Goal: Information Seeking & Learning: Find specific fact

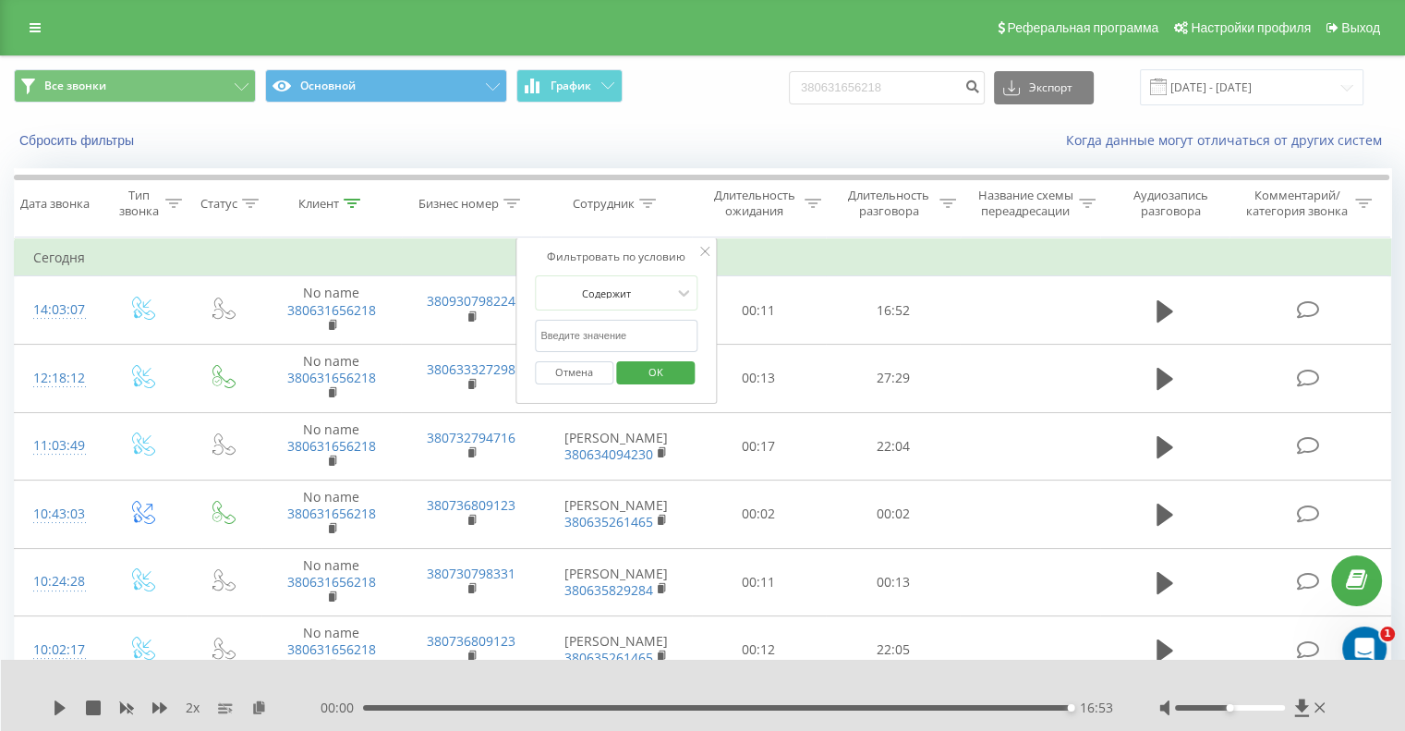
click at [806, 120] on div "Сбросить фильтры Когда данные могут отличаться от других систем" at bounding box center [703, 140] width 1404 height 44
click at [622, 328] on input "text" at bounding box center [616, 336] width 163 height 32
type input "барчук"
click at [646, 369] on span "OK" at bounding box center [656, 372] width 52 height 29
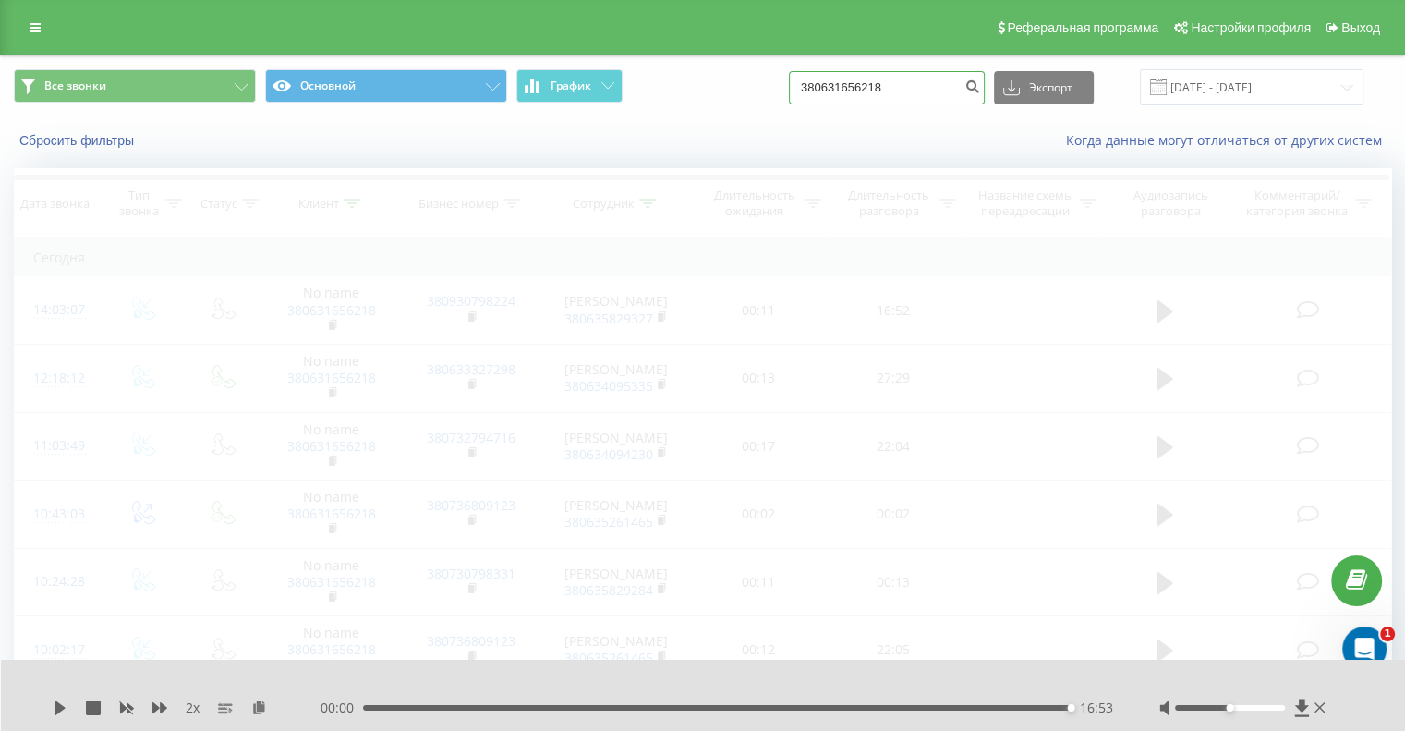
drag, startPoint x: 917, startPoint y: 94, endPoint x: 807, endPoint y: 90, distance: 110.1
click at [807, 90] on div "Все звонки Основной График 380631656218 Экспорт .csv .xls .xlsx 21.05.2025 - 21…" at bounding box center [703, 87] width 1378 height 36
click at [736, 143] on div "Когда данные могут отличаться от других систем" at bounding box center [966, 140] width 877 height 18
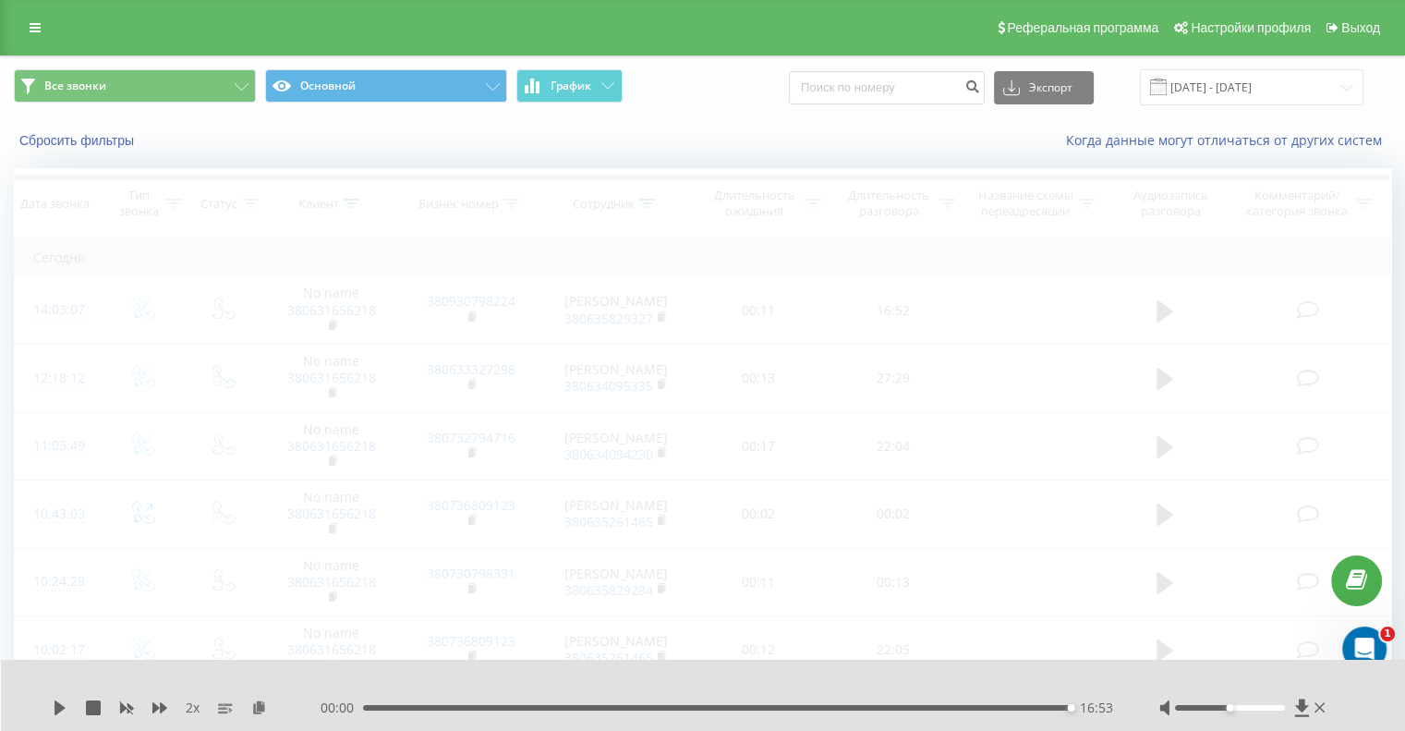
click at [744, 101] on div "Все звонки Основной График Экспорт .csv .xls .xlsx 21.05.2025 - 21.08.2025" at bounding box center [703, 87] width 1378 height 36
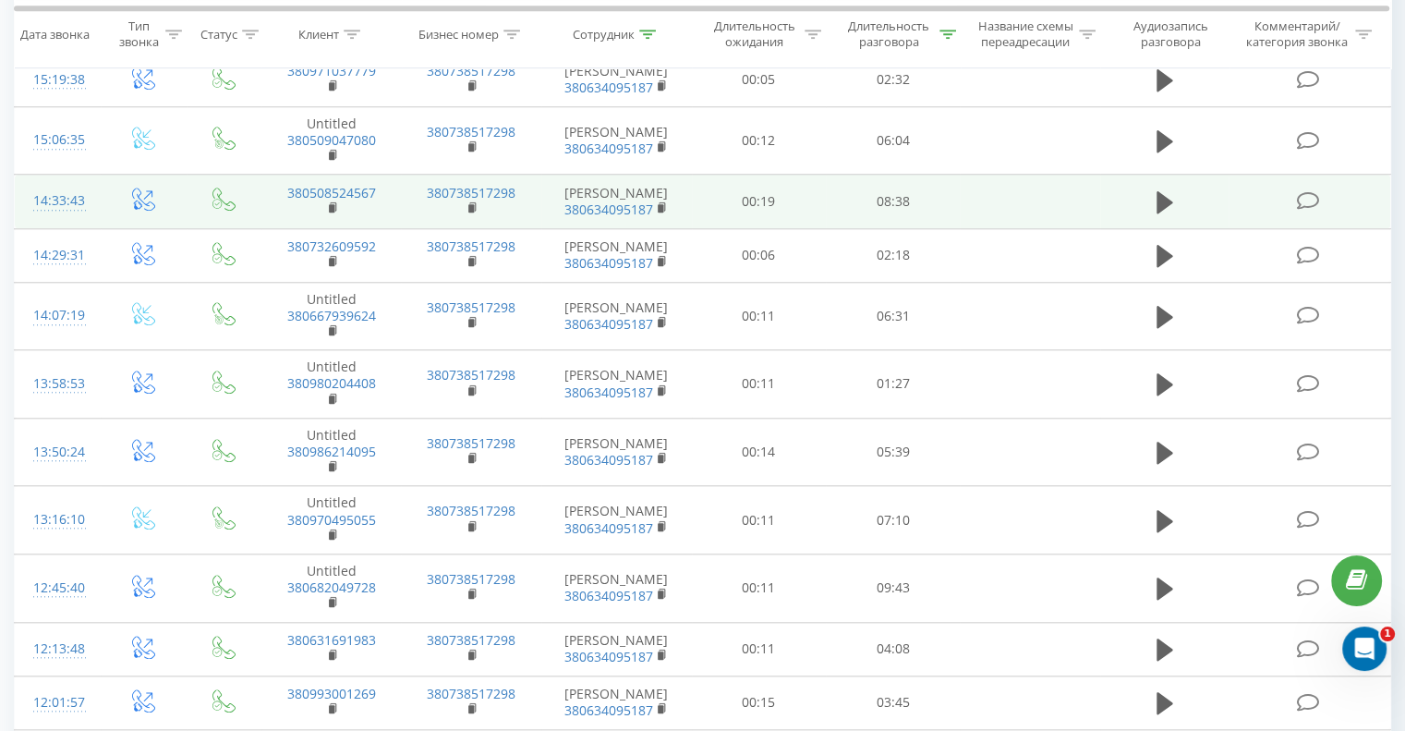
scroll to position [1941, 0]
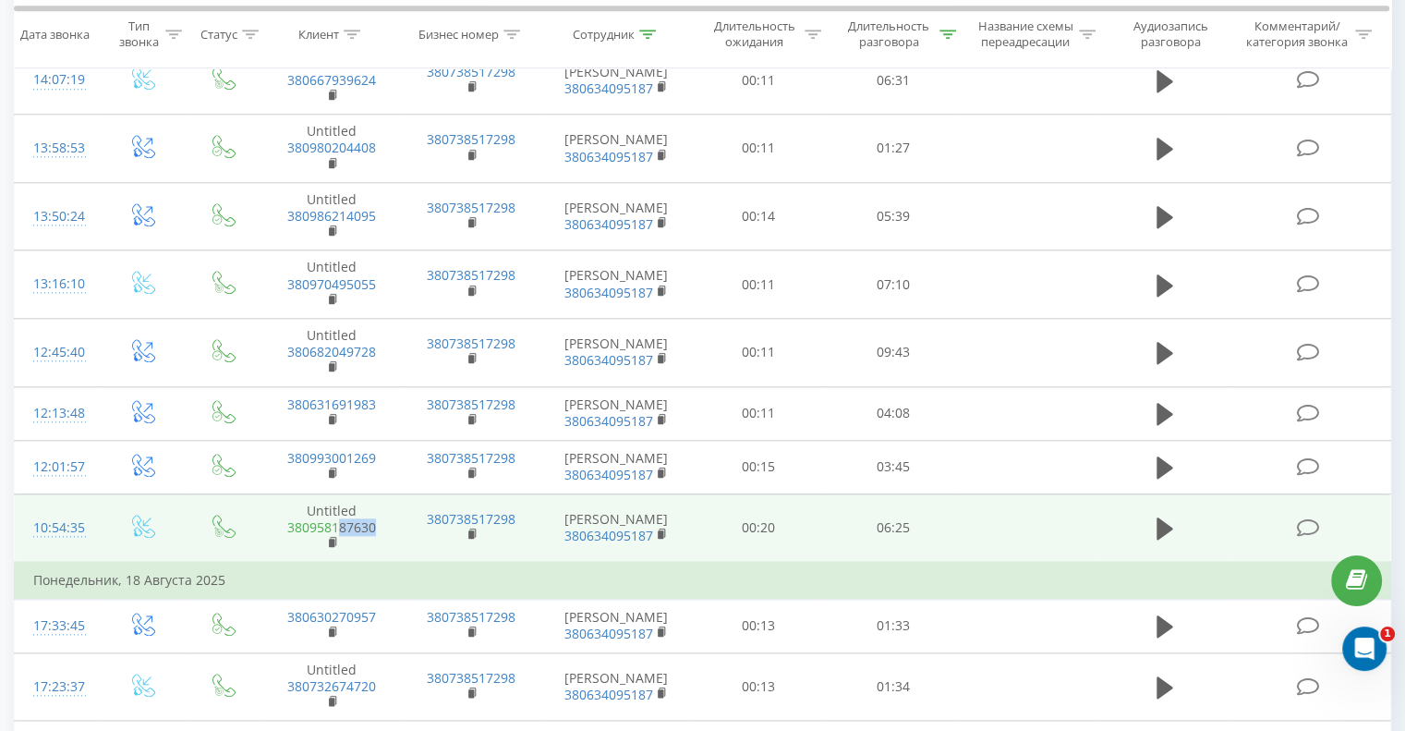
drag, startPoint x: 377, startPoint y: 517, endPoint x: 342, endPoint y: 519, distance: 35.2
click at [342, 519] on span "380958187630" at bounding box center [331, 535] width 103 height 33
copy link "87630"
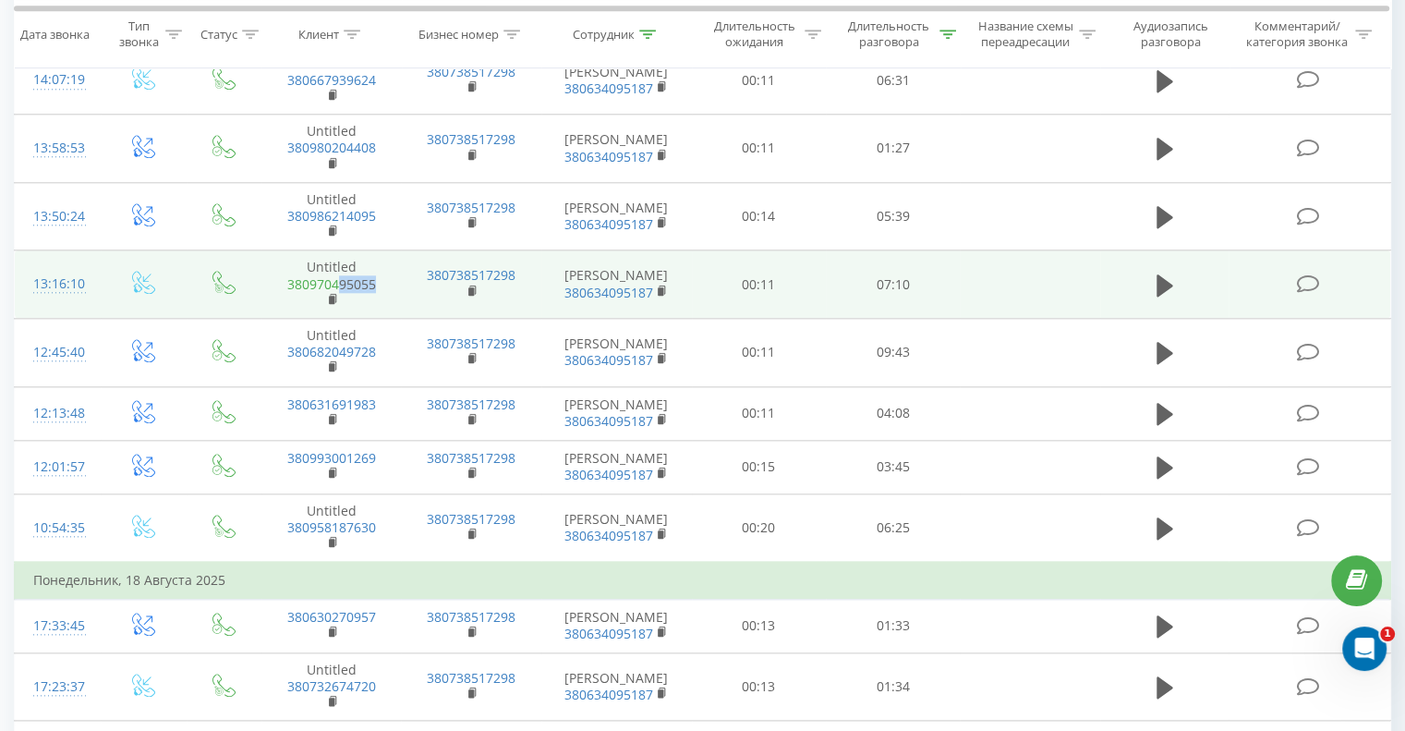
drag, startPoint x: 381, startPoint y: 274, endPoint x: 342, endPoint y: 280, distance: 39.2
click at [342, 280] on span "380970495055" at bounding box center [331, 292] width 103 height 33
copy link "95055"
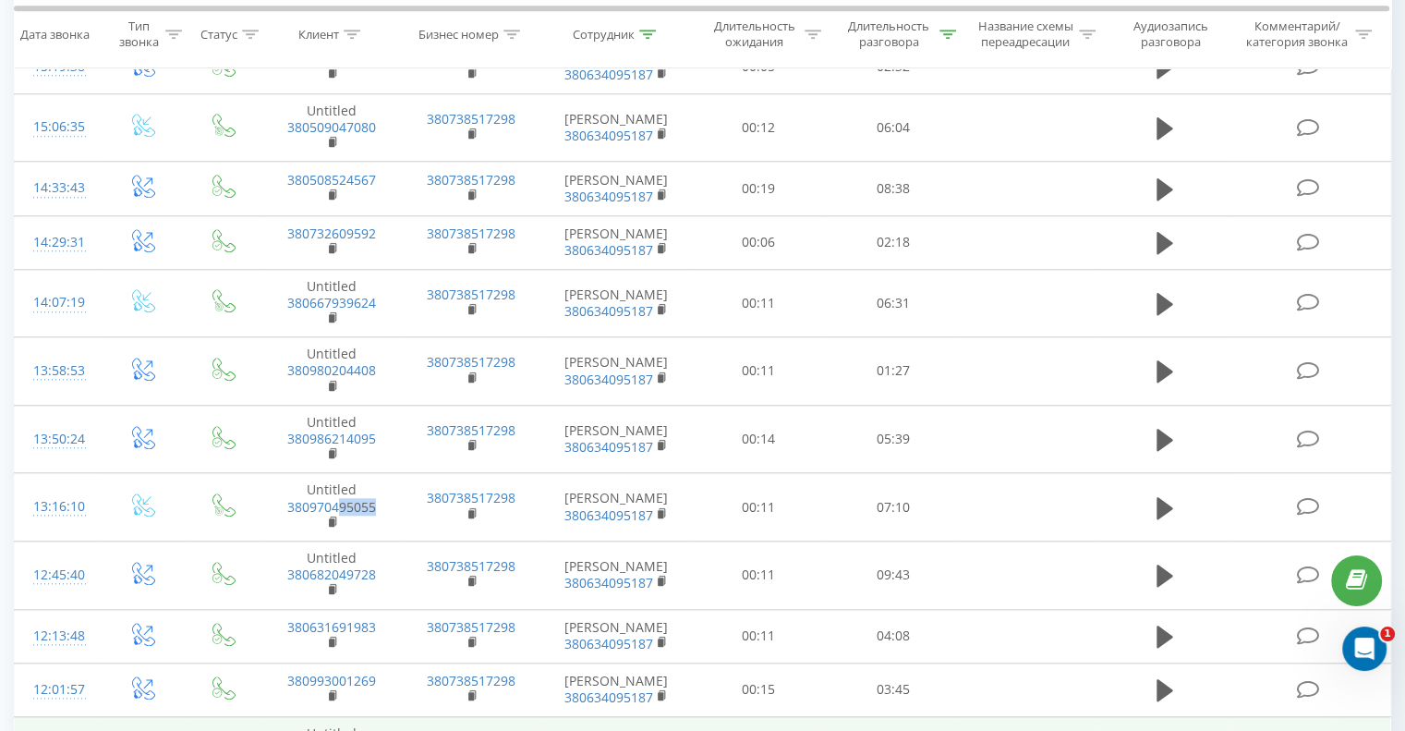
scroll to position [1663, 0]
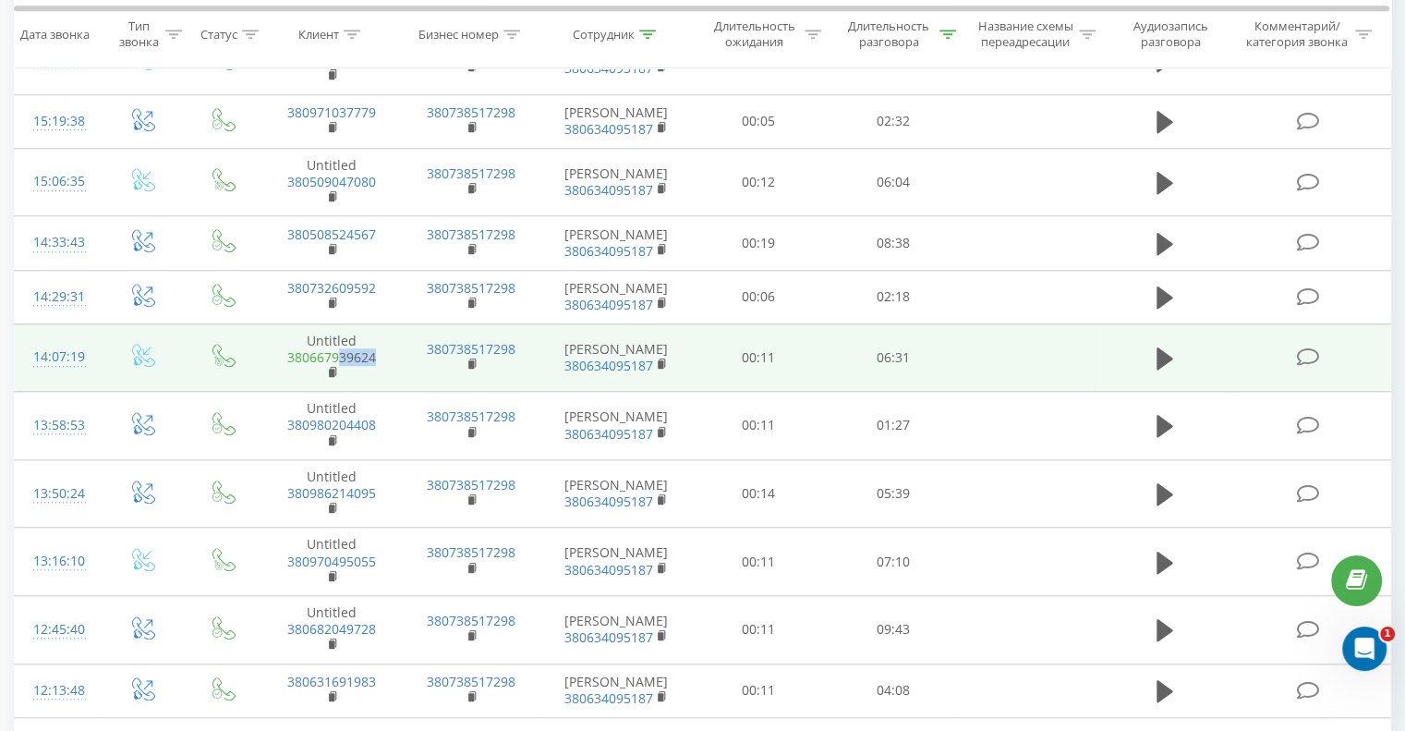
drag, startPoint x: 383, startPoint y: 351, endPoint x: 342, endPoint y: 350, distance: 40.7
click at [342, 350] on td "Untitled 380667939624" at bounding box center [332, 357] width 140 height 68
copy link "39624"
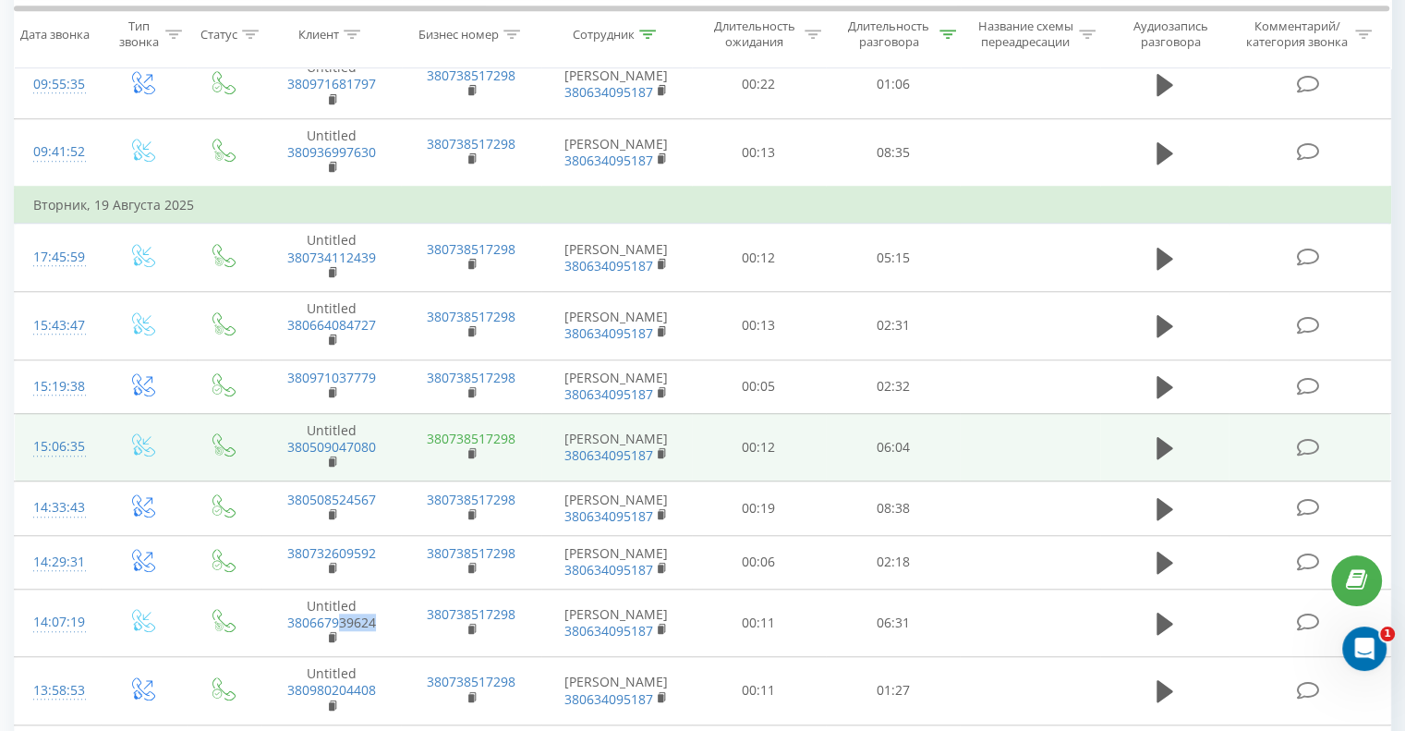
scroll to position [1386, 0]
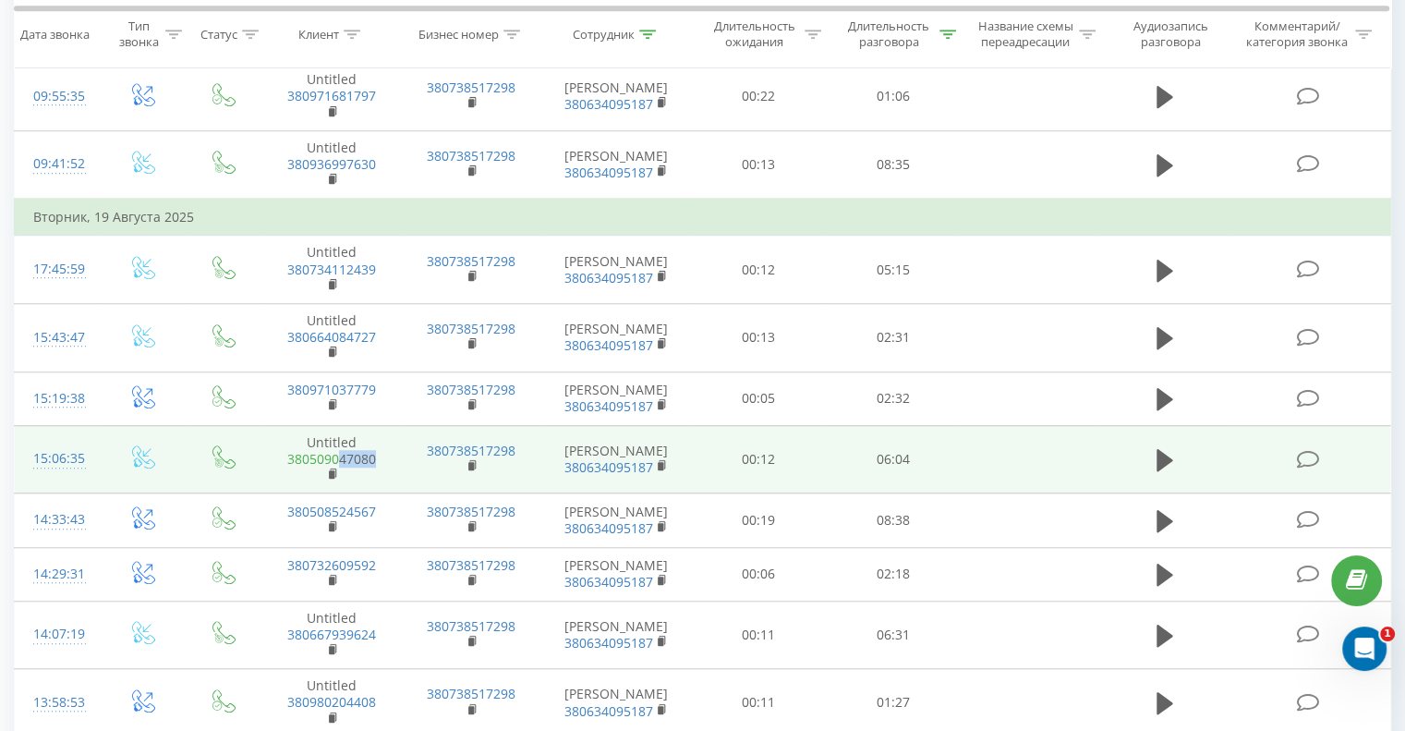
drag, startPoint x: 381, startPoint y: 450, endPoint x: 341, endPoint y: 454, distance: 39.9
click at [341, 454] on span "380509047080" at bounding box center [331, 467] width 103 height 33
copy link "47080"
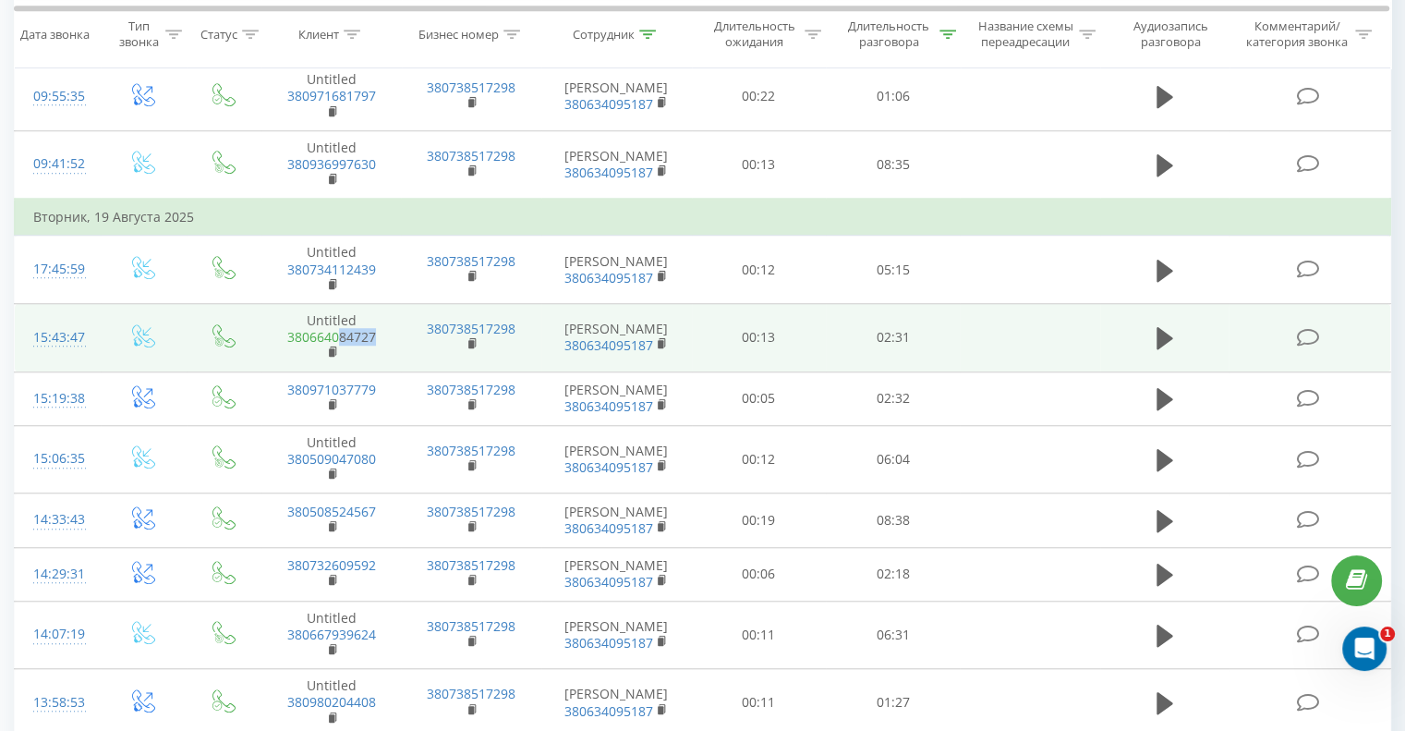
drag, startPoint x: 377, startPoint y: 334, endPoint x: 340, endPoint y: 332, distance: 37.0
click at [340, 332] on span "380664084727" at bounding box center [331, 345] width 103 height 33
copy link "84727"
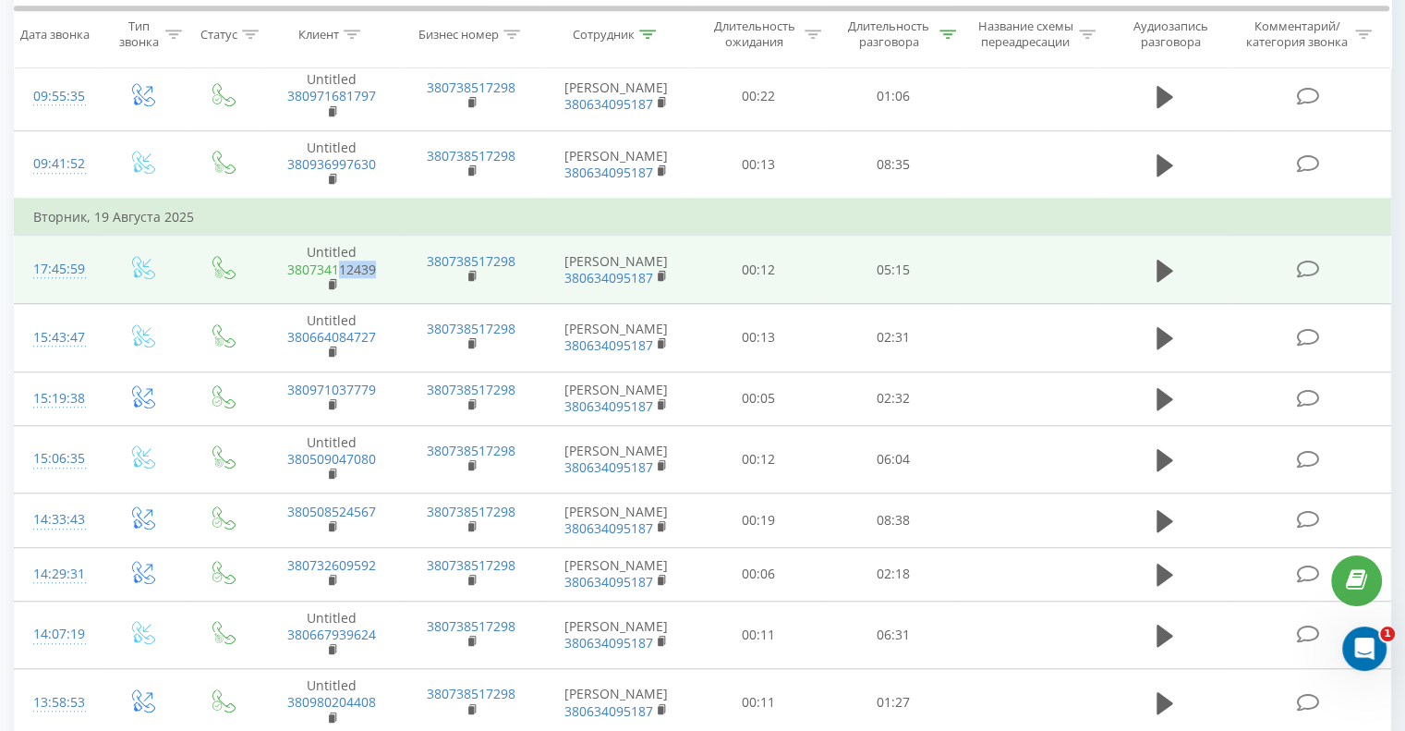
drag, startPoint x: 380, startPoint y: 262, endPoint x: 342, endPoint y: 261, distance: 37.9
click at [342, 262] on span "380734112439" at bounding box center [331, 278] width 103 height 33
copy link "12439"
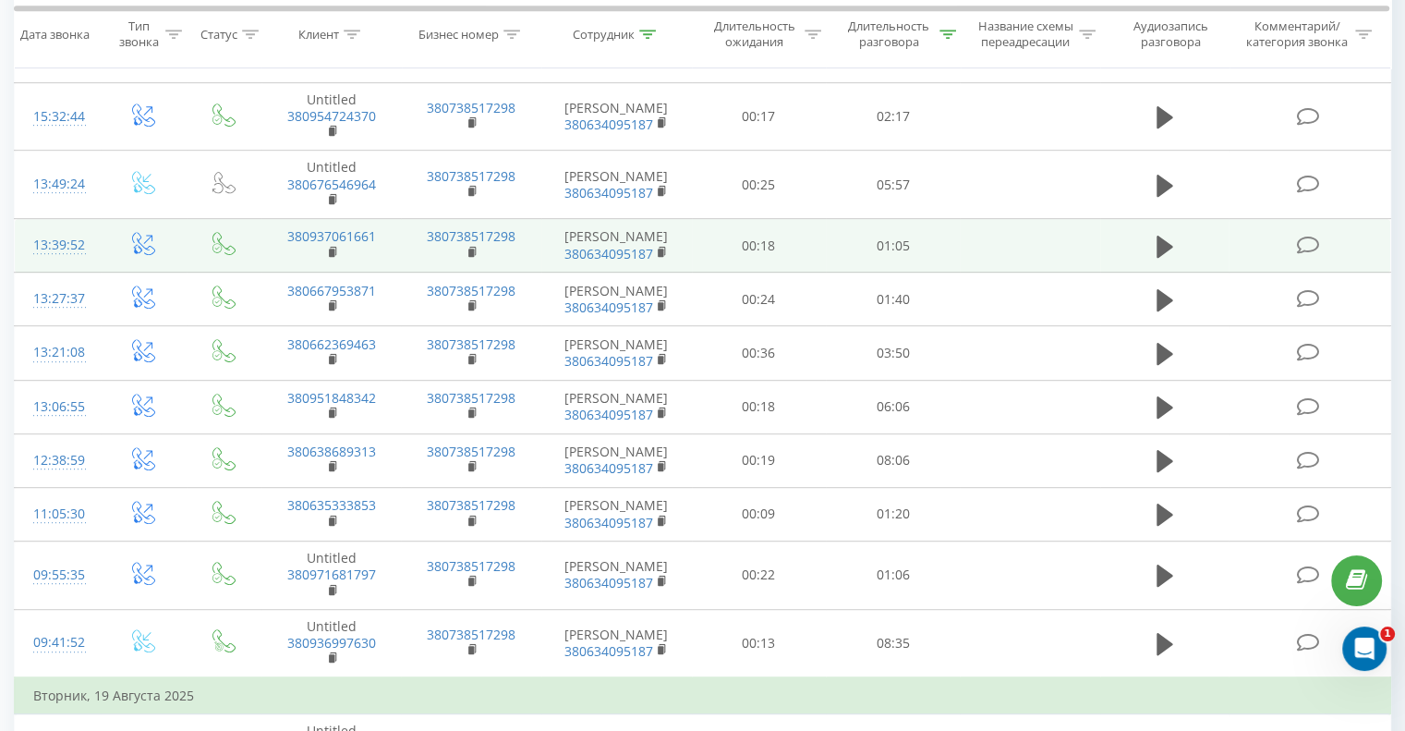
scroll to position [924, 0]
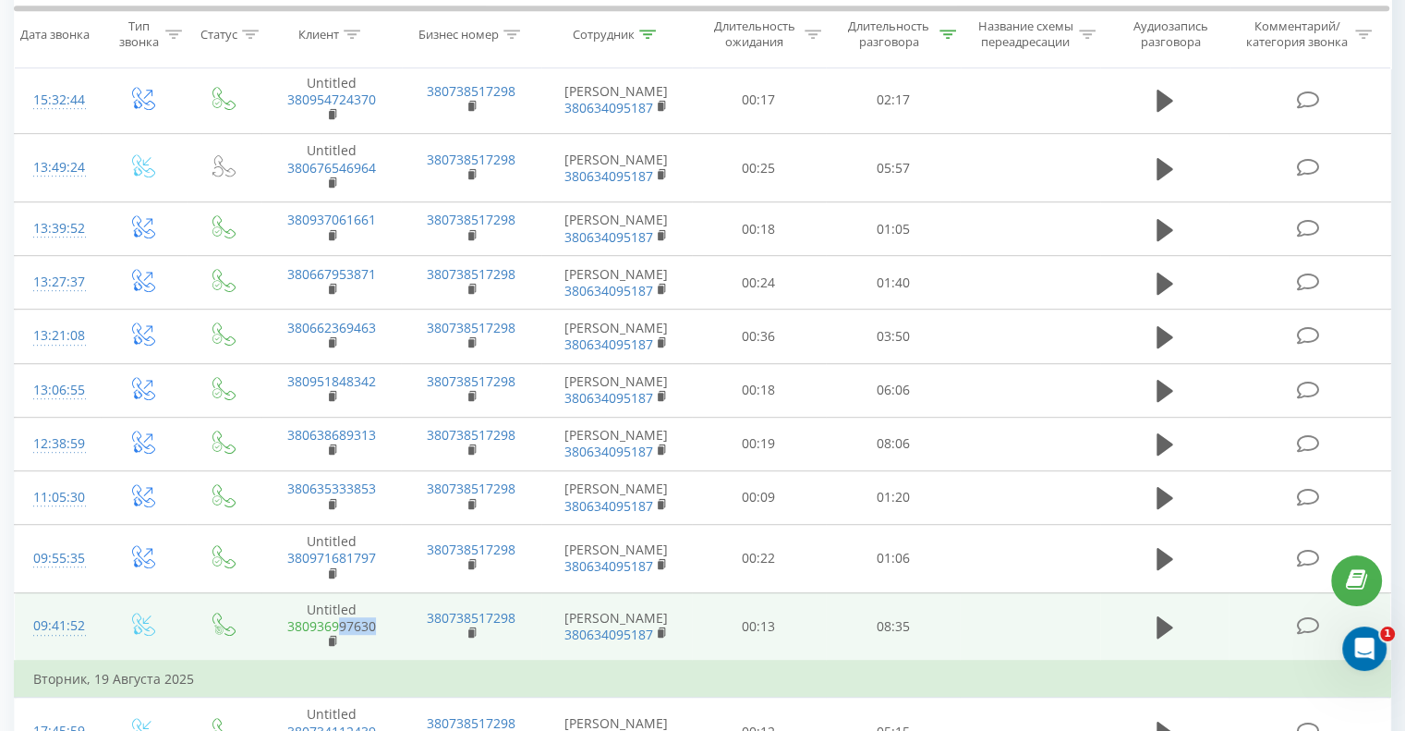
drag, startPoint x: 380, startPoint y: 621, endPoint x: 342, endPoint y: 620, distance: 37.9
click at [342, 620] on span "380936997630" at bounding box center [331, 634] width 103 height 33
copy link "97630"
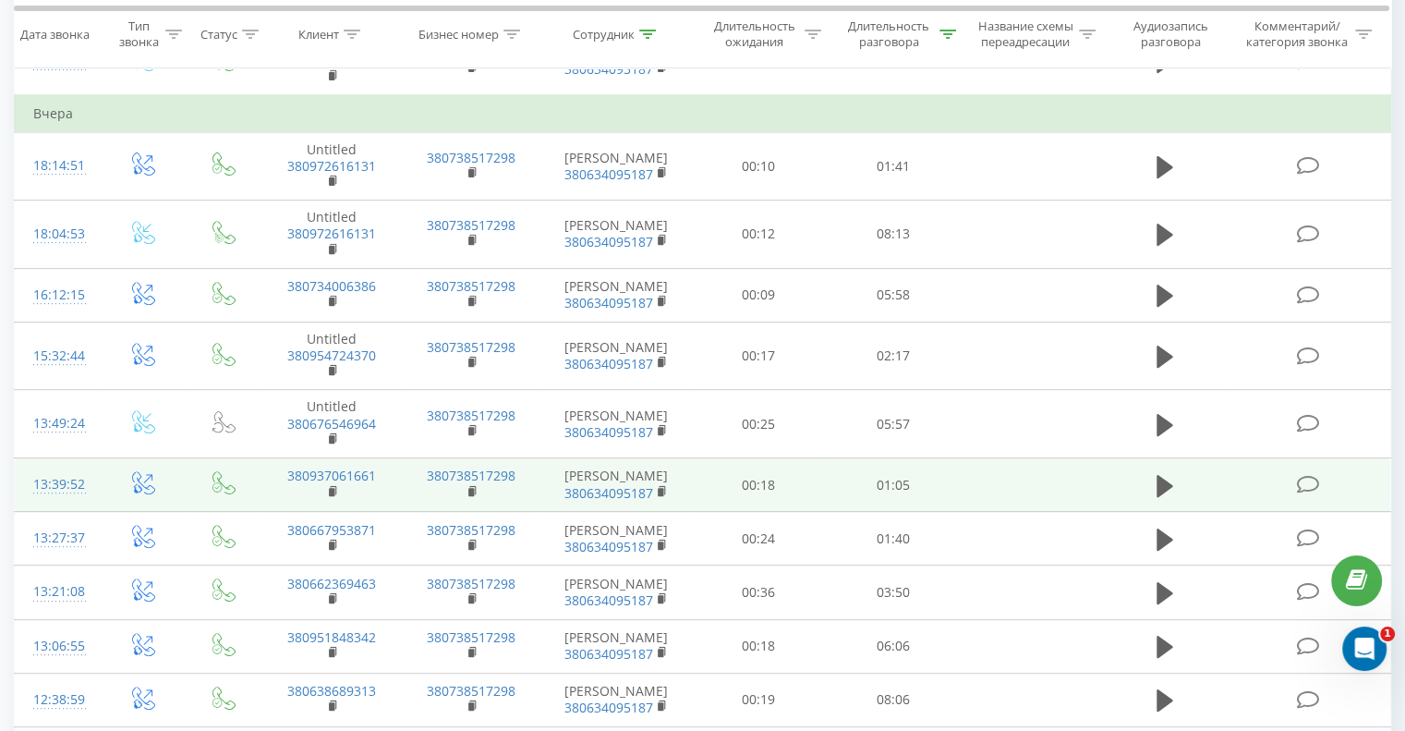
scroll to position [647, 0]
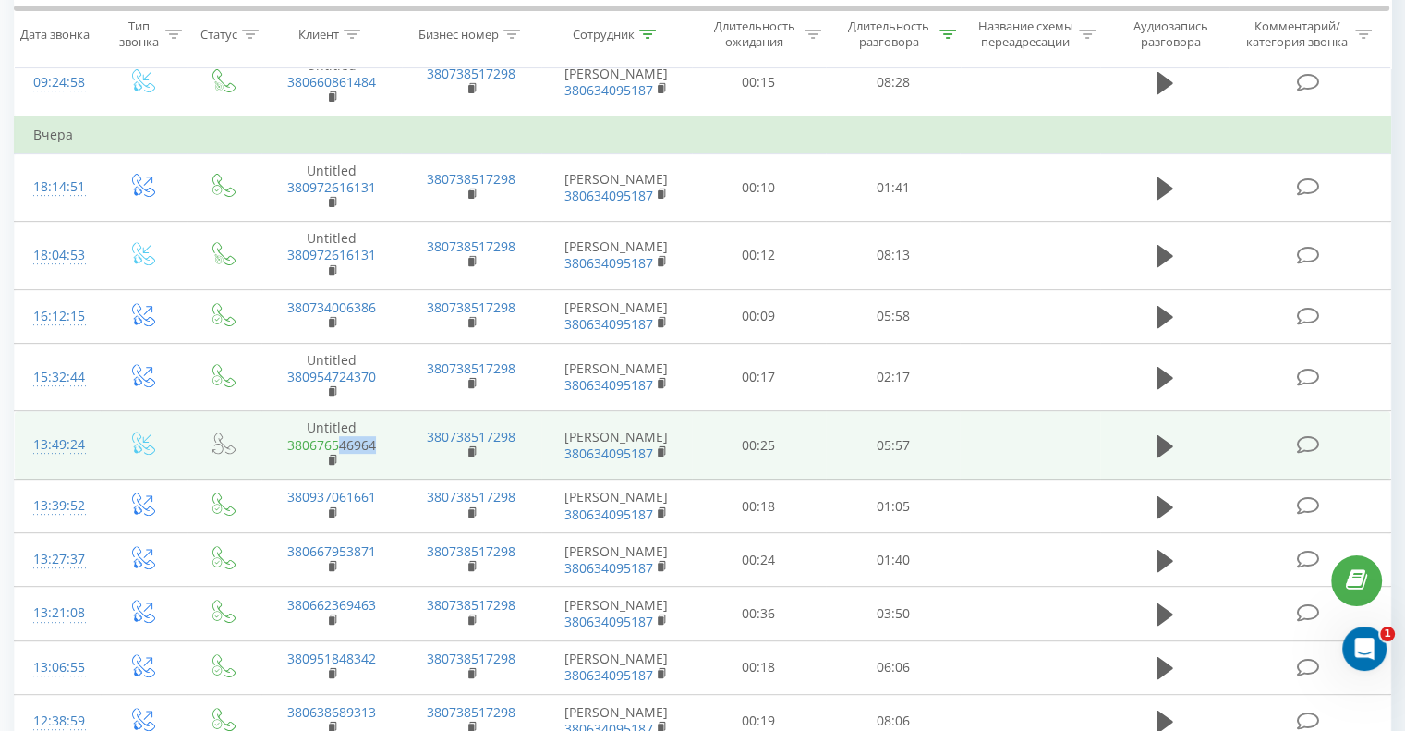
drag, startPoint x: 381, startPoint y: 443, endPoint x: 340, endPoint y: 442, distance: 40.7
click at [340, 442] on span "380676546964" at bounding box center [331, 453] width 103 height 33
copy link "46964"
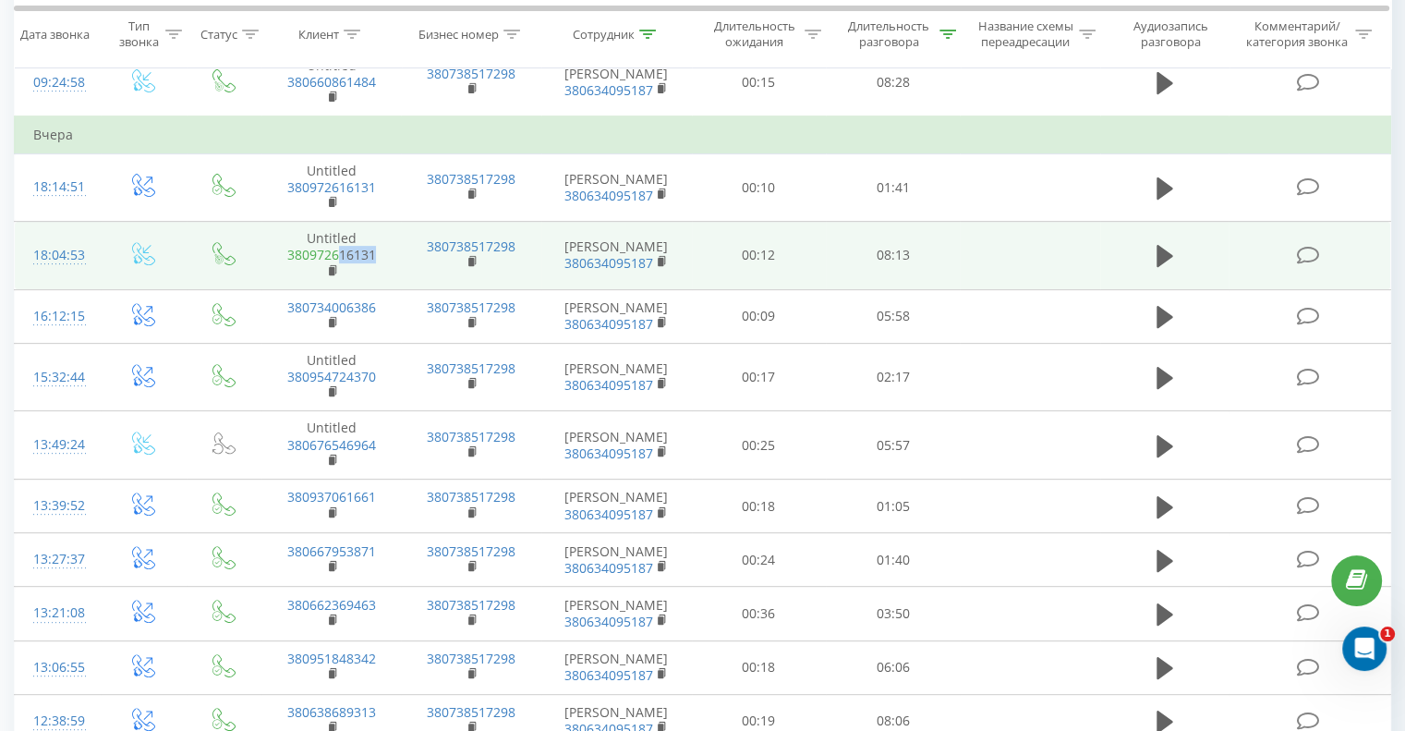
drag, startPoint x: 377, startPoint y: 249, endPoint x: 340, endPoint y: 254, distance: 37.4
click at [340, 254] on span "380972616131" at bounding box center [331, 263] width 103 height 33
copy link "16131"
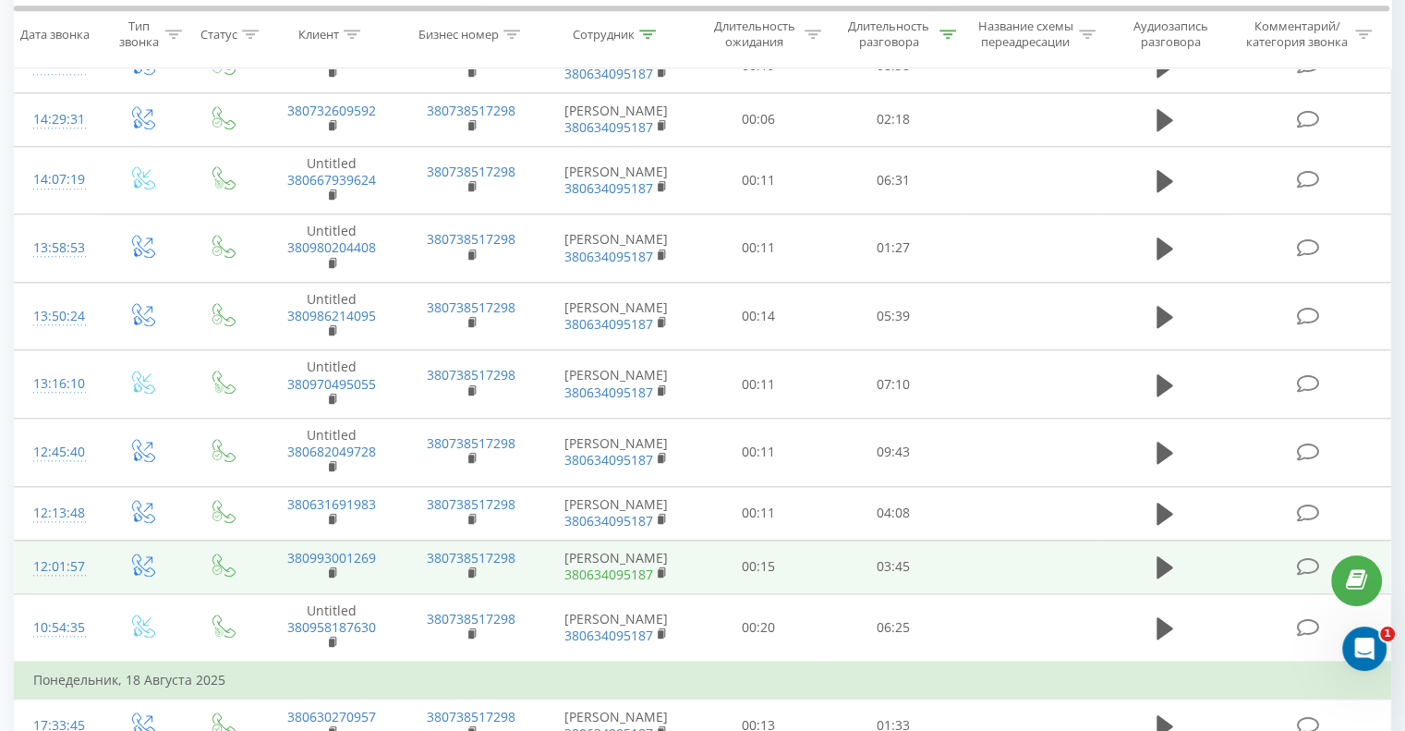
scroll to position [1941, 0]
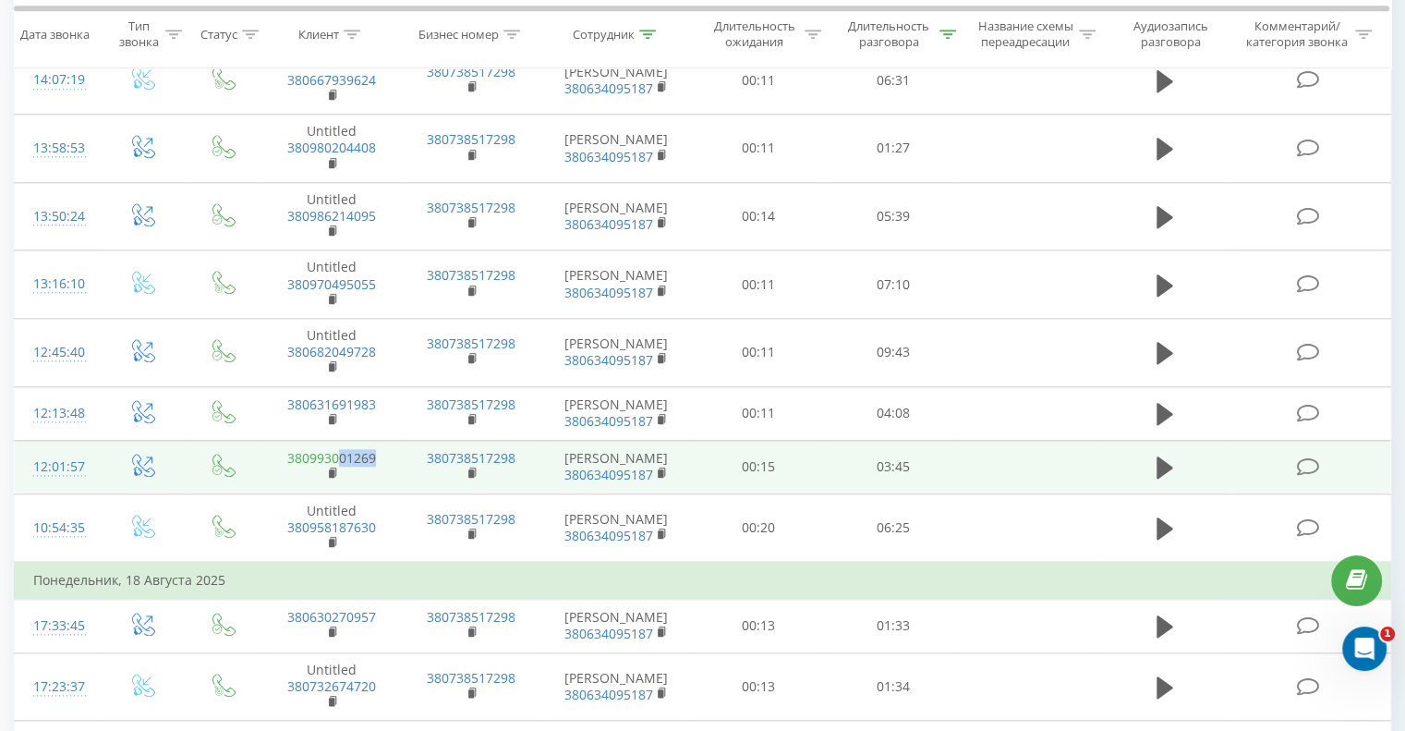
drag, startPoint x: 380, startPoint y: 453, endPoint x: 337, endPoint y: 454, distance: 42.5
click at [337, 454] on td "380993001269" at bounding box center [332, 467] width 140 height 54
copy link "01269"
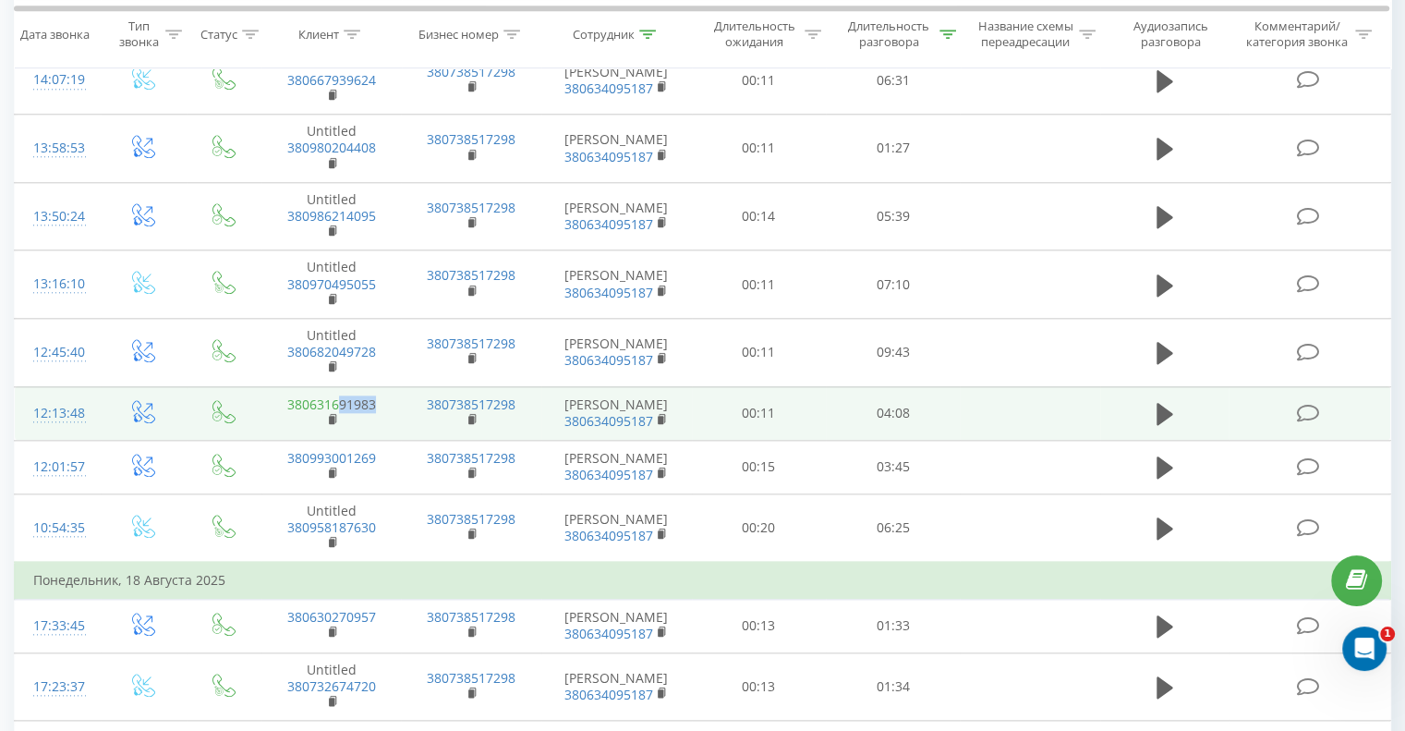
drag, startPoint x: 380, startPoint y: 398, endPoint x: 341, endPoint y: 401, distance: 38.9
click at [341, 401] on td "380631691983" at bounding box center [332, 413] width 140 height 54
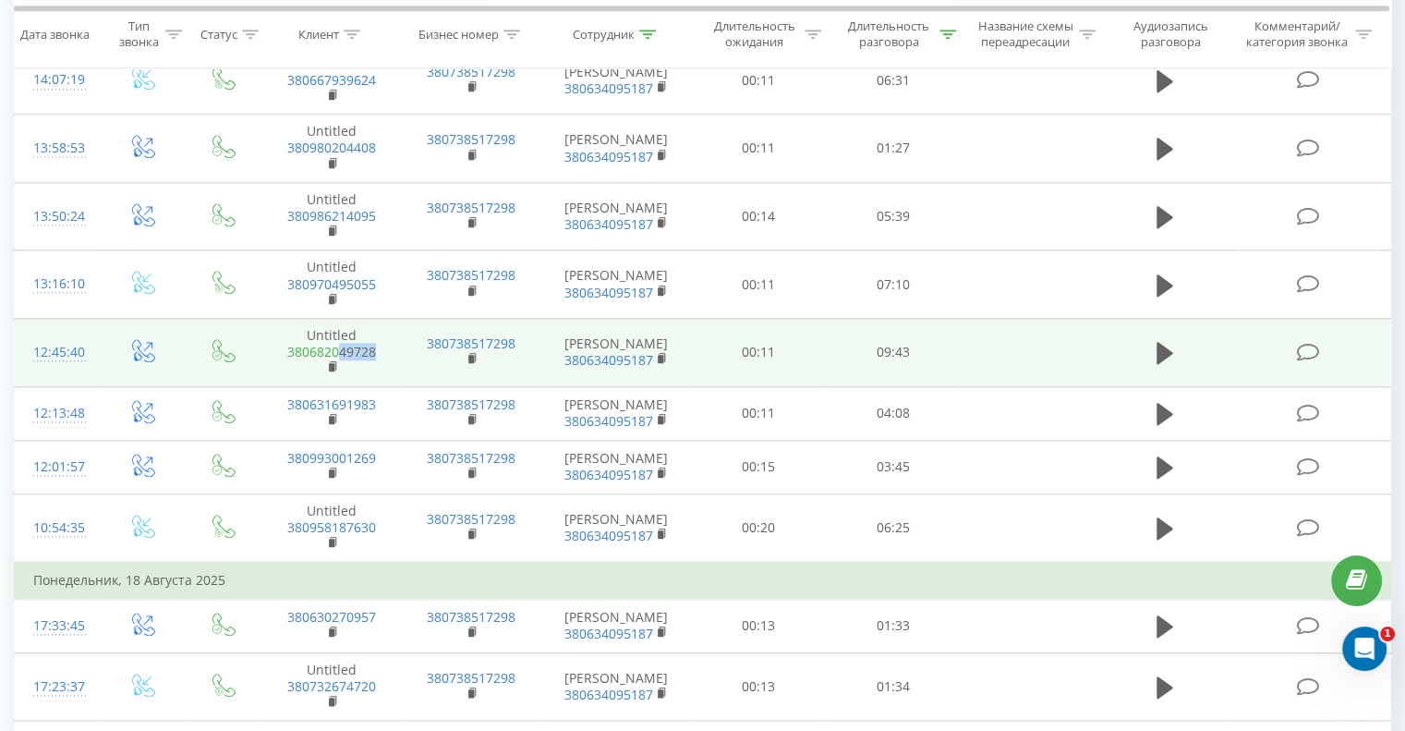
drag, startPoint x: 379, startPoint y: 347, endPoint x: 342, endPoint y: 350, distance: 37.1
click at [342, 350] on span "380682049728" at bounding box center [331, 360] width 103 height 33
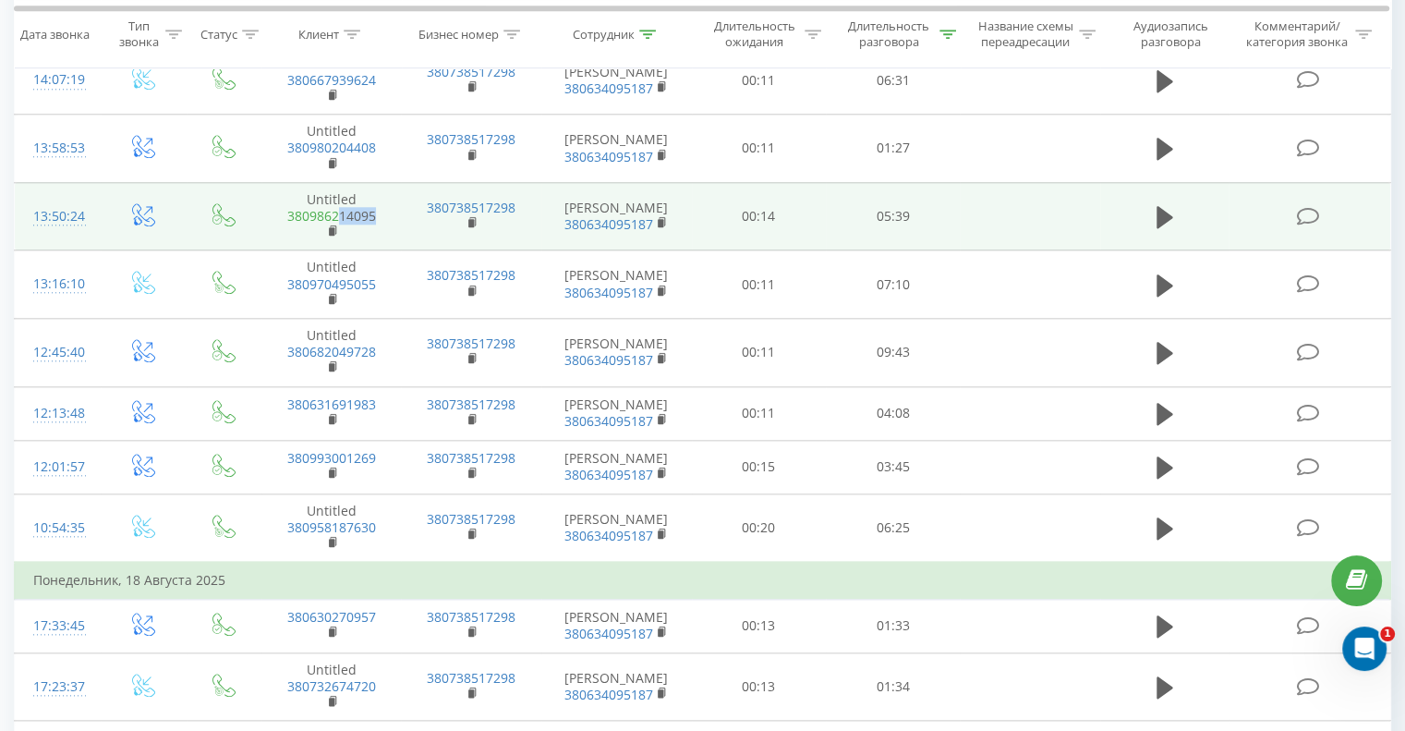
drag, startPoint x: 377, startPoint y: 208, endPoint x: 340, endPoint y: 210, distance: 37.0
click at [340, 210] on span "380986214095" at bounding box center [331, 224] width 103 height 33
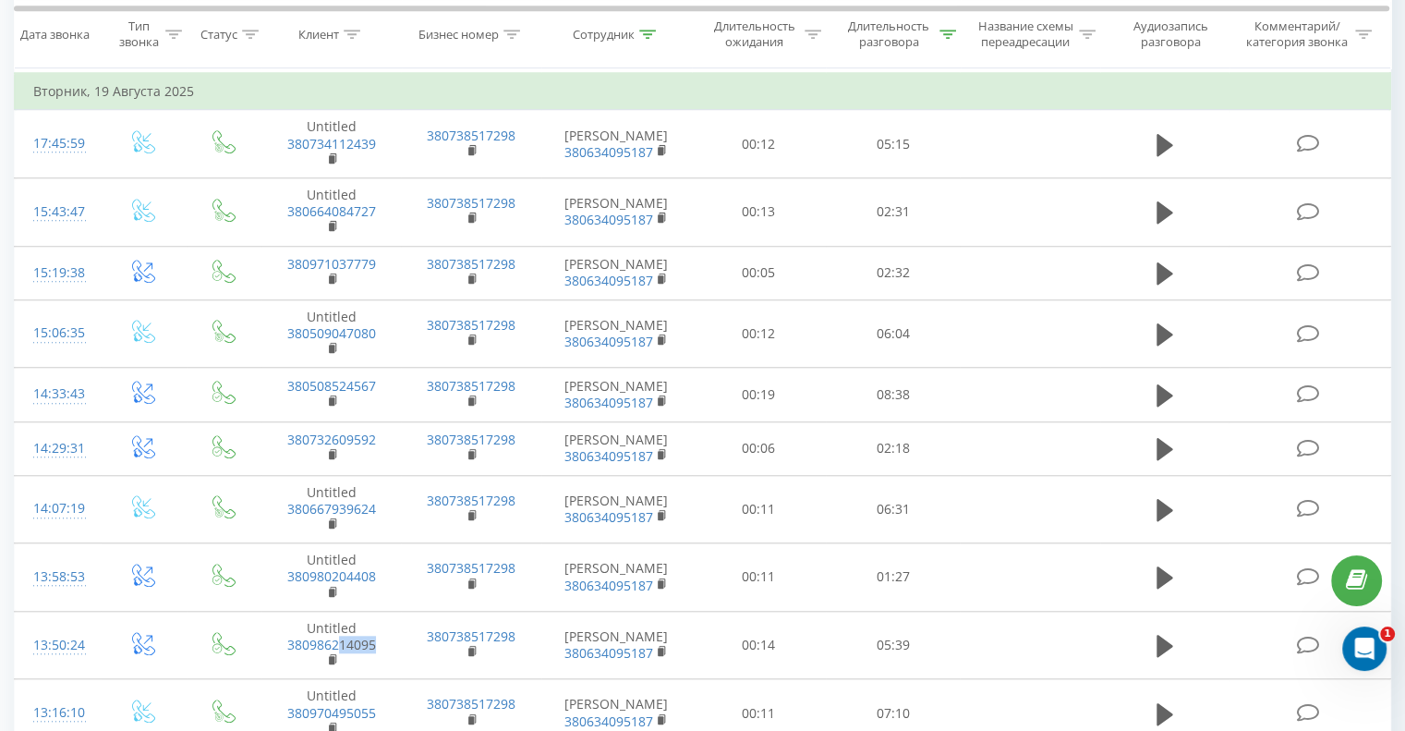
scroll to position [1478, 0]
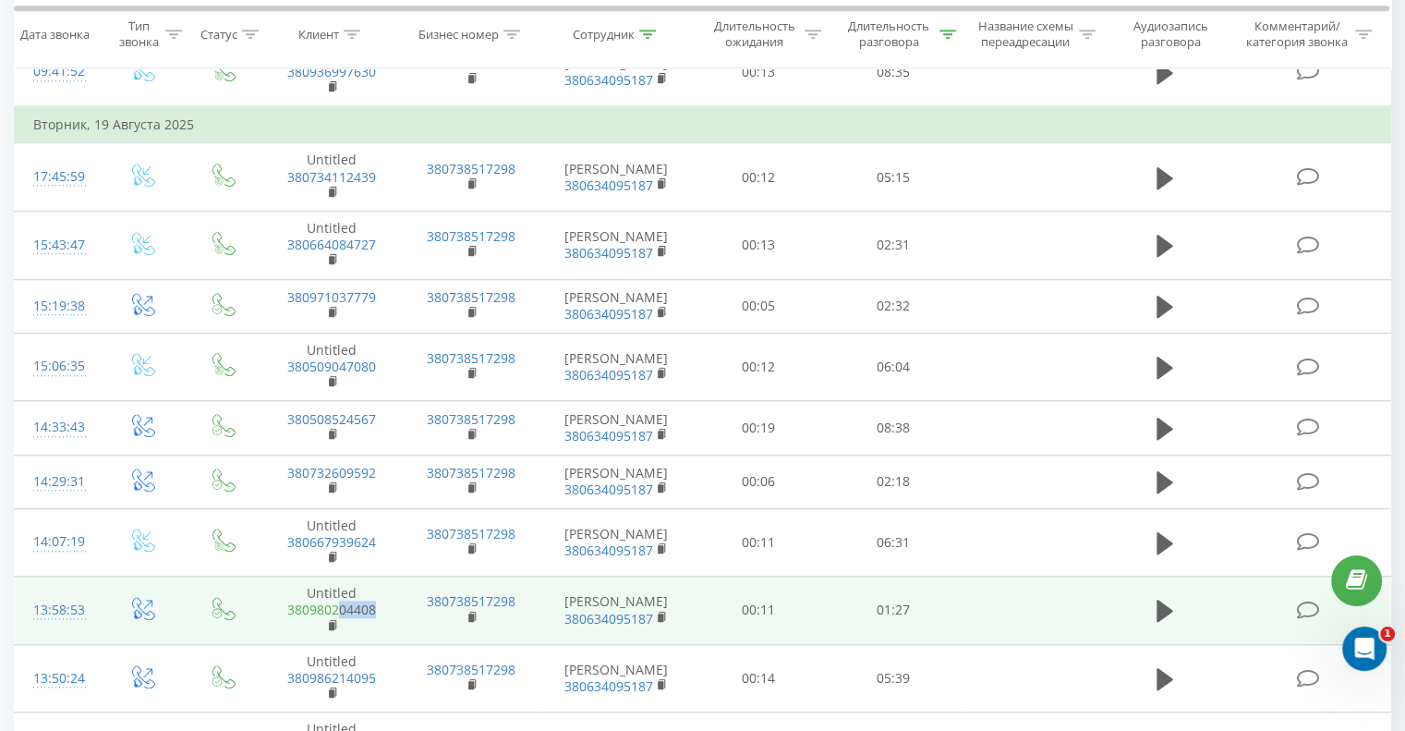
drag, startPoint x: 383, startPoint y: 602, endPoint x: 341, endPoint y: 606, distance: 42.7
click at [341, 606] on td "Untitled 380980204408" at bounding box center [332, 611] width 140 height 68
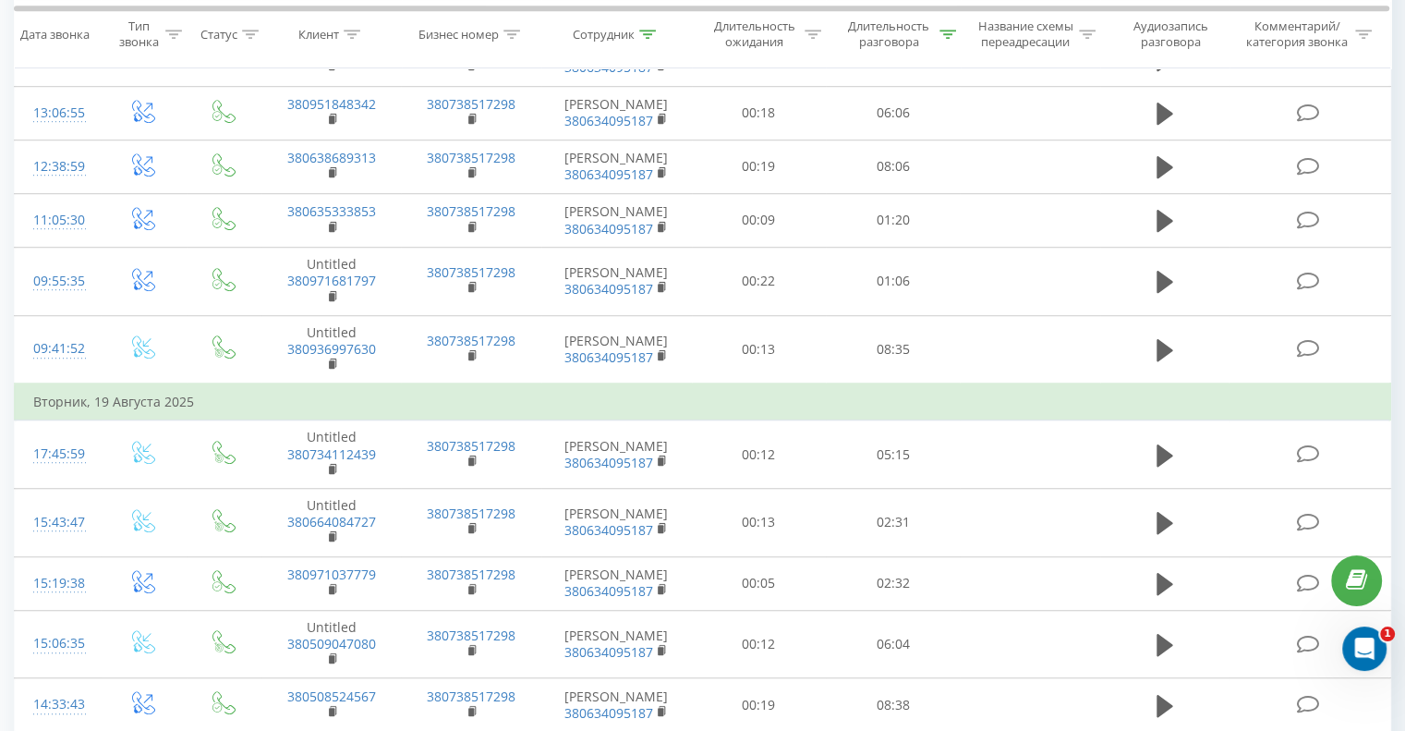
scroll to position [1294, 0]
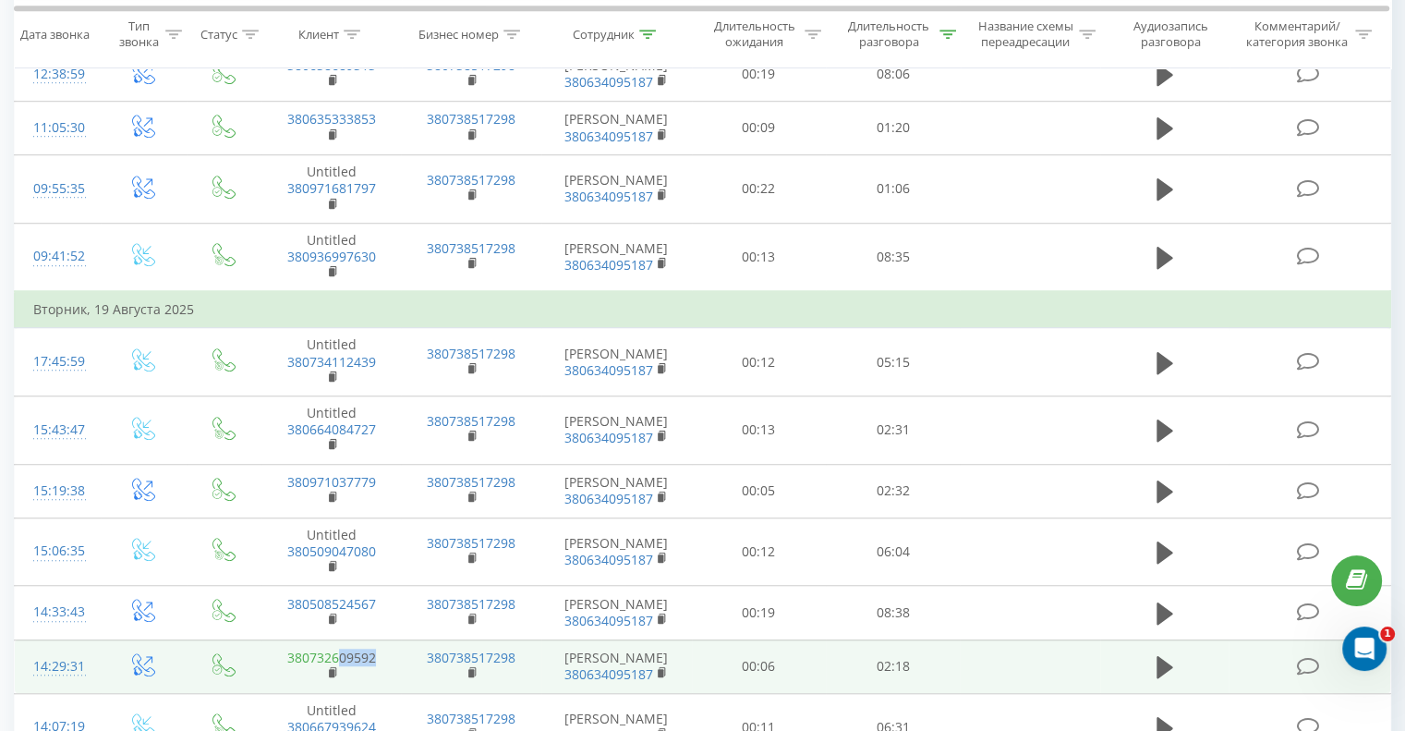
drag, startPoint x: 383, startPoint y: 651, endPoint x: 340, endPoint y: 654, distance: 42.6
click at [340, 654] on td "380732609592" at bounding box center [332, 666] width 140 height 54
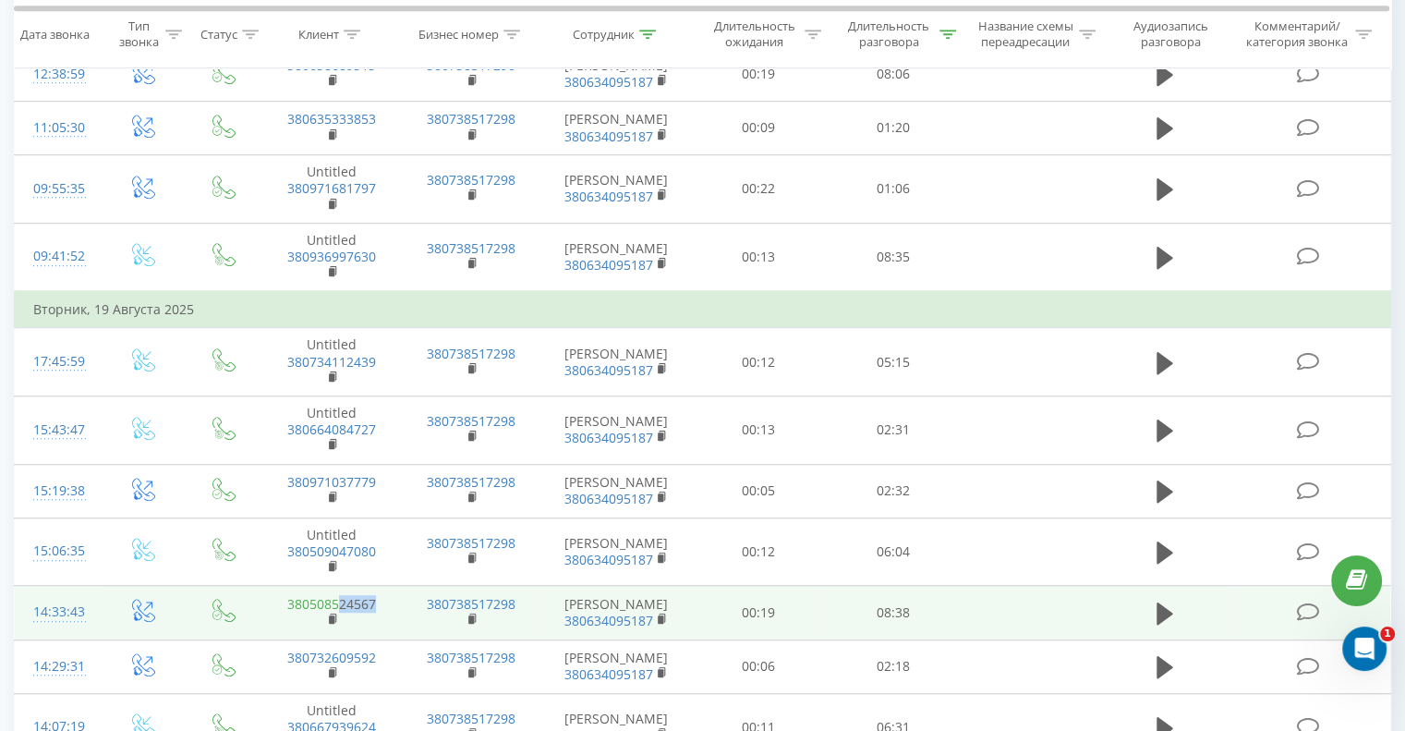
drag, startPoint x: 377, startPoint y: 597, endPoint x: 342, endPoint y: 602, distance: 35.5
click at [342, 602] on td "380508524567" at bounding box center [332, 613] width 140 height 54
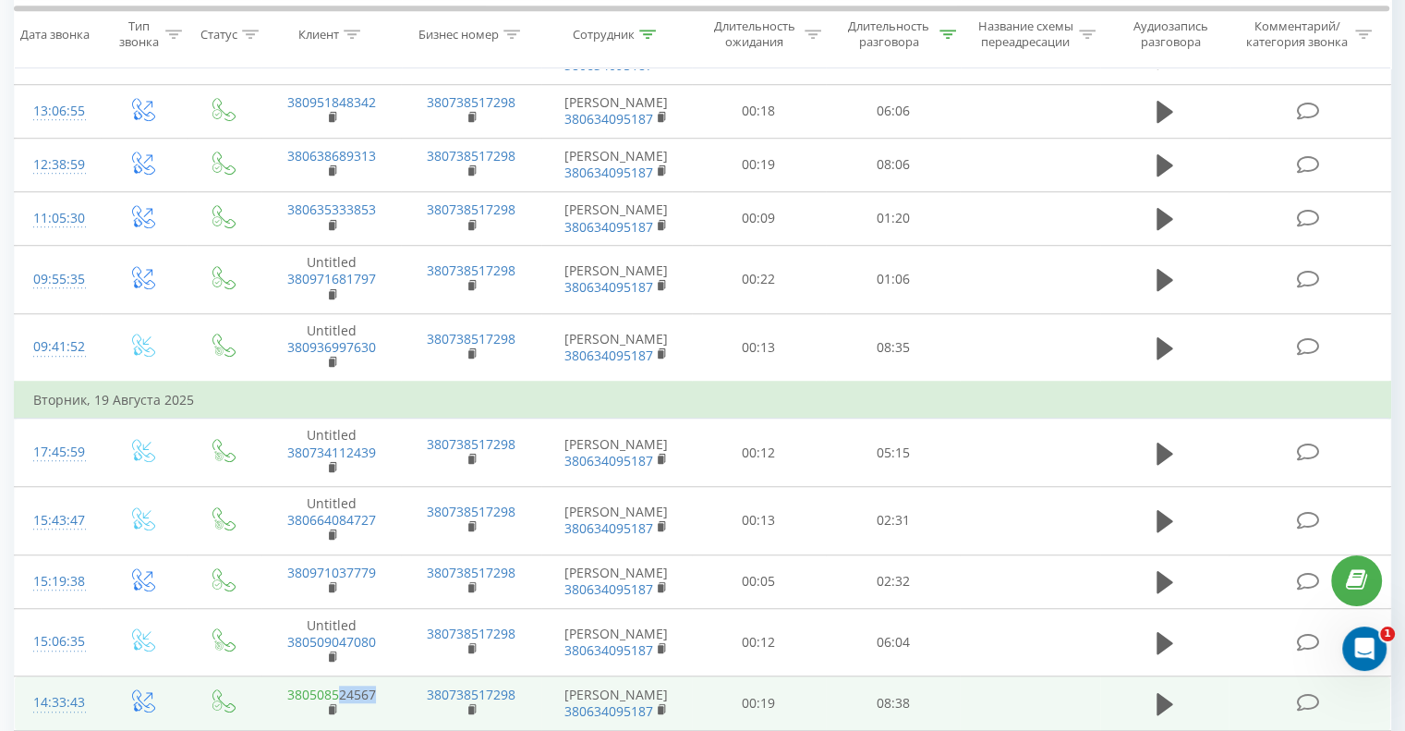
scroll to position [1201, 0]
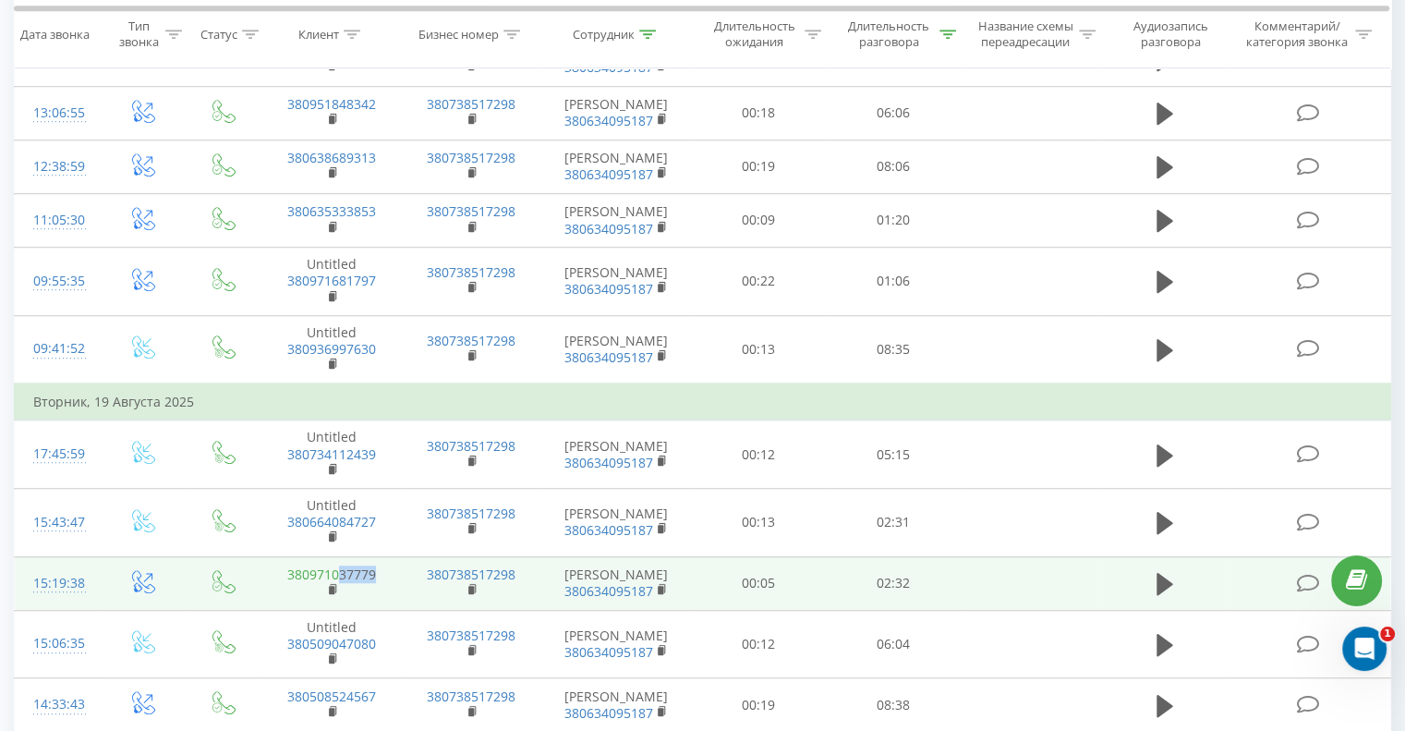
drag, startPoint x: 377, startPoint y: 572, endPoint x: 342, endPoint y: 570, distance: 35.2
click at [342, 570] on td "380971037779" at bounding box center [332, 583] width 140 height 54
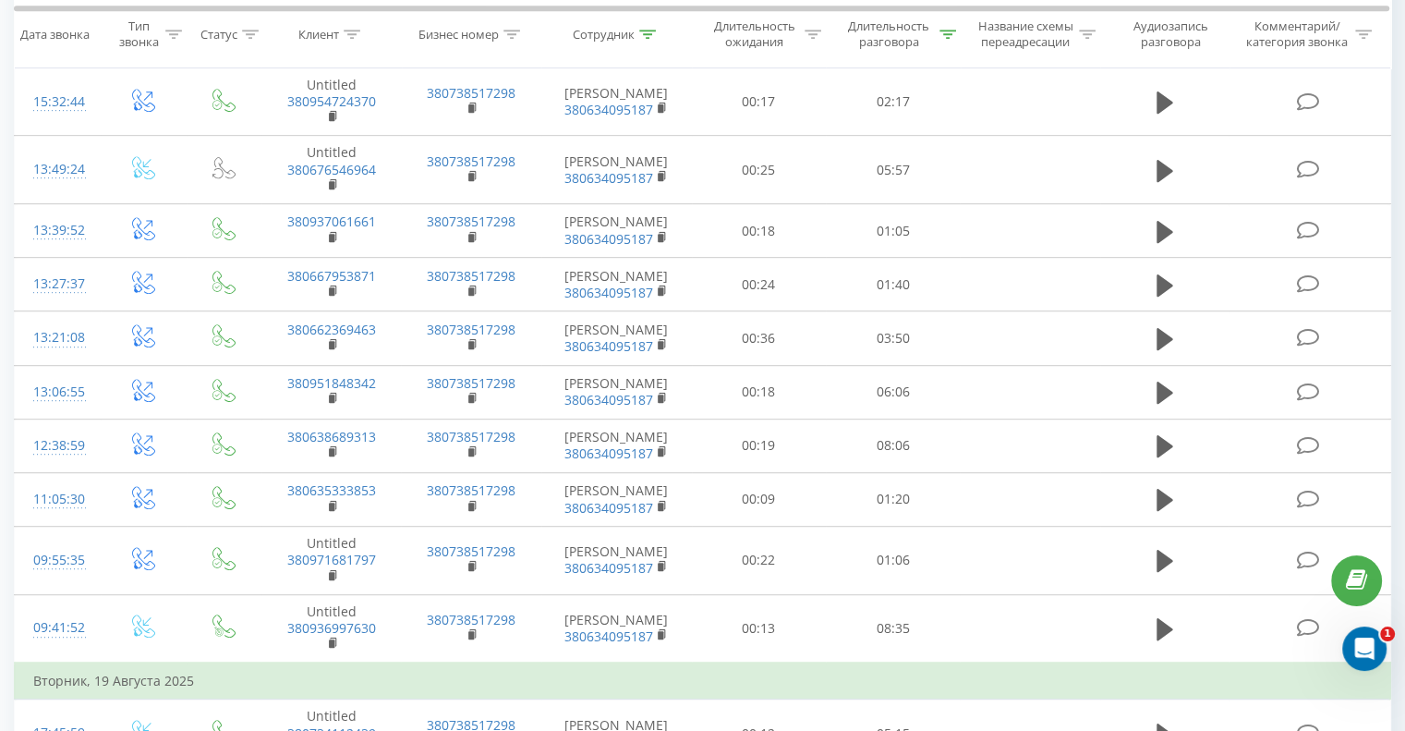
scroll to position [924, 0]
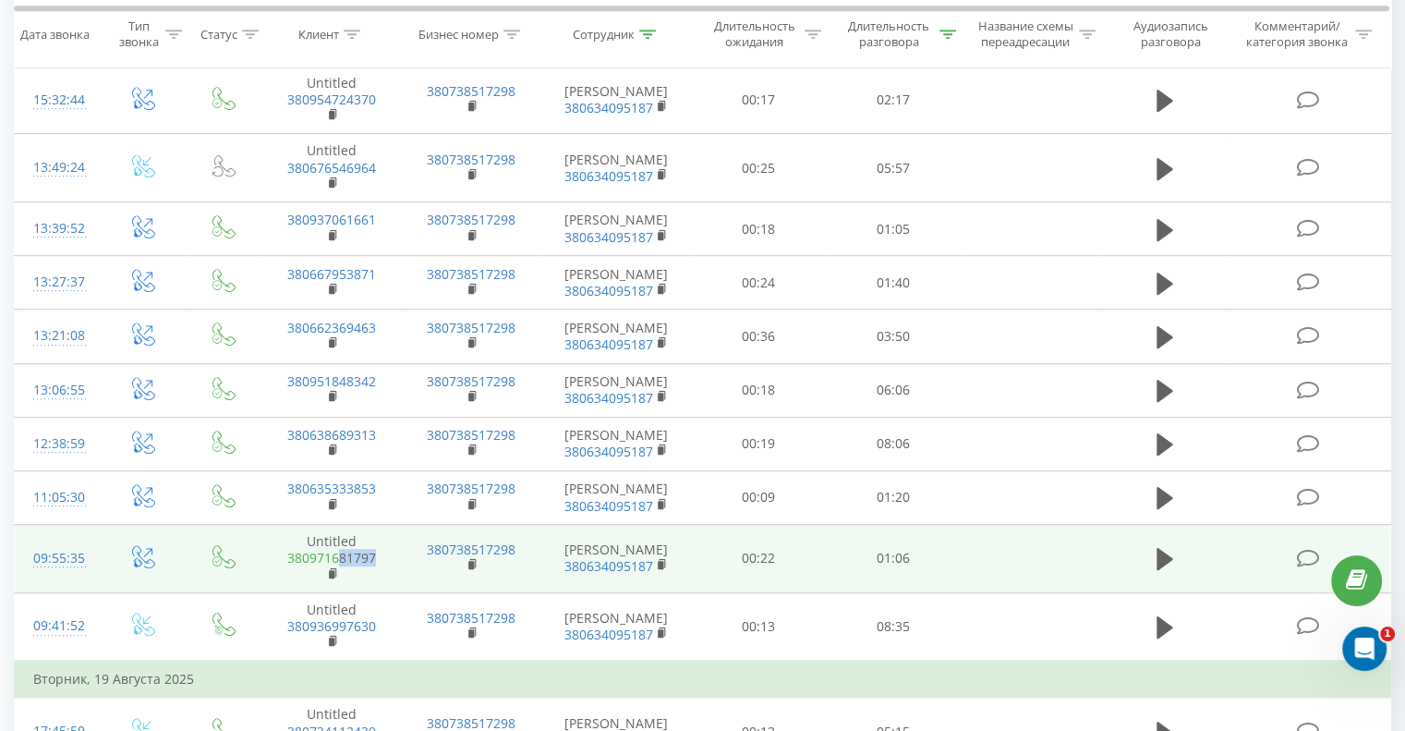
drag, startPoint x: 377, startPoint y: 554, endPoint x: 340, endPoint y: 555, distance: 37.0
click at [340, 555] on span "380971681797" at bounding box center [331, 566] width 103 height 33
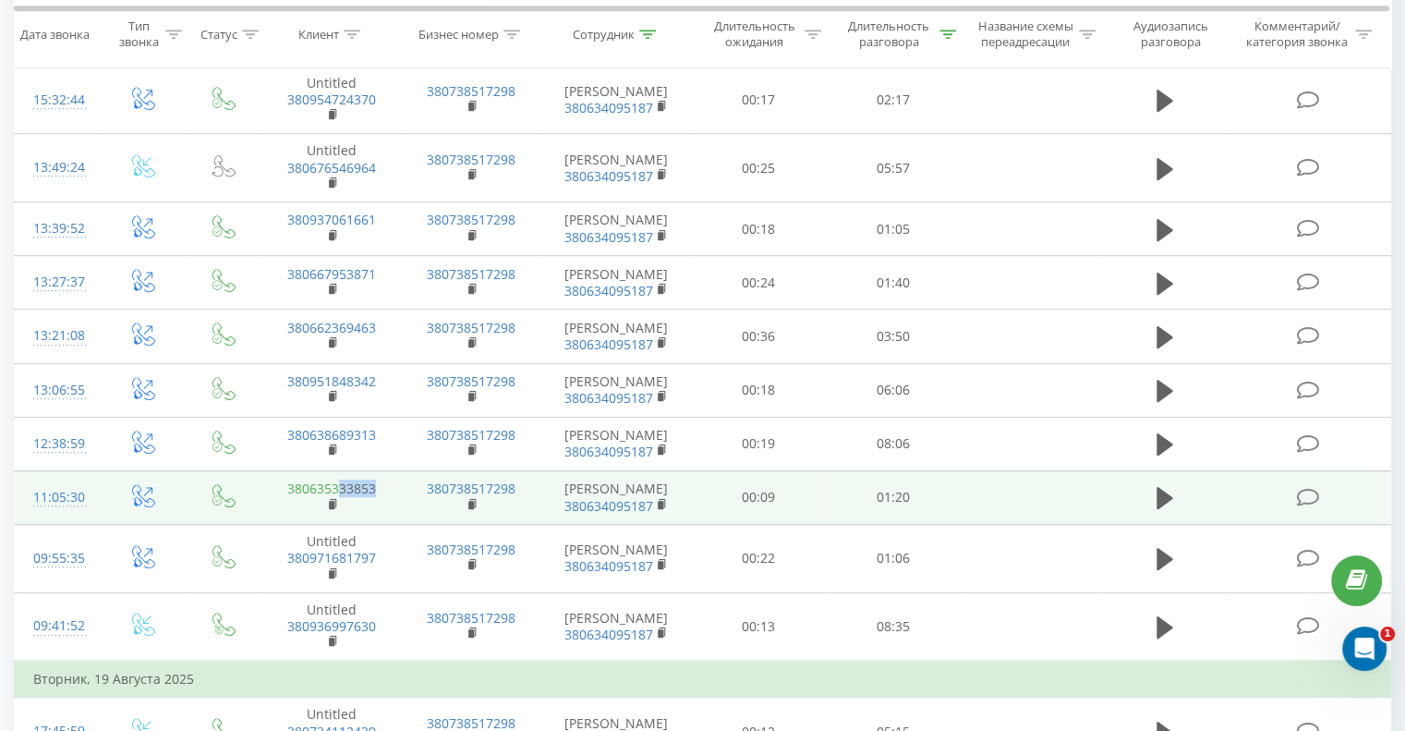
drag, startPoint x: 378, startPoint y: 480, endPoint x: 341, endPoint y: 484, distance: 37.3
click at [341, 484] on td "380635333853" at bounding box center [332, 497] width 140 height 54
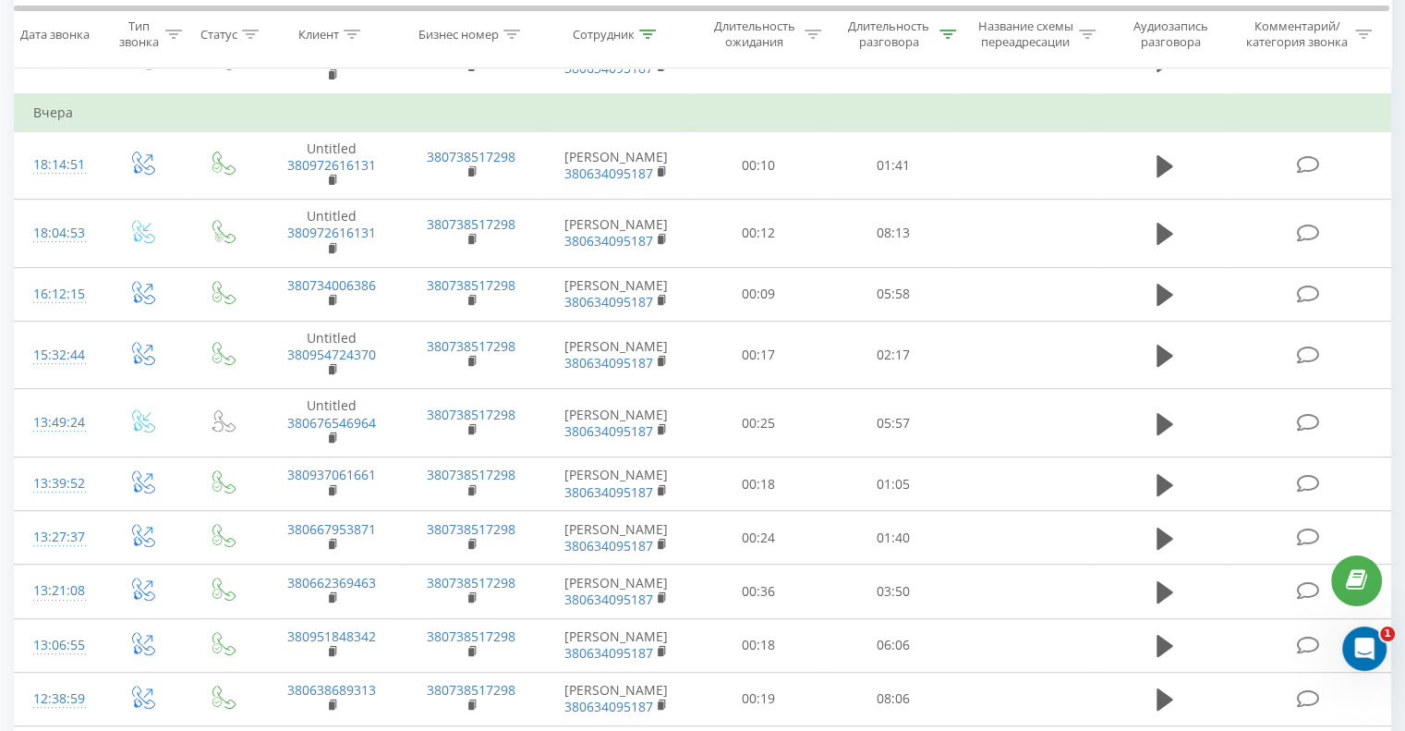
scroll to position [647, 0]
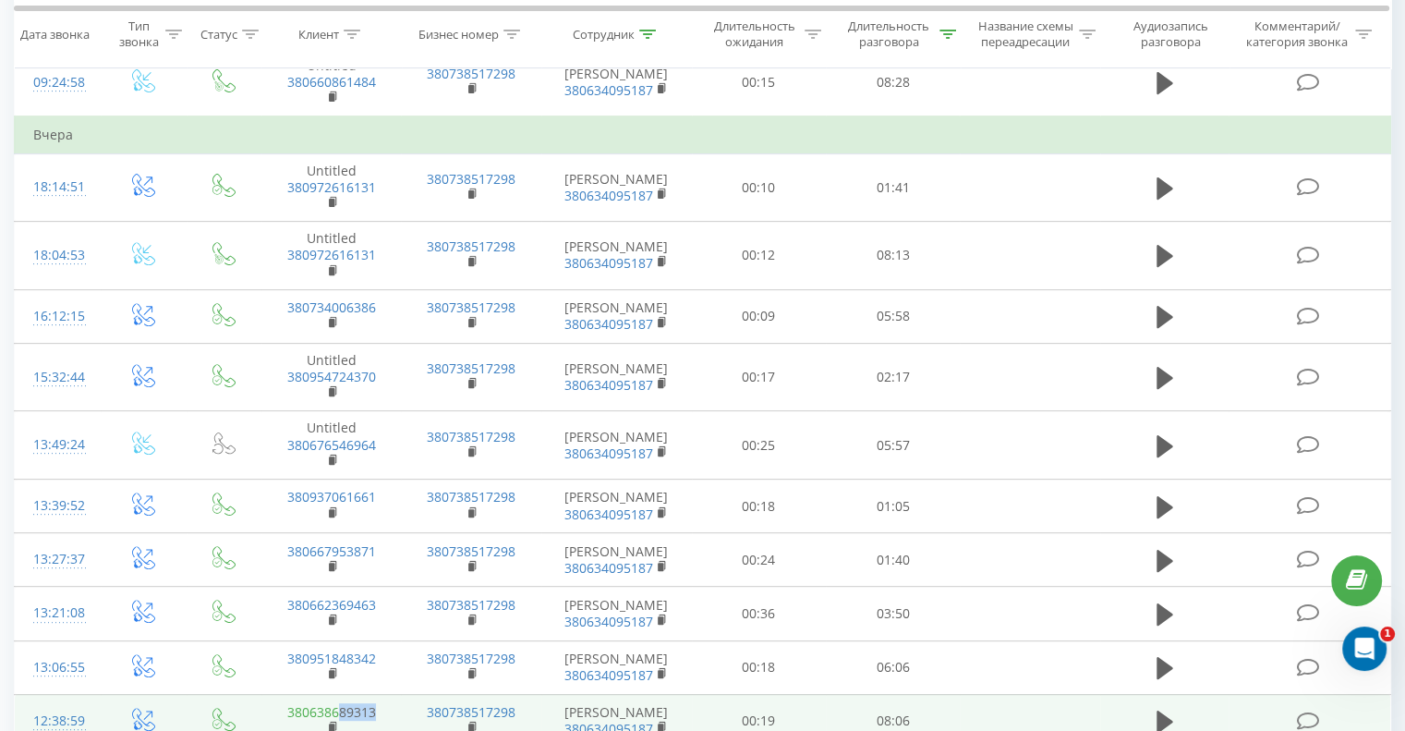
drag, startPoint x: 381, startPoint y: 711, endPoint x: 342, endPoint y: 707, distance: 39.0
click at [342, 707] on td "380638689313" at bounding box center [332, 721] width 140 height 54
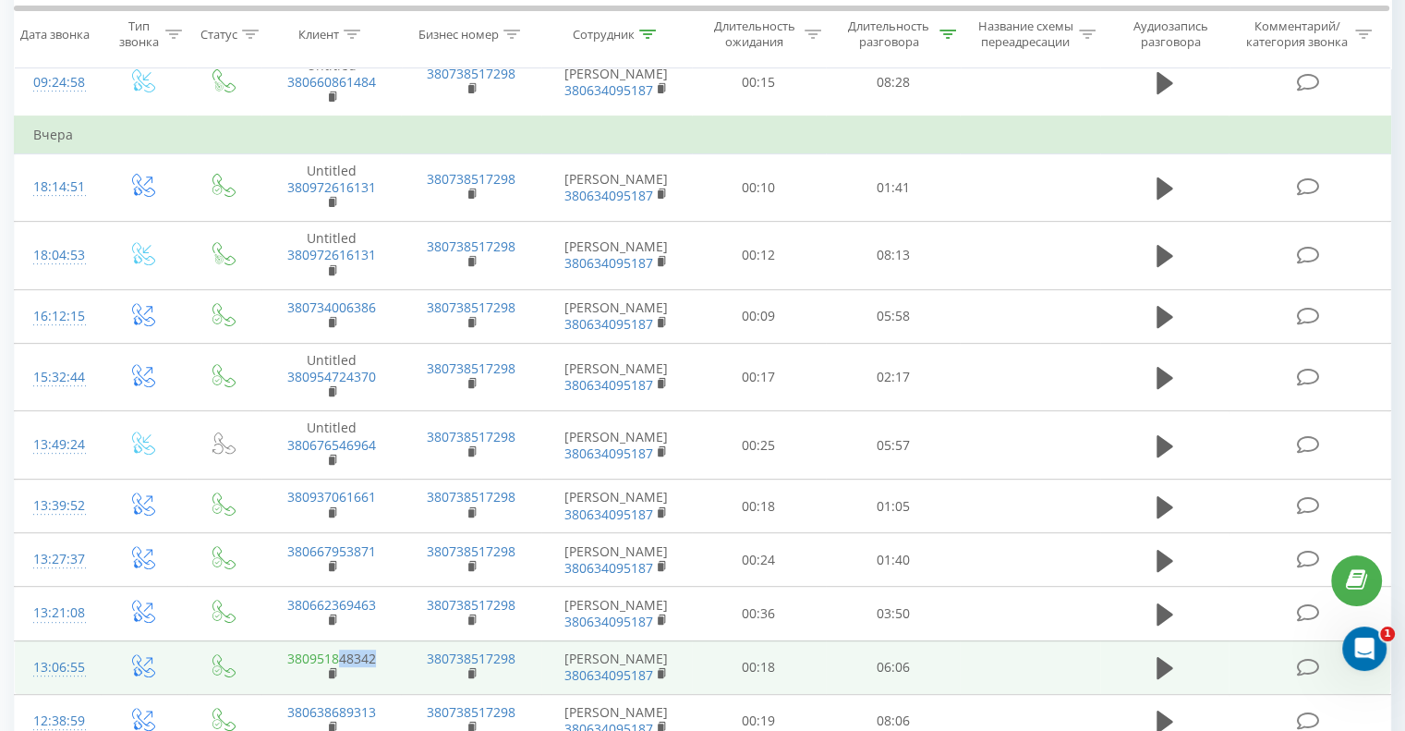
drag, startPoint x: 377, startPoint y: 650, endPoint x: 341, endPoint y: 655, distance: 36.5
click at [341, 655] on td "380951848342" at bounding box center [332, 667] width 140 height 54
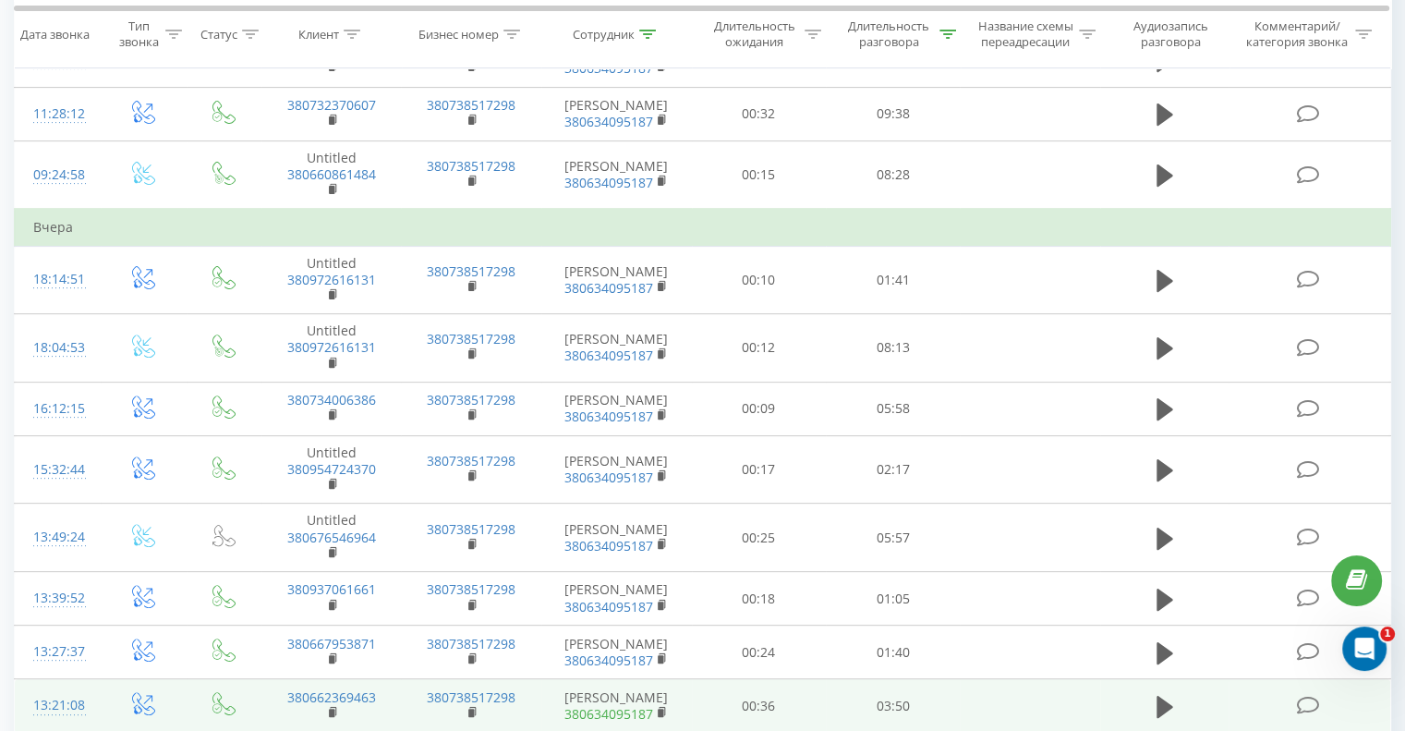
scroll to position [554, 0]
drag, startPoint x: 382, startPoint y: 692, endPoint x: 340, endPoint y: 692, distance: 41.6
click at [340, 692] on td "380662369463" at bounding box center [332, 706] width 140 height 54
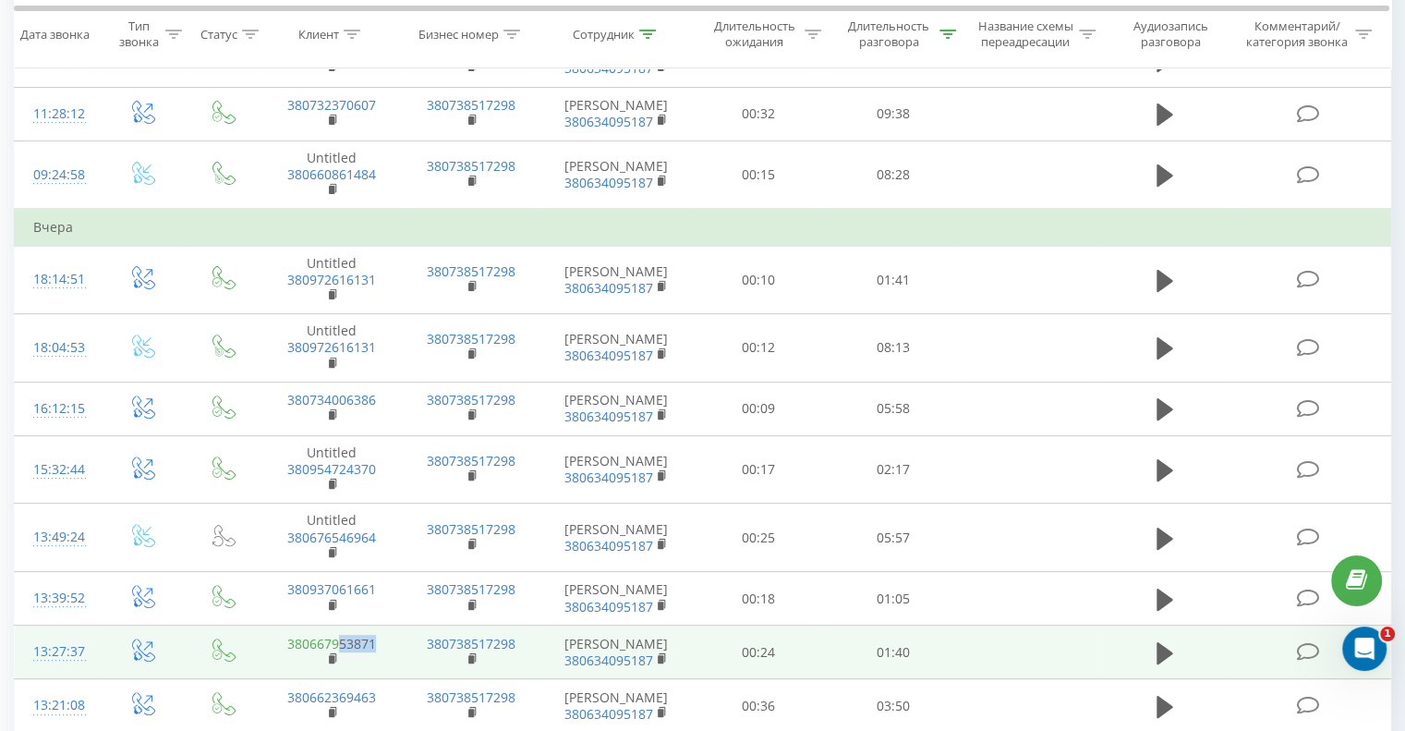
drag, startPoint x: 379, startPoint y: 639, endPoint x: 341, endPoint y: 645, distance: 38.4
click at [341, 645] on td "380667953871" at bounding box center [332, 653] width 140 height 54
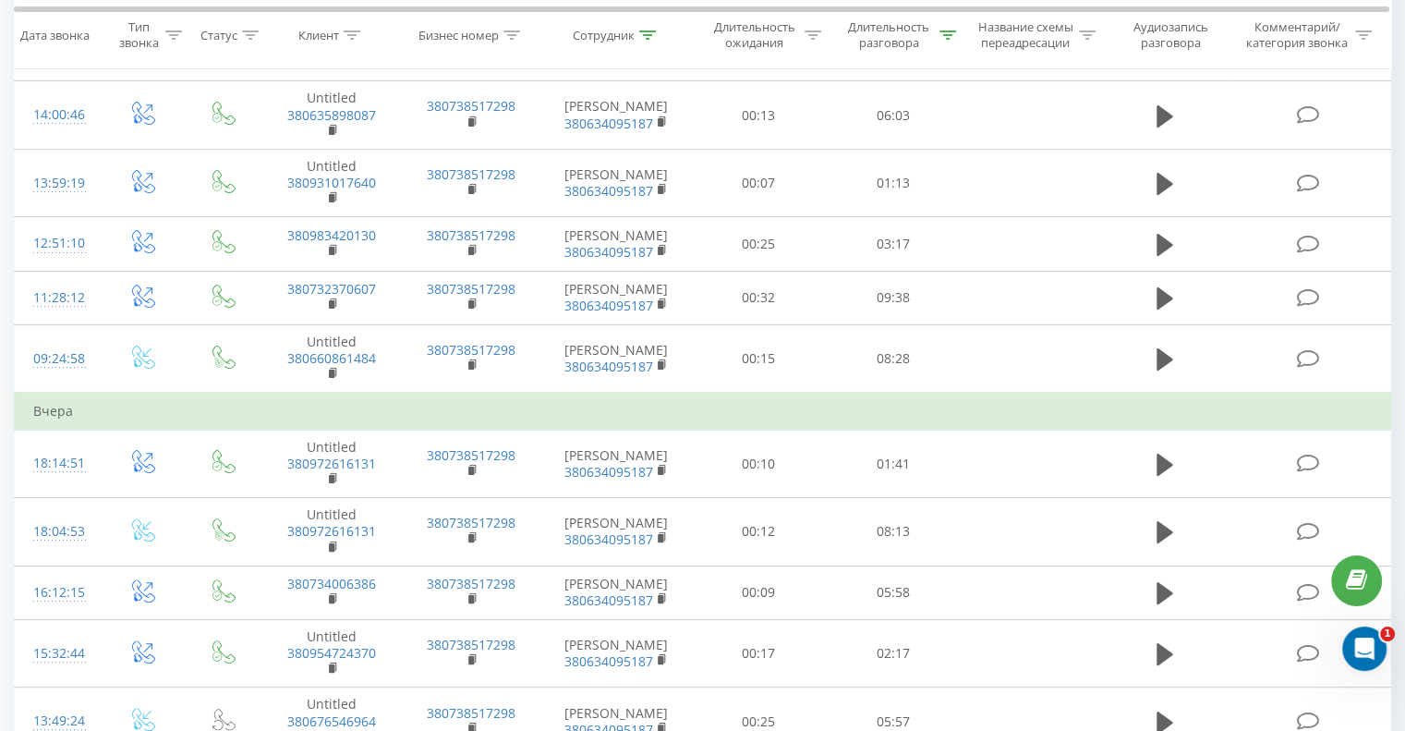
scroll to position [370, 0]
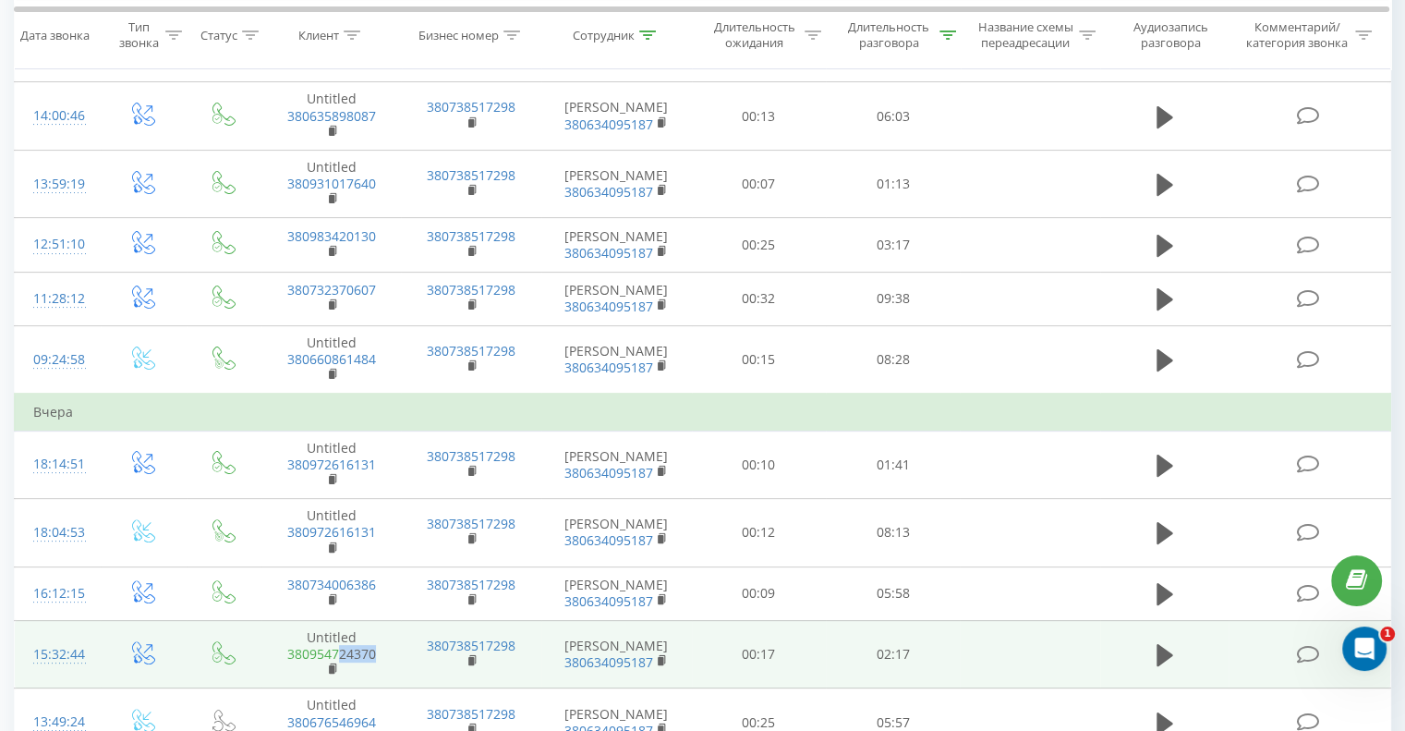
drag, startPoint x: 381, startPoint y: 654, endPoint x: 339, endPoint y: 657, distance: 41.7
click at [339, 657] on span "380954724370" at bounding box center [331, 662] width 103 height 33
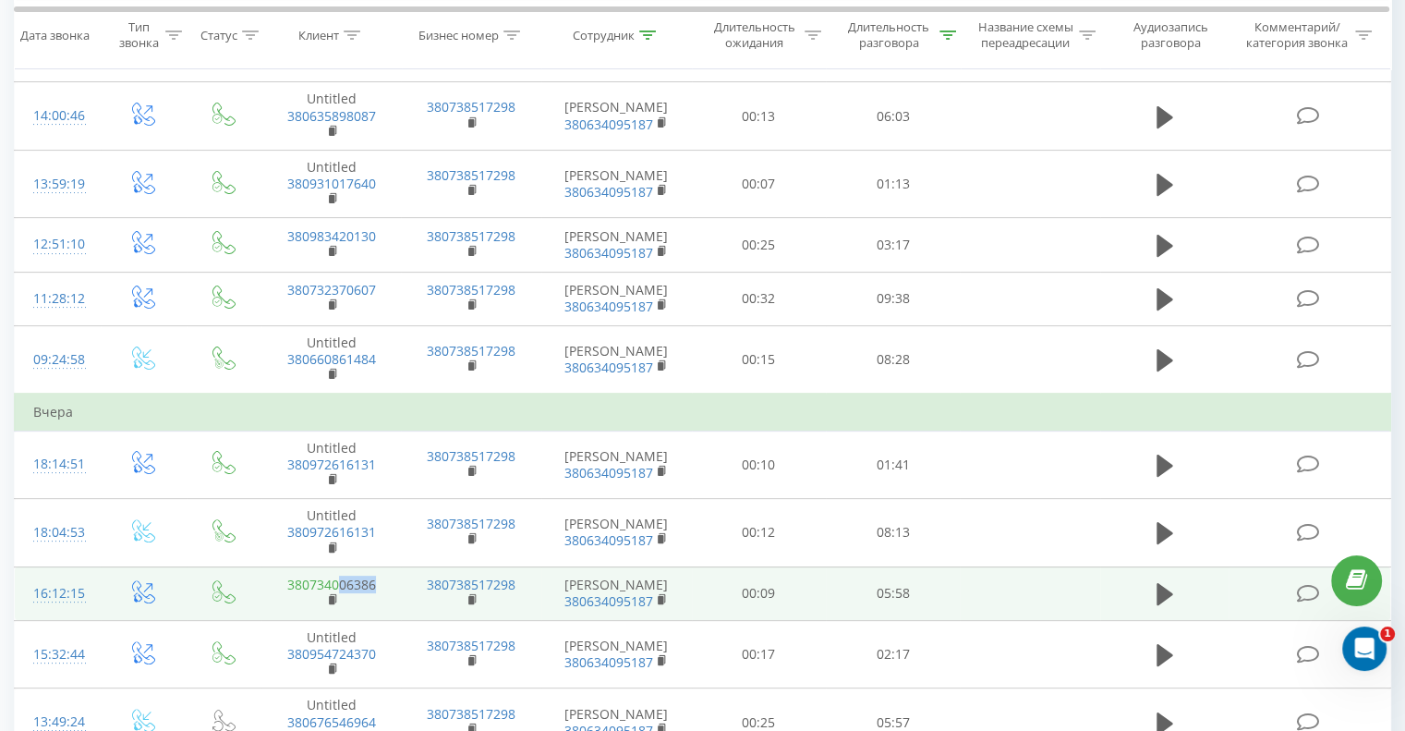
drag, startPoint x: 378, startPoint y: 584, endPoint x: 340, endPoint y: 583, distance: 37.9
click at [340, 583] on td "380734006386" at bounding box center [332, 593] width 140 height 54
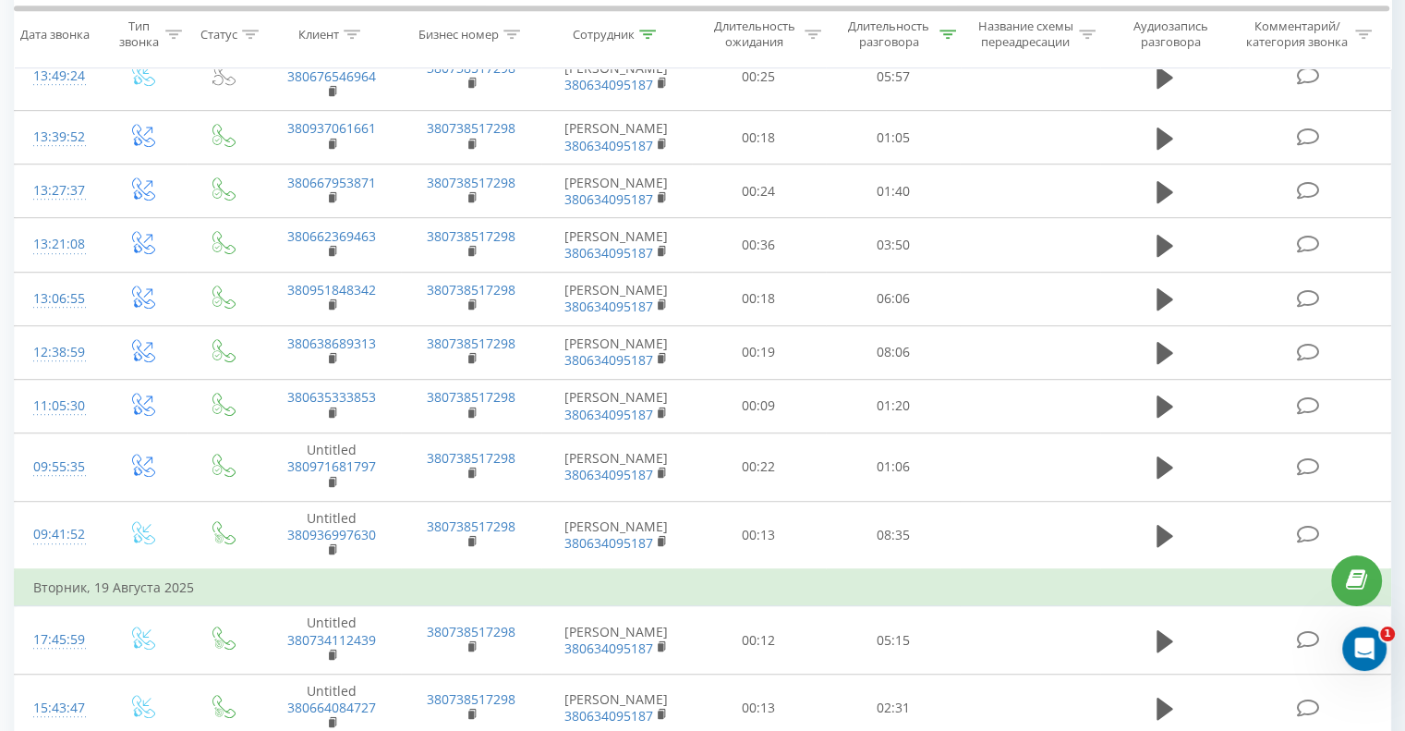
scroll to position [1294, 0]
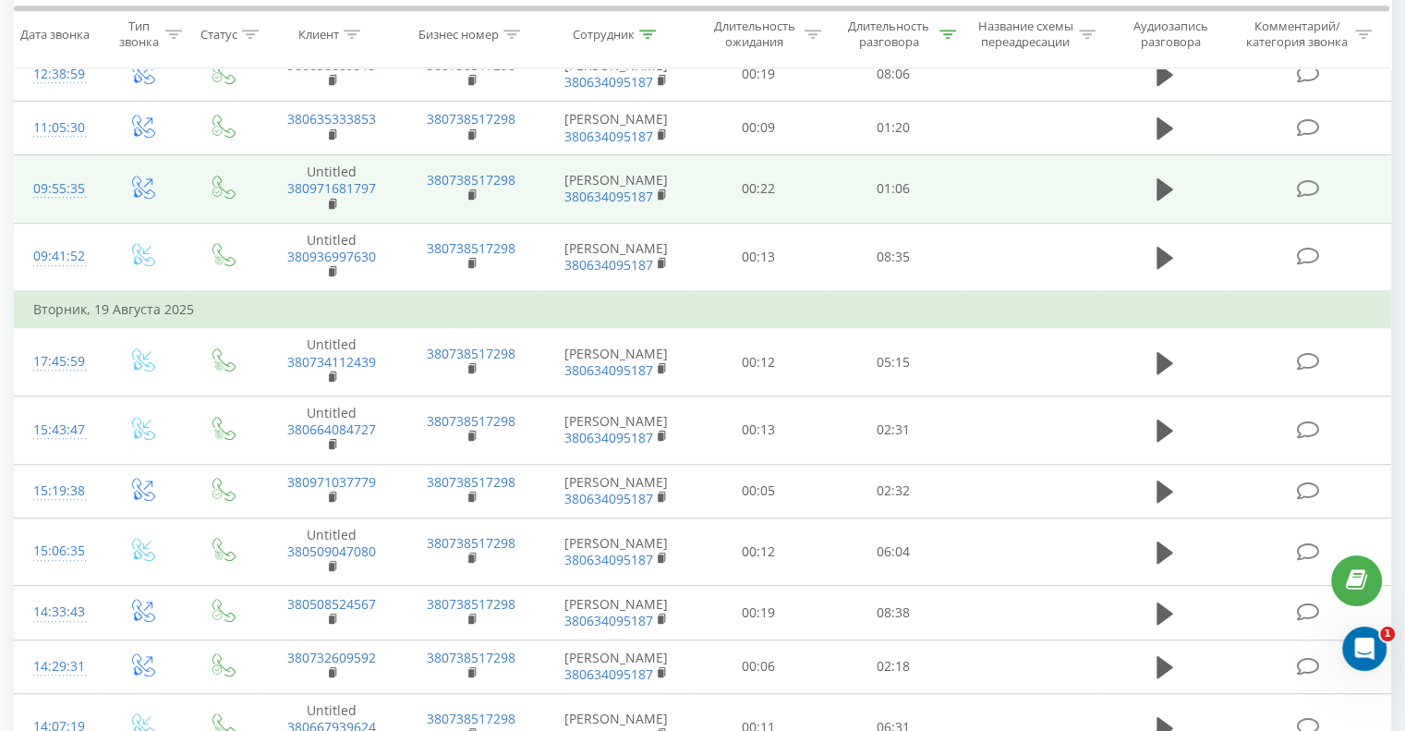
click at [837, 200] on td "01:06" at bounding box center [893, 189] width 134 height 68
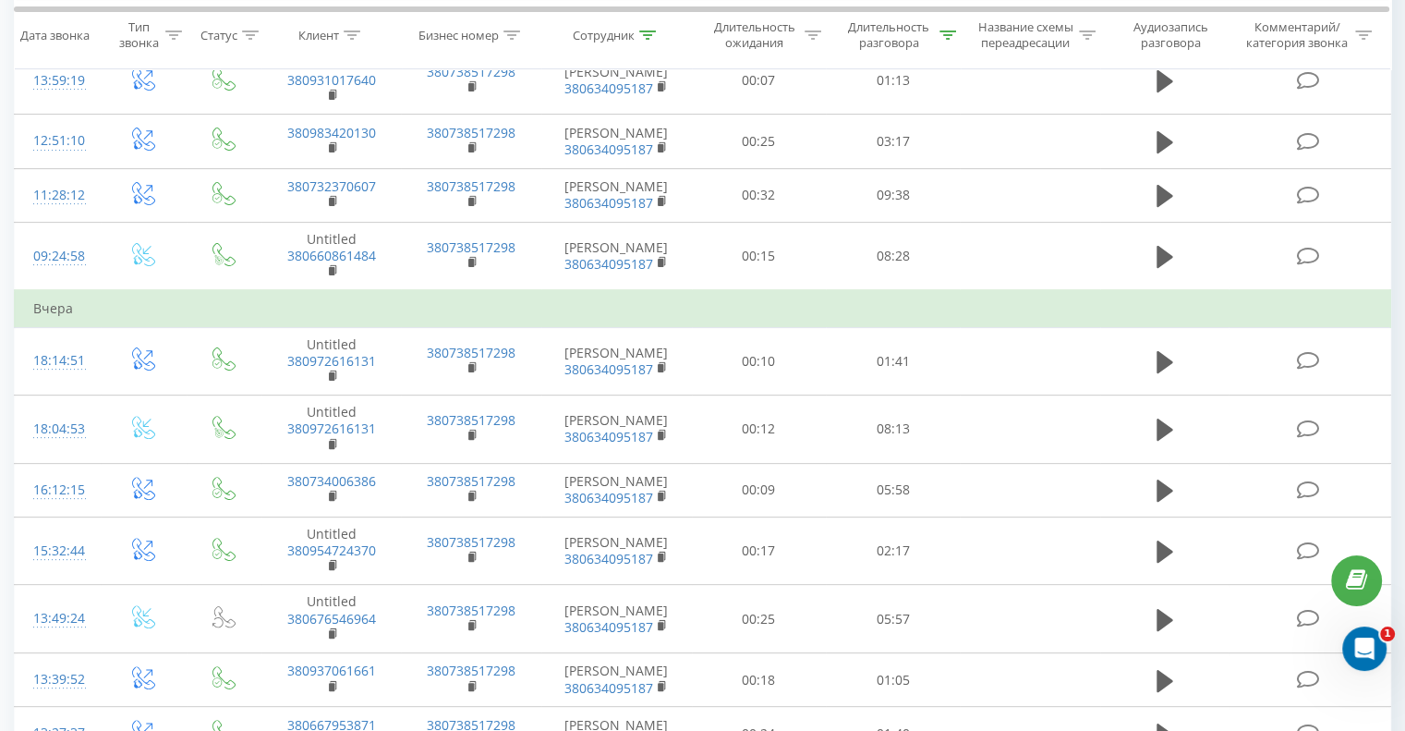
scroll to position [462, 0]
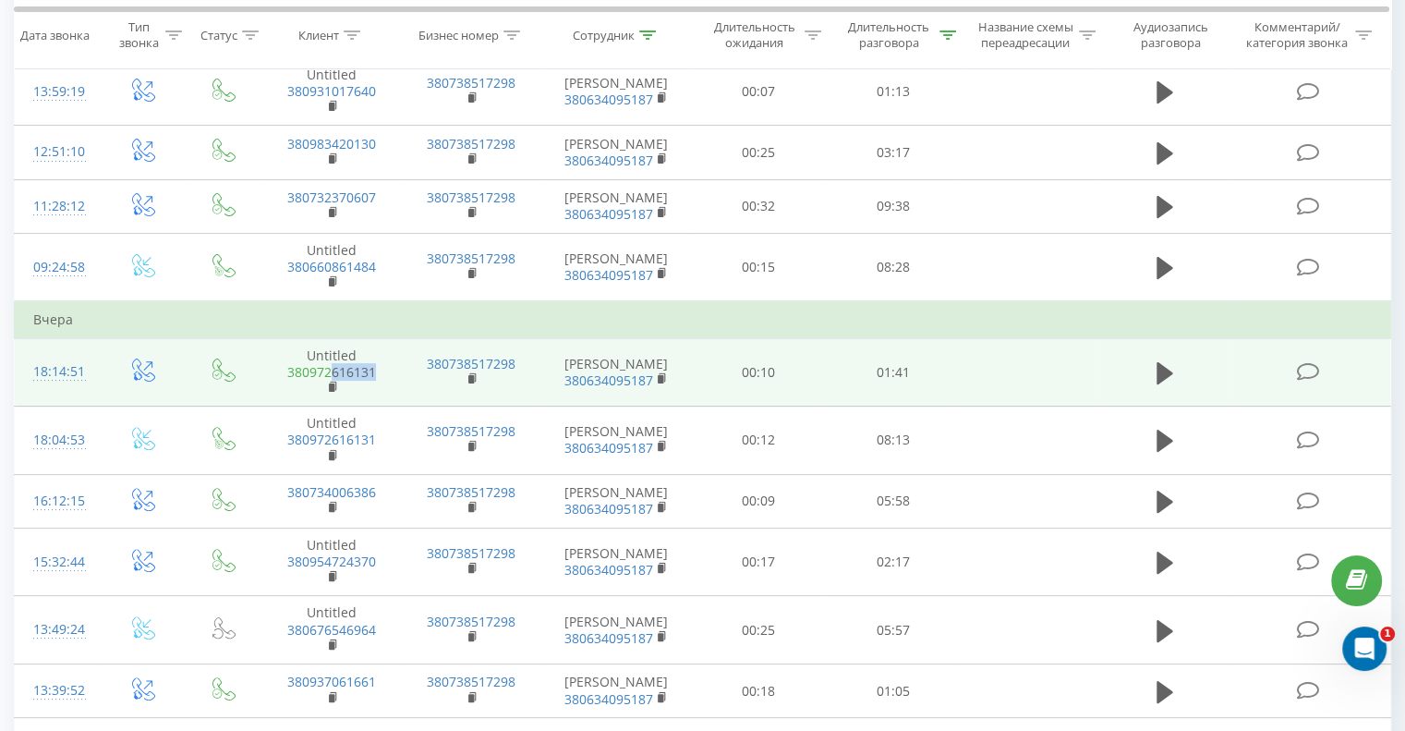
drag, startPoint x: 377, startPoint y: 371, endPoint x: 334, endPoint y: 374, distance: 43.6
click at [334, 374] on span "380972616131" at bounding box center [331, 380] width 103 height 33
click at [378, 368] on span "380972616131" at bounding box center [331, 380] width 103 height 33
click at [387, 356] on td "Untitled 380972616131" at bounding box center [332, 372] width 140 height 68
drag, startPoint x: 381, startPoint y: 371, endPoint x: 342, endPoint y: 372, distance: 38.8
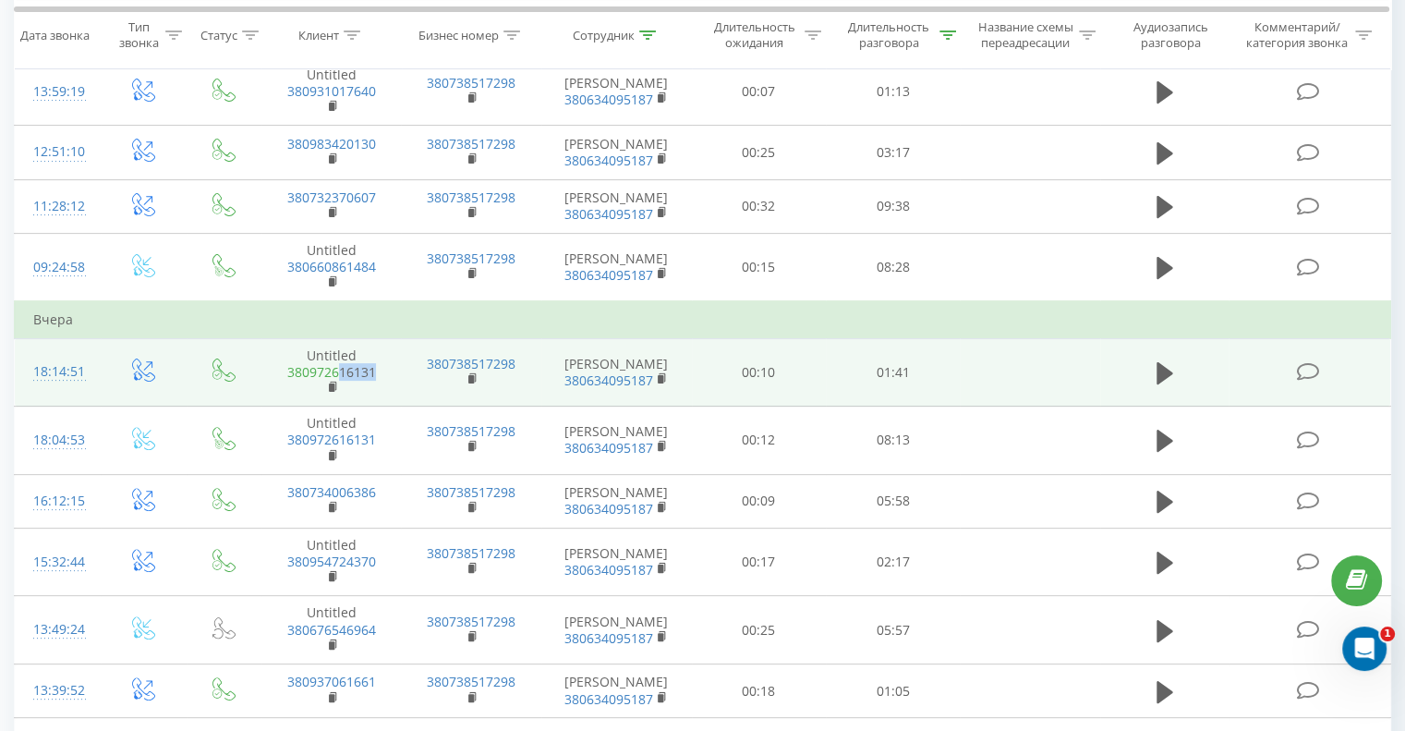
click at [342, 372] on span "380972616131" at bounding box center [331, 380] width 103 height 33
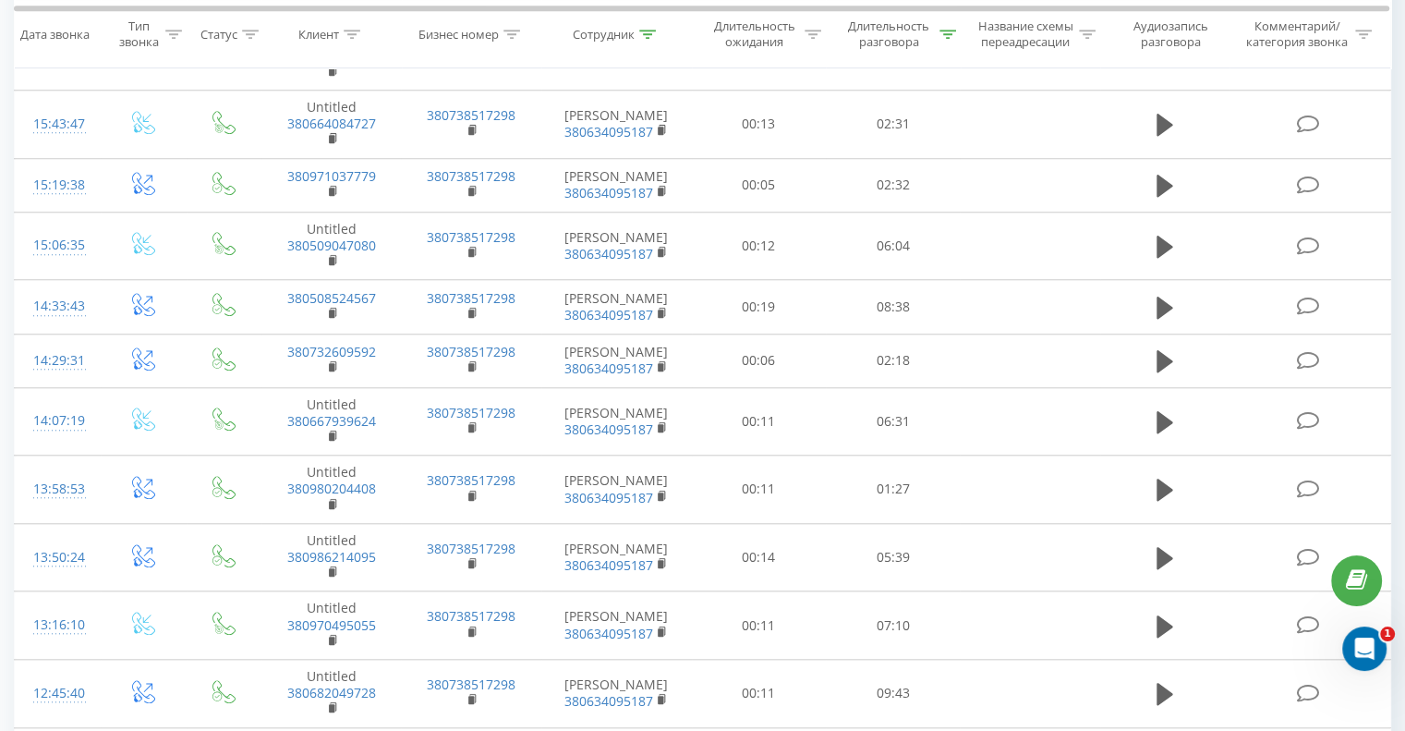
scroll to position [1571, 0]
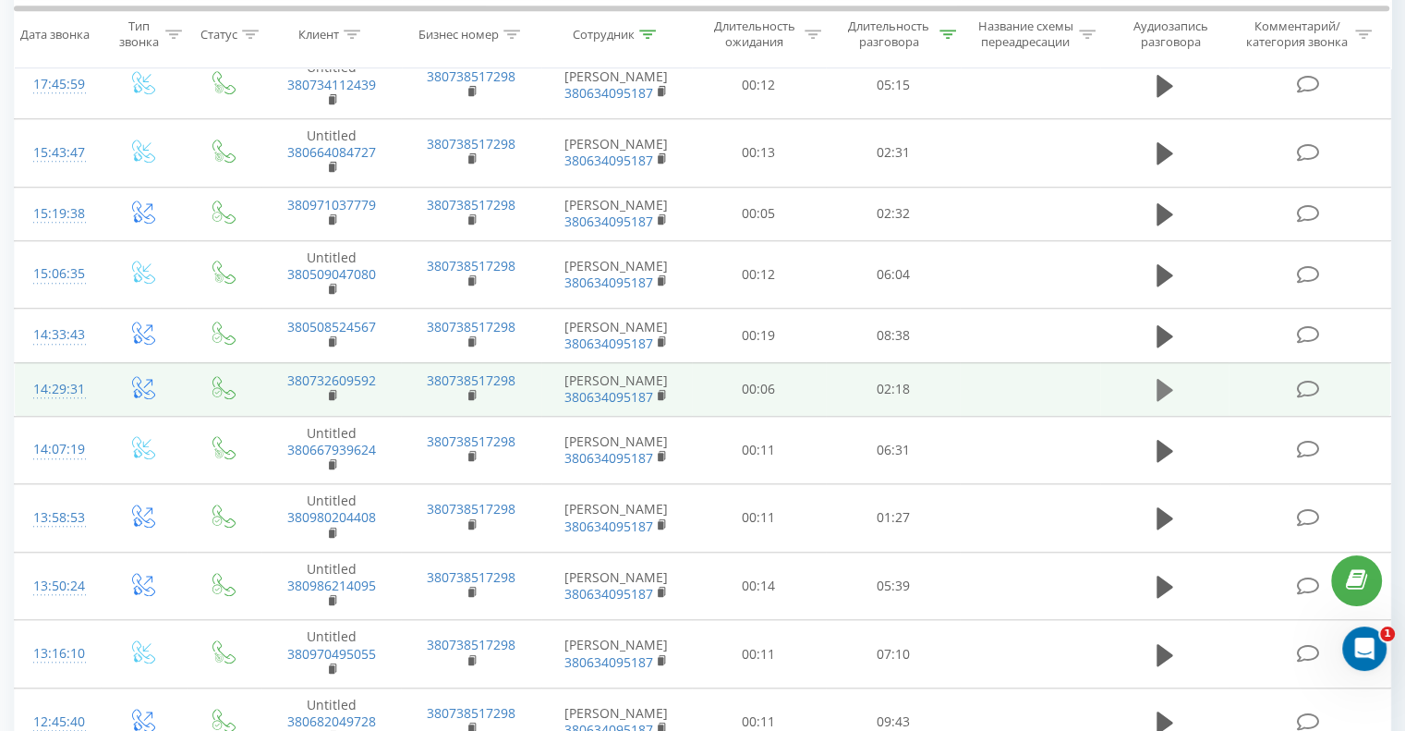
click at [1157, 379] on icon at bounding box center [1165, 390] width 17 height 22
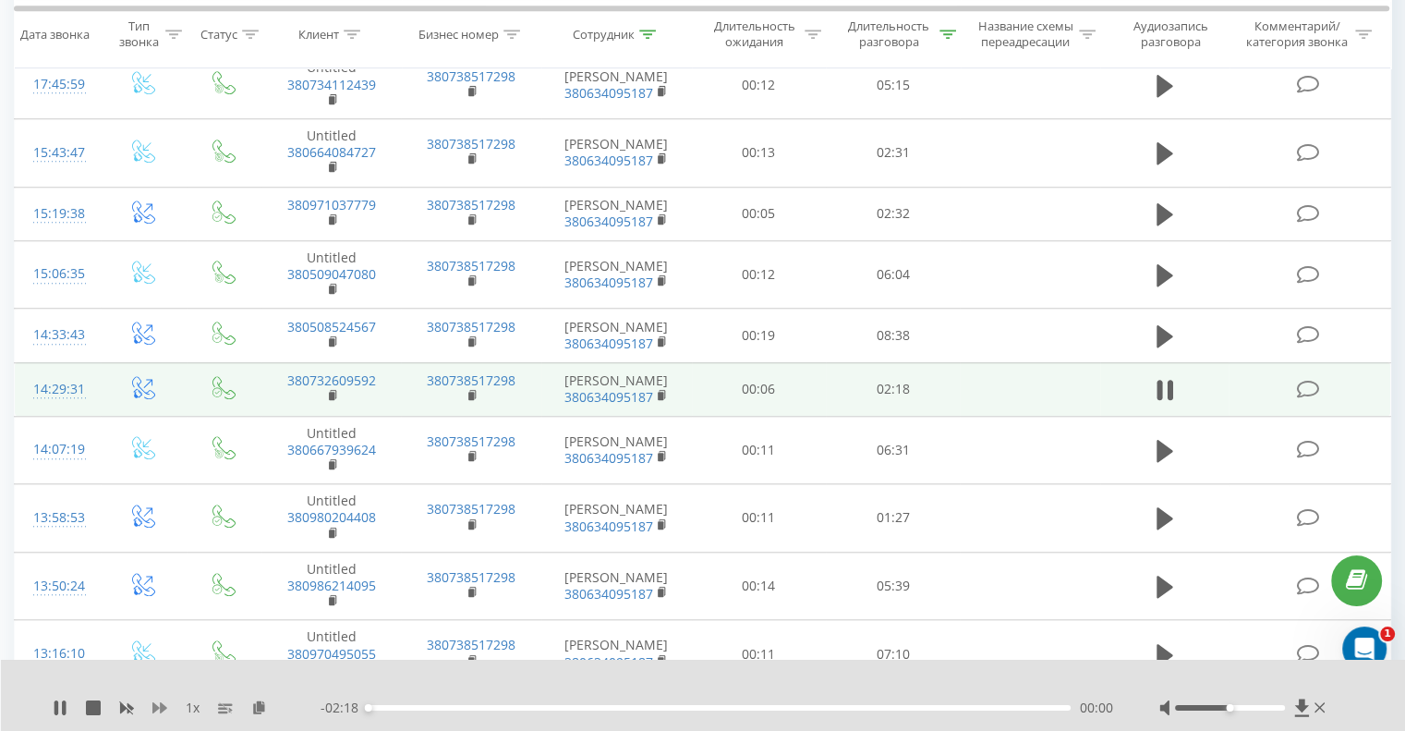
click at [152, 705] on icon at bounding box center [159, 707] width 15 height 11
click at [155, 707] on icon at bounding box center [159, 707] width 15 height 11
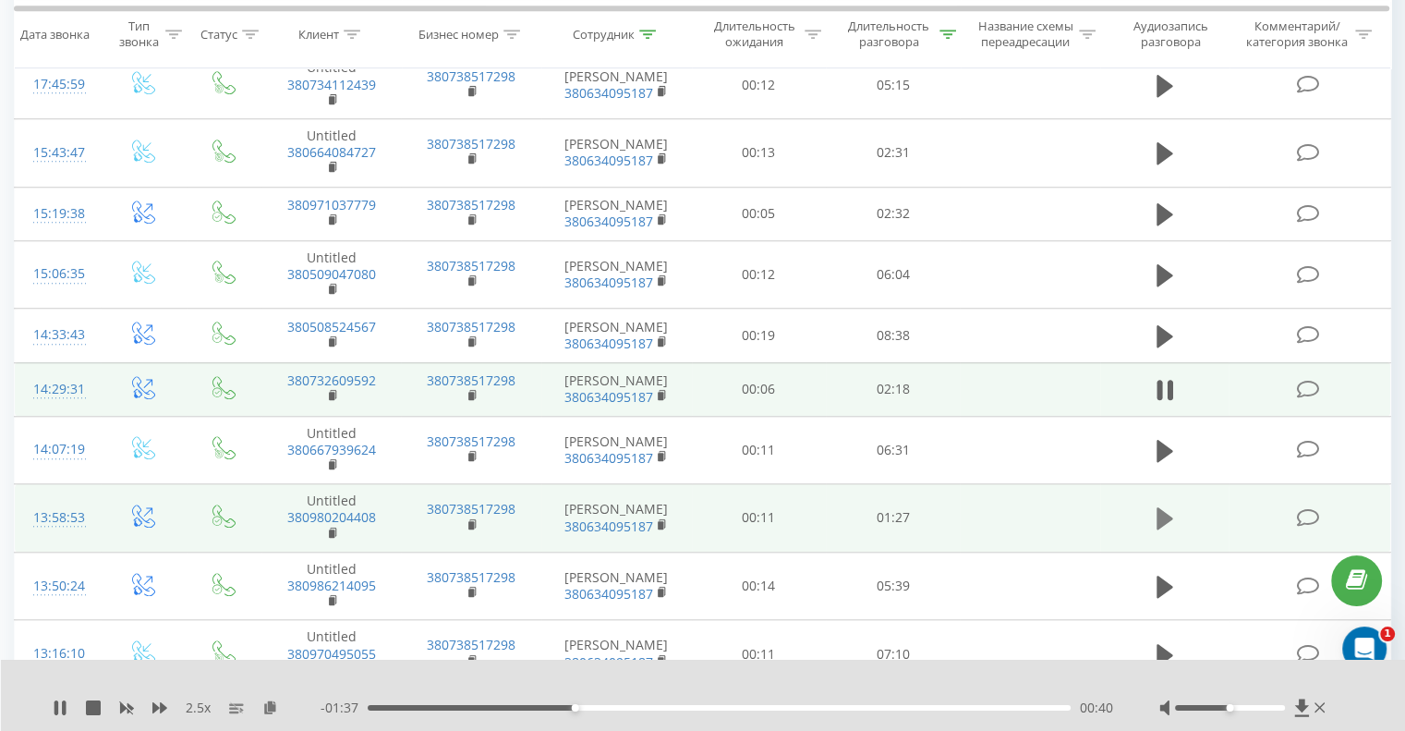
click at [1159, 505] on icon at bounding box center [1165, 518] width 17 height 26
click at [1168, 380] on icon at bounding box center [1165, 390] width 17 height 26
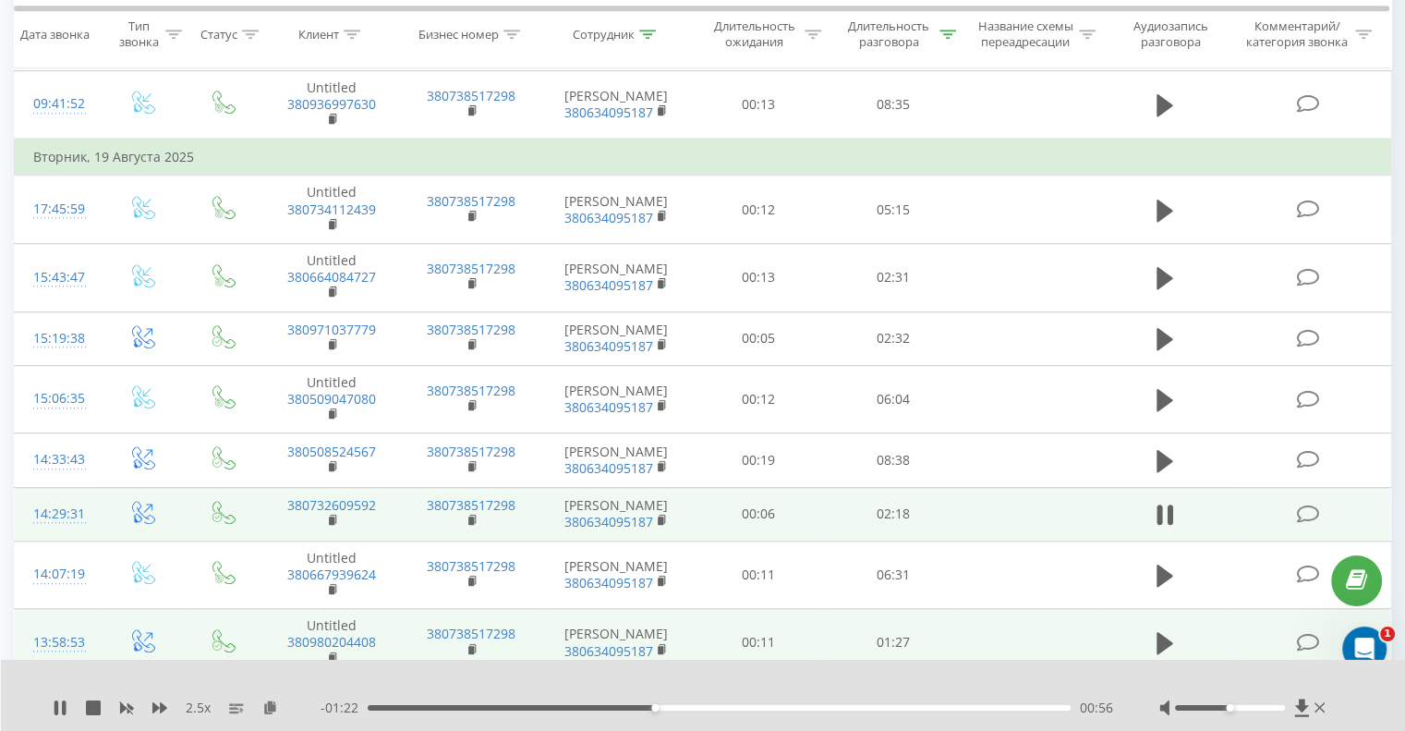
scroll to position [1386, 0]
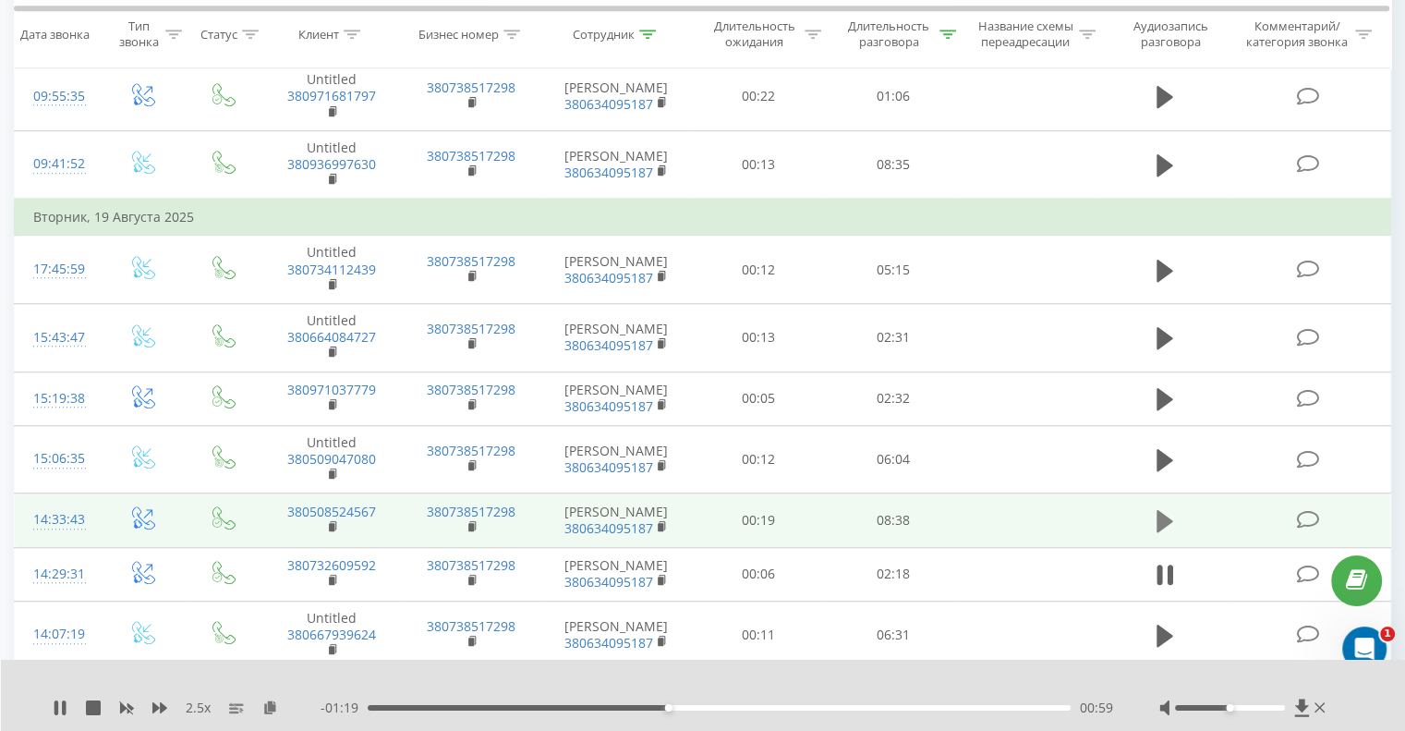
click at [1166, 524] on icon at bounding box center [1165, 521] width 17 height 26
click at [63, 701] on icon at bounding box center [64, 707] width 4 height 15
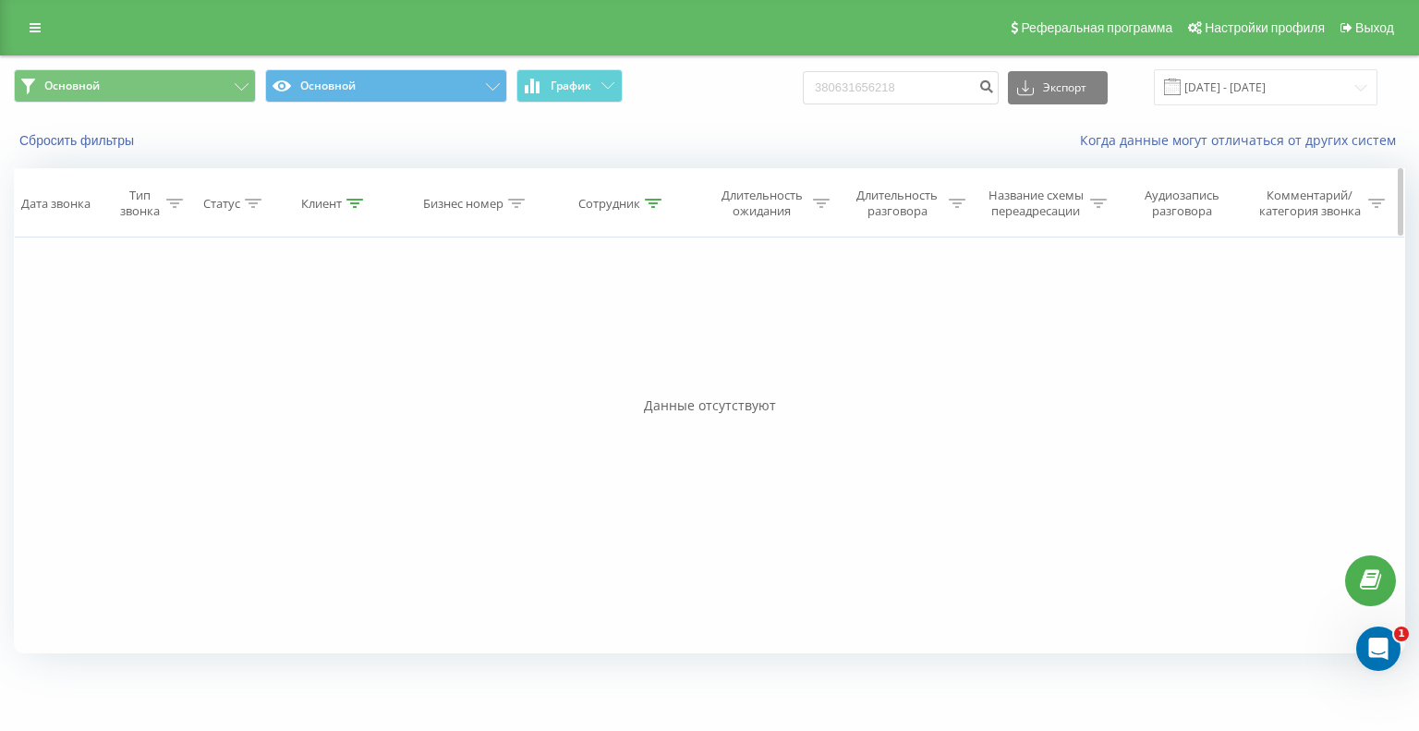
click at [633, 197] on div "Сотрудник" at bounding box center [609, 204] width 62 height 16
click at [658, 372] on span "OK" at bounding box center [662, 372] width 52 height 29
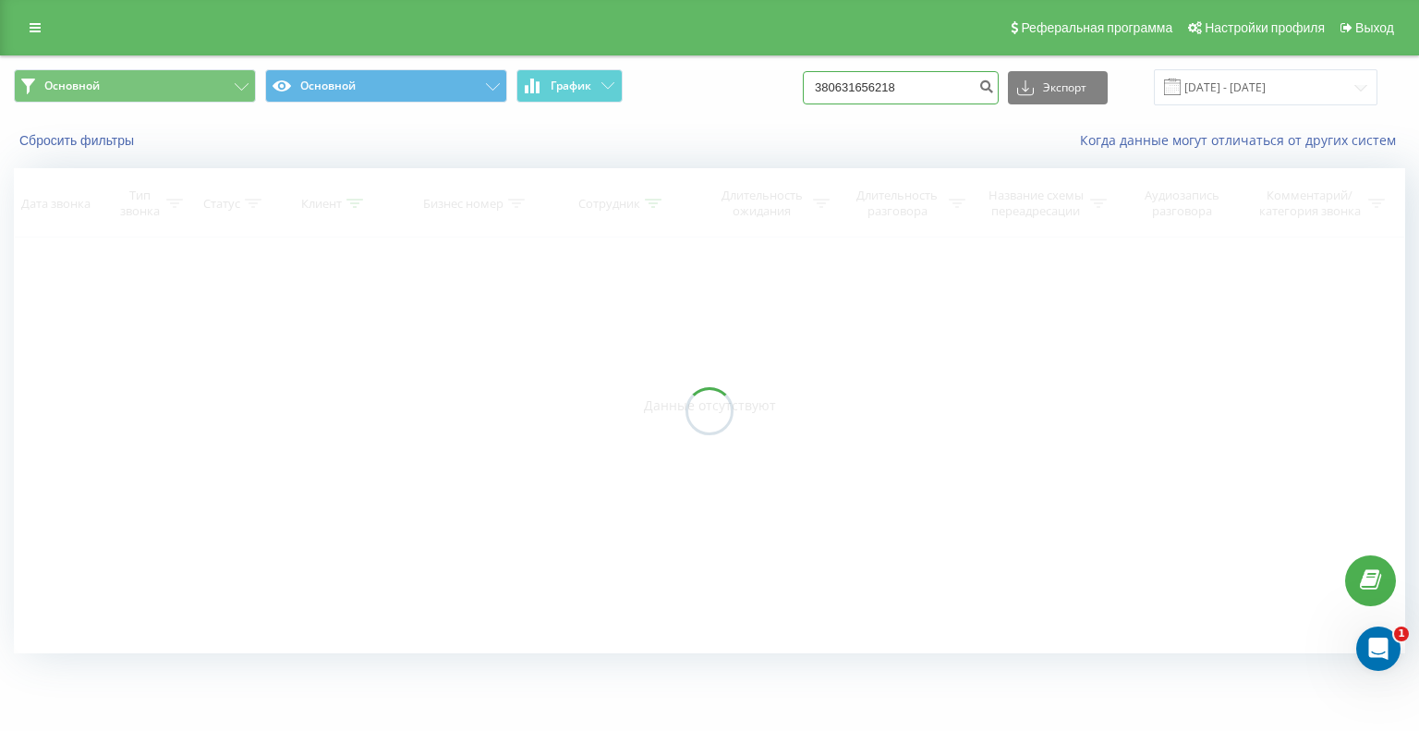
drag, startPoint x: 932, startPoint y: 81, endPoint x: 823, endPoint y: 83, distance: 109.1
click at [823, 83] on div "Основной Основной График 380631656218 Экспорт .csv .xls .xlsx 21.05.2025 - 21.0…" at bounding box center [710, 87] width 1392 height 36
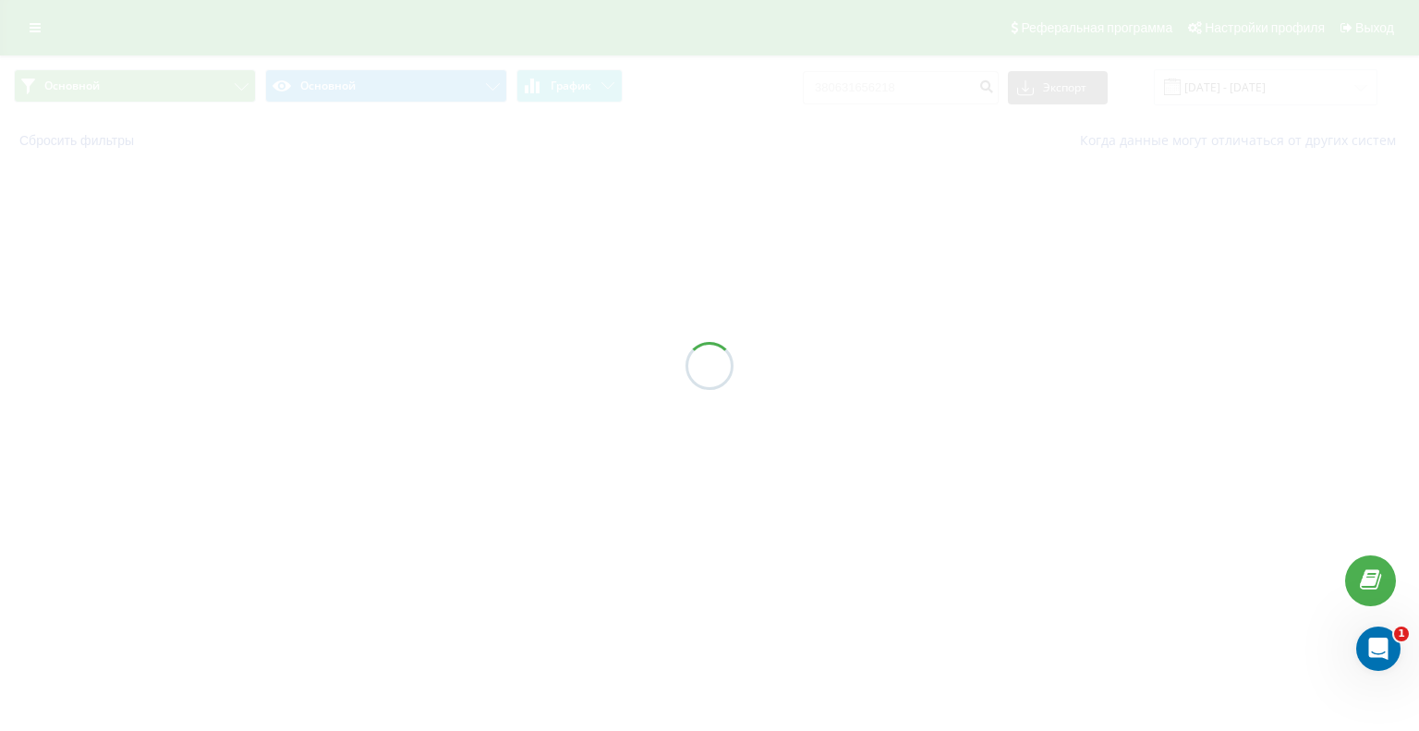
click at [931, 86] on div at bounding box center [709, 365] width 1419 height 731
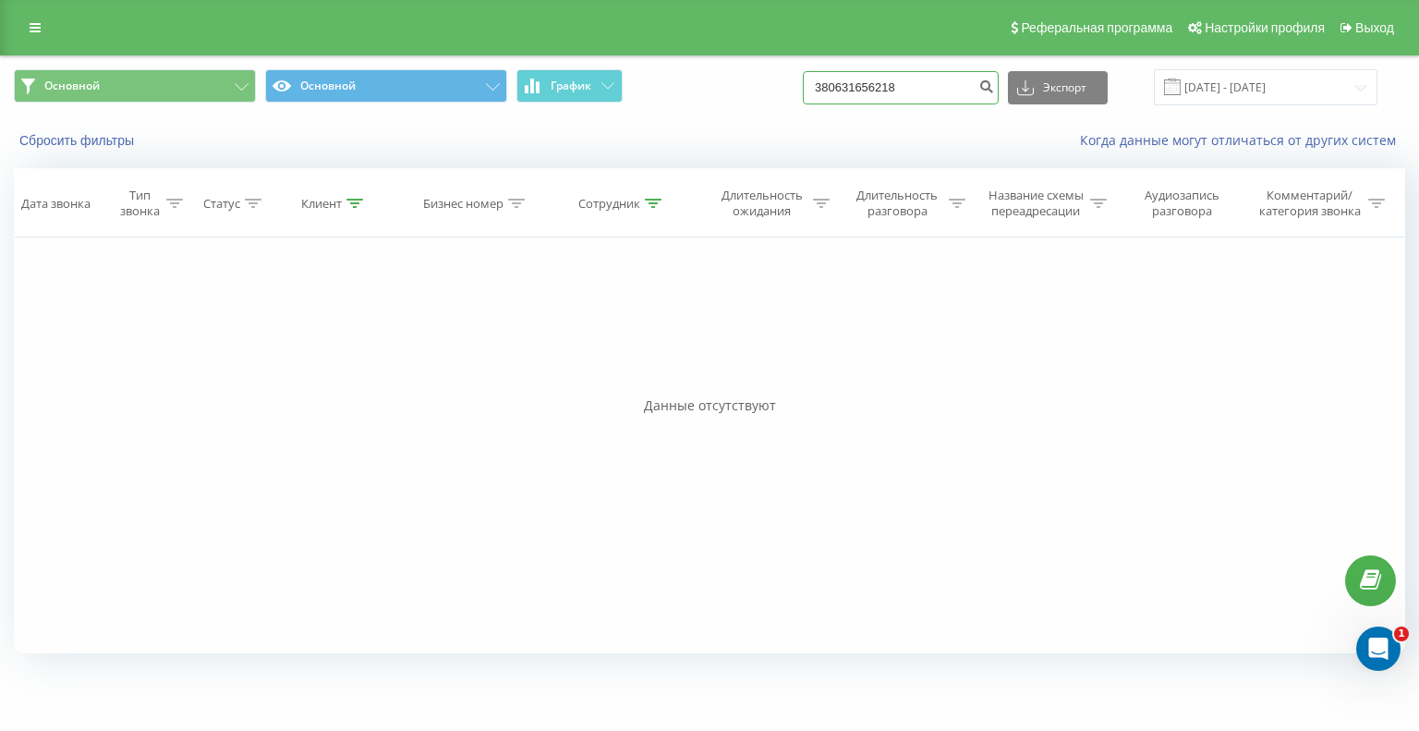
click at [947, 91] on input "380631656218" at bounding box center [901, 87] width 196 height 33
type input "3"
click at [915, 141] on div "Когда данные могут отличаться от других систем" at bounding box center [975, 140] width 886 height 18
drag, startPoint x: 640, startPoint y: 202, endPoint x: 656, endPoint y: 199, distance: 16.1
click at [651, 201] on div "Сотрудник" at bounding box center [619, 204] width 83 height 16
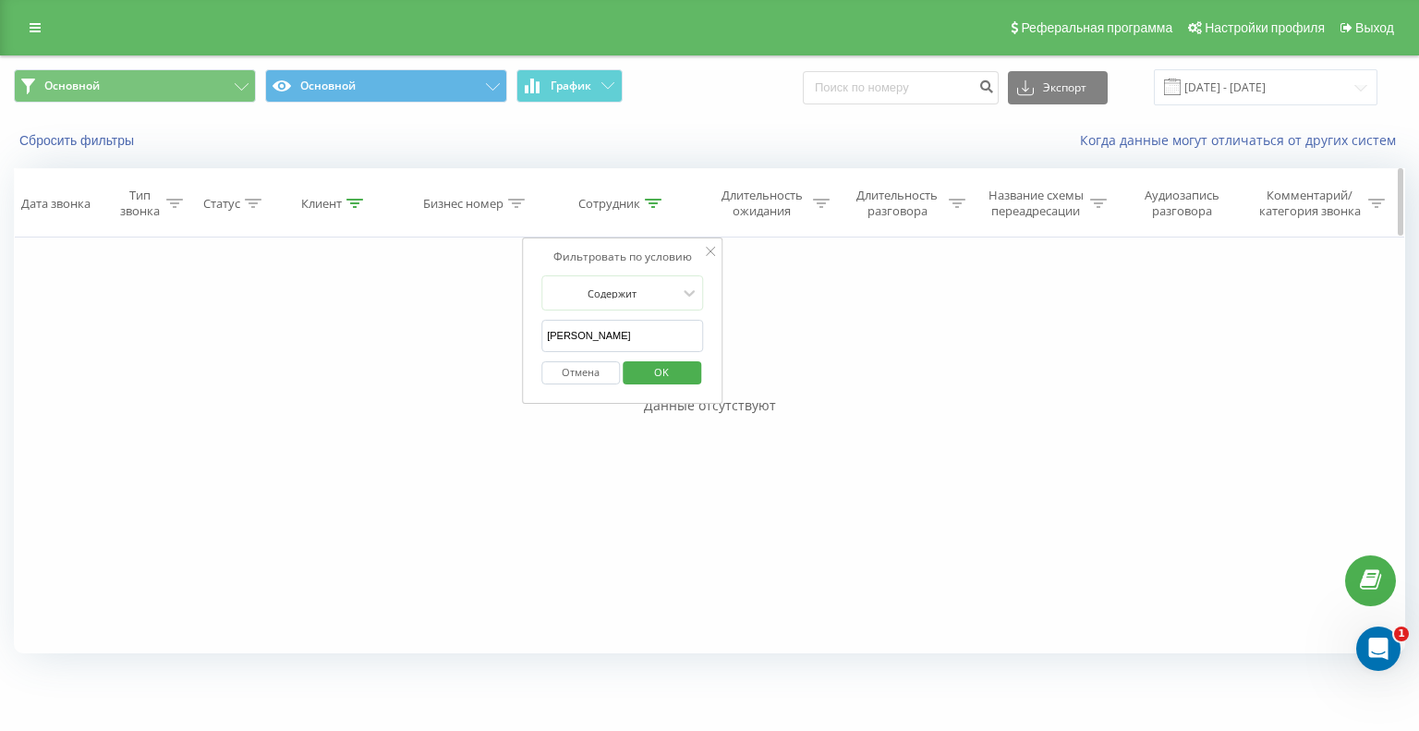
click at [656, 199] on icon at bounding box center [653, 203] width 17 height 9
click at [695, 369] on button "OK" at bounding box center [662, 372] width 79 height 23
click at [928, 192] on div "Длительность разговора" at bounding box center [897, 203] width 93 height 31
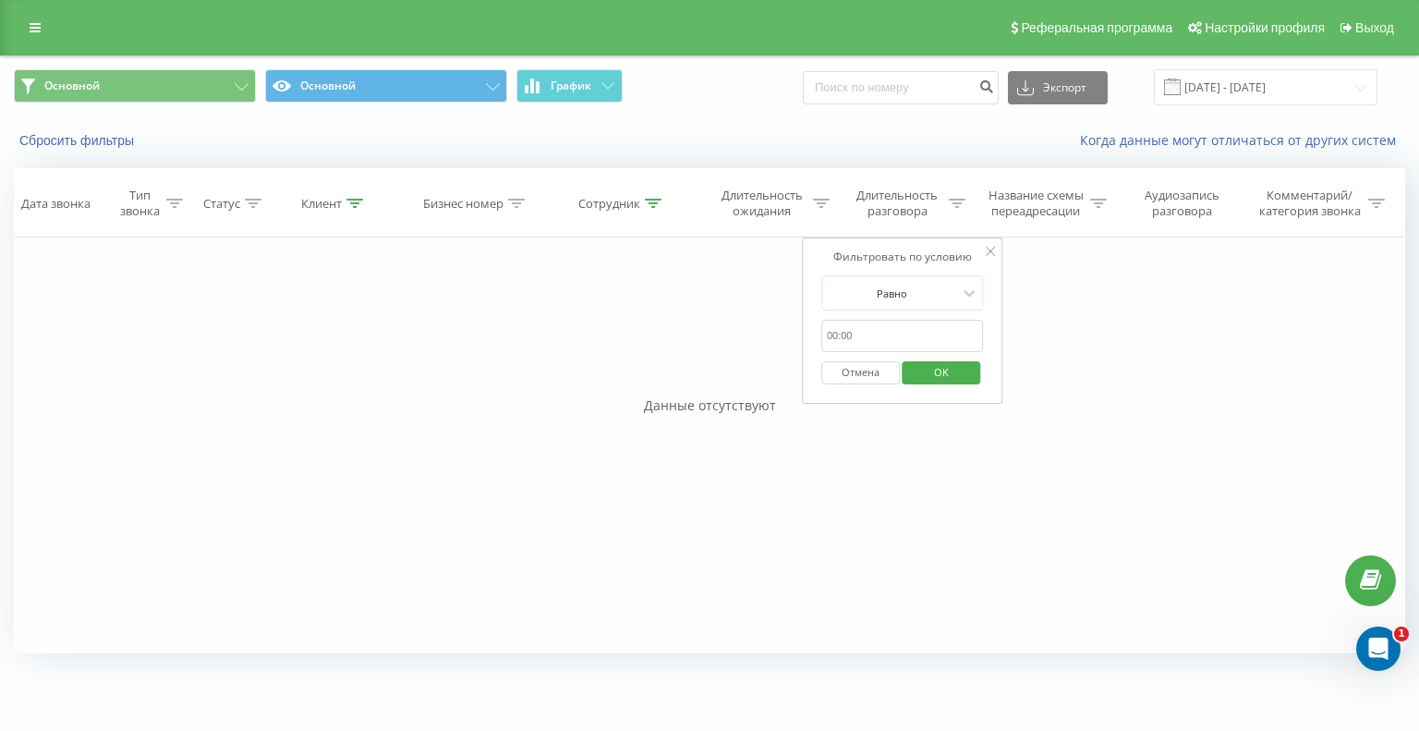
click at [880, 338] on input "text" at bounding box center [902, 336] width 163 height 32
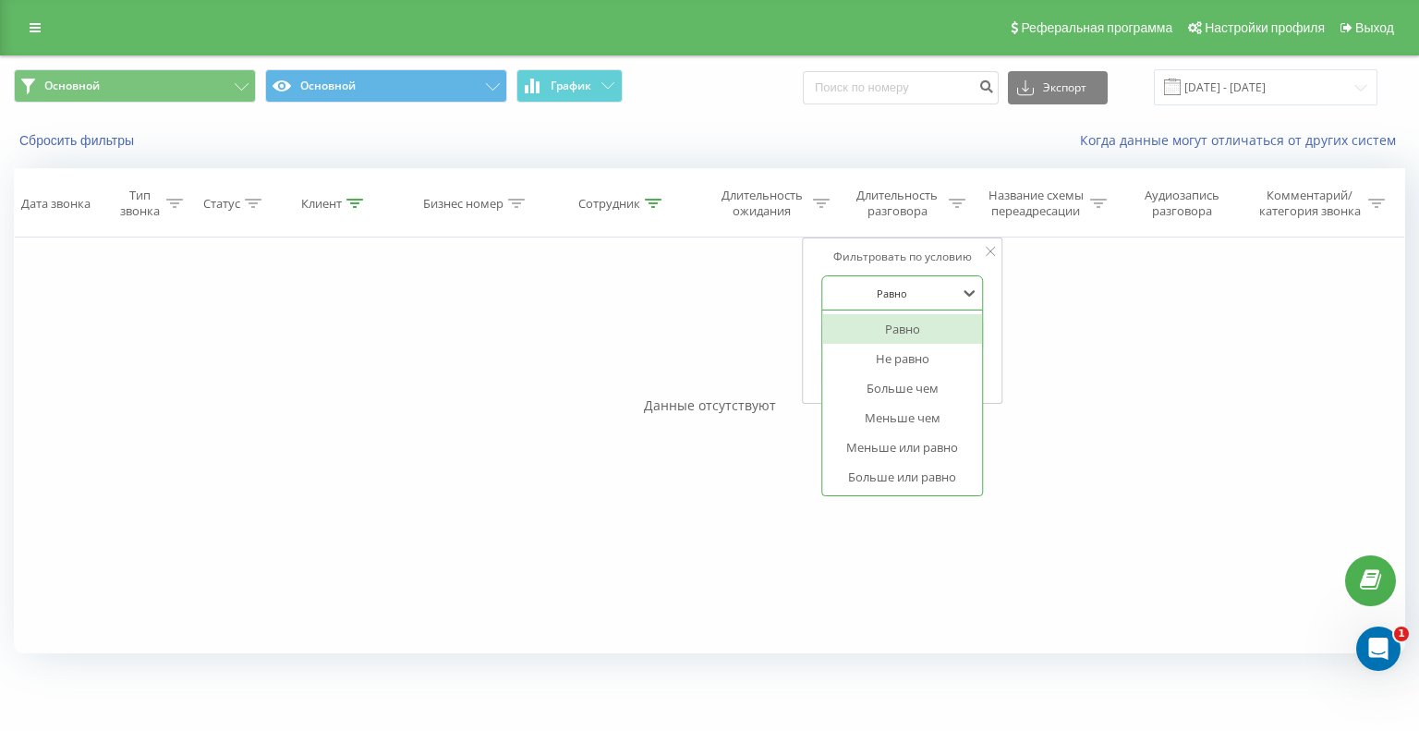
click at [922, 276] on div "Равно" at bounding box center [902, 292] width 163 height 35
click at [939, 387] on div "Больше чем" at bounding box center [902, 388] width 161 height 30
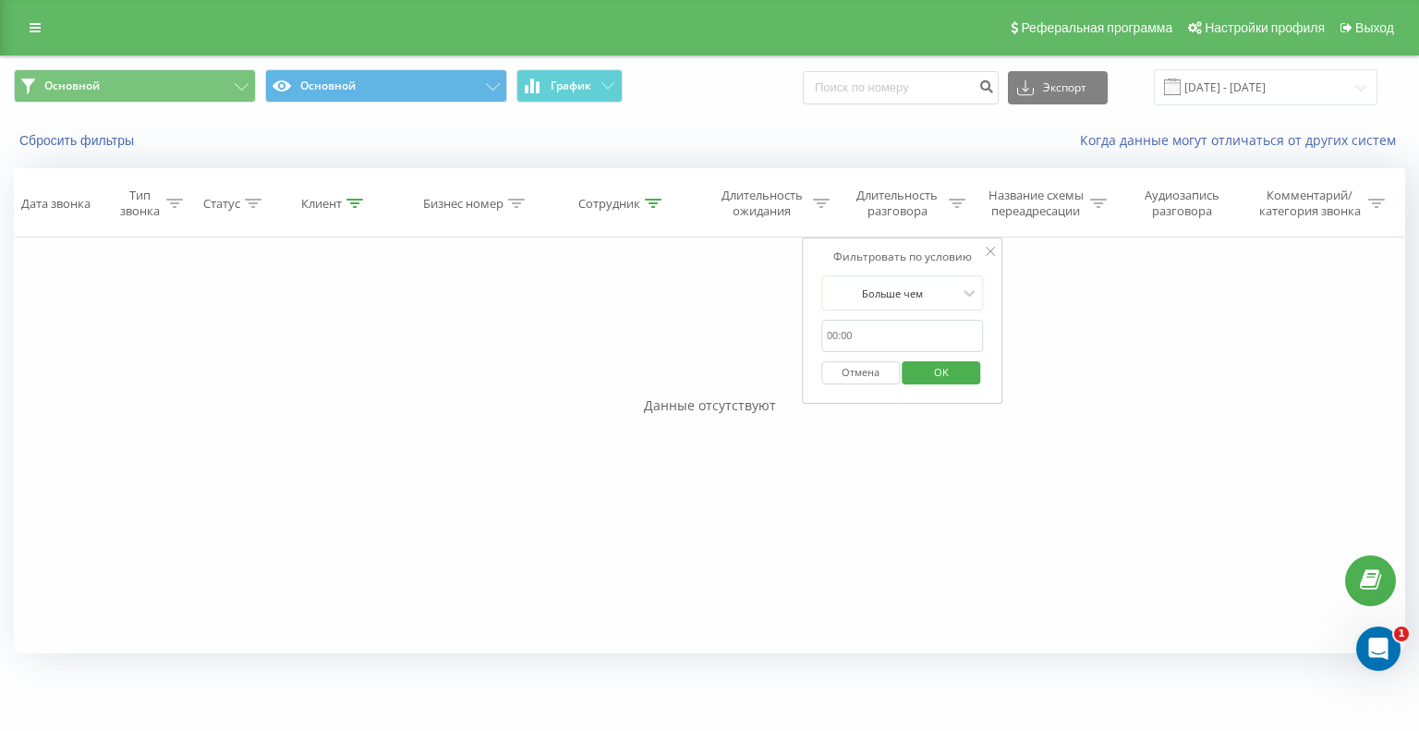
click at [924, 326] on input "text" at bounding box center [902, 336] width 163 height 32
type input "0:02:00"
click at [934, 371] on span "OK" at bounding box center [942, 372] width 52 height 29
click at [656, 205] on icon at bounding box center [653, 203] width 17 height 9
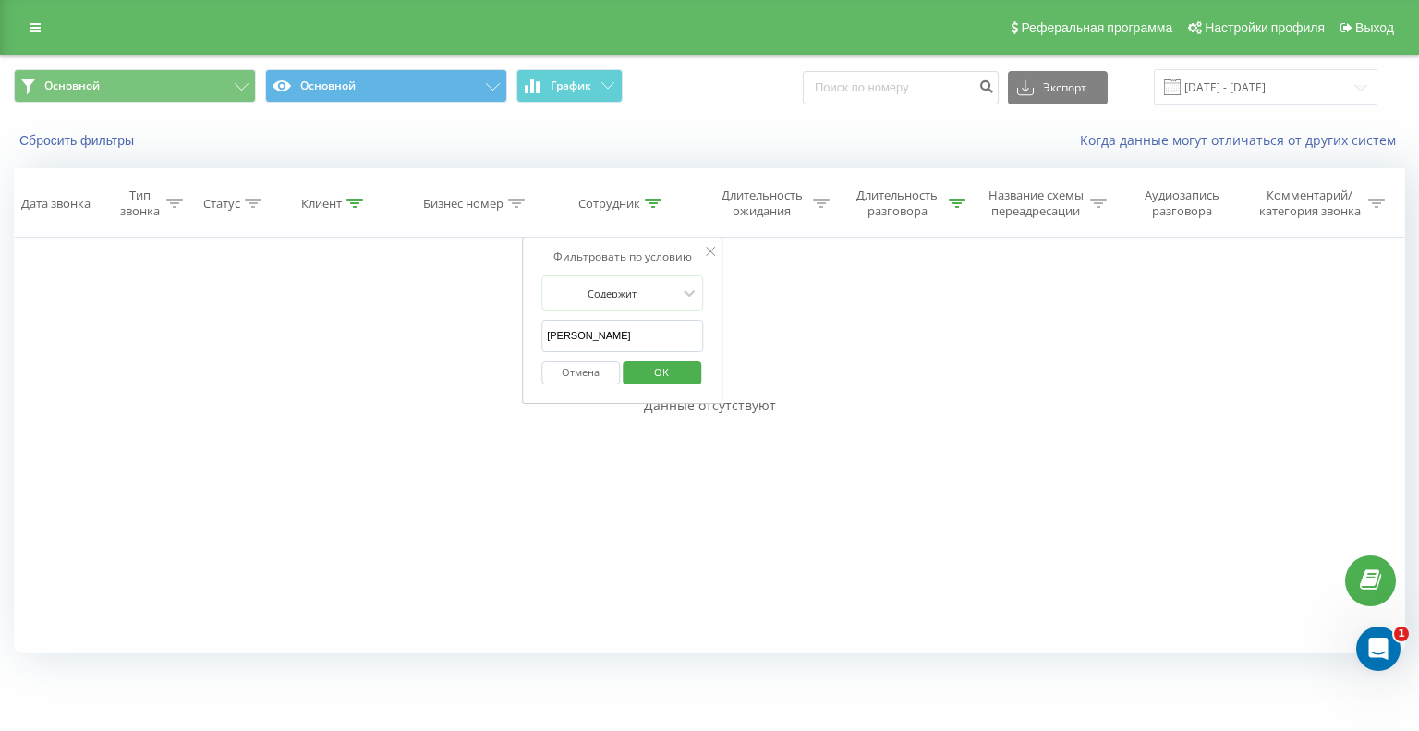
click at [592, 332] on input "[PERSON_NAME]" at bounding box center [622, 336] width 163 height 32
click at [662, 372] on span "OK" at bounding box center [662, 372] width 52 height 29
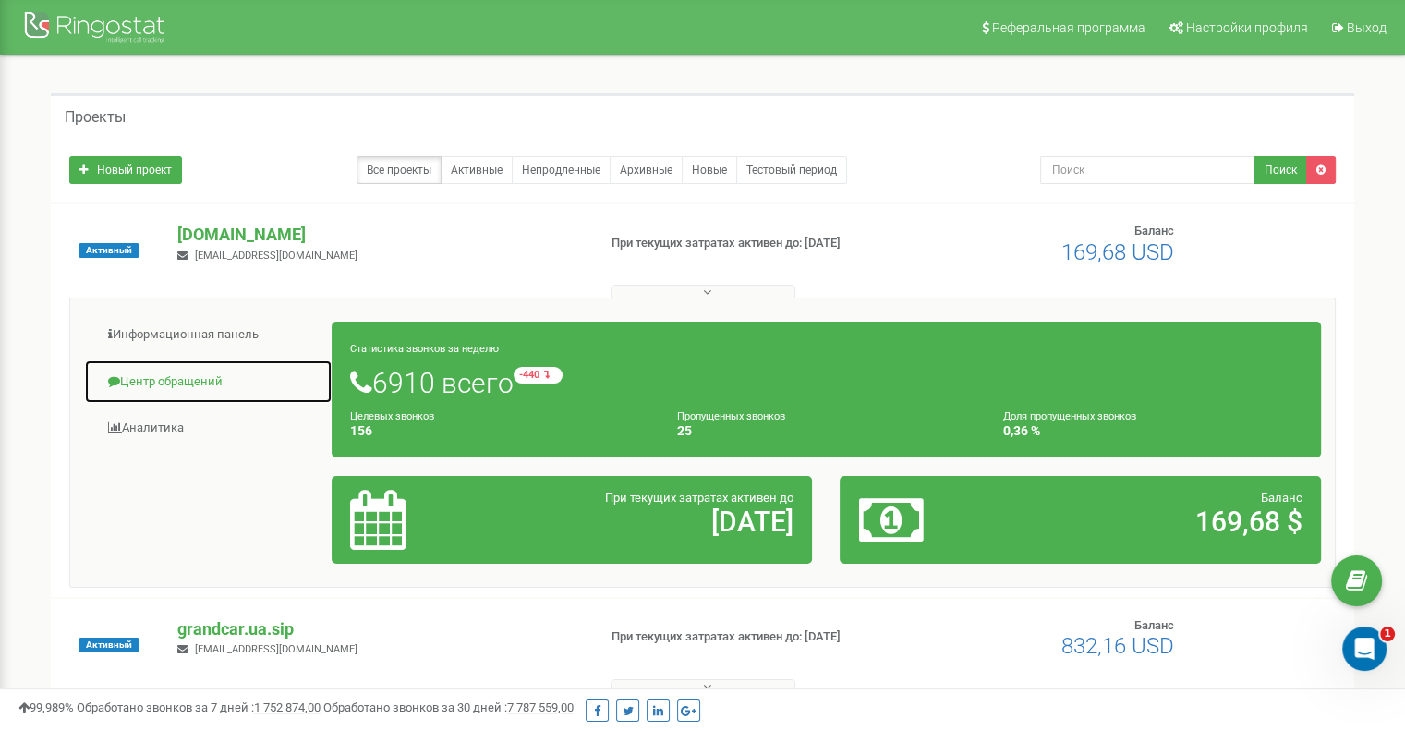
click at [218, 372] on link "Центр обращений" at bounding box center [208, 381] width 249 height 45
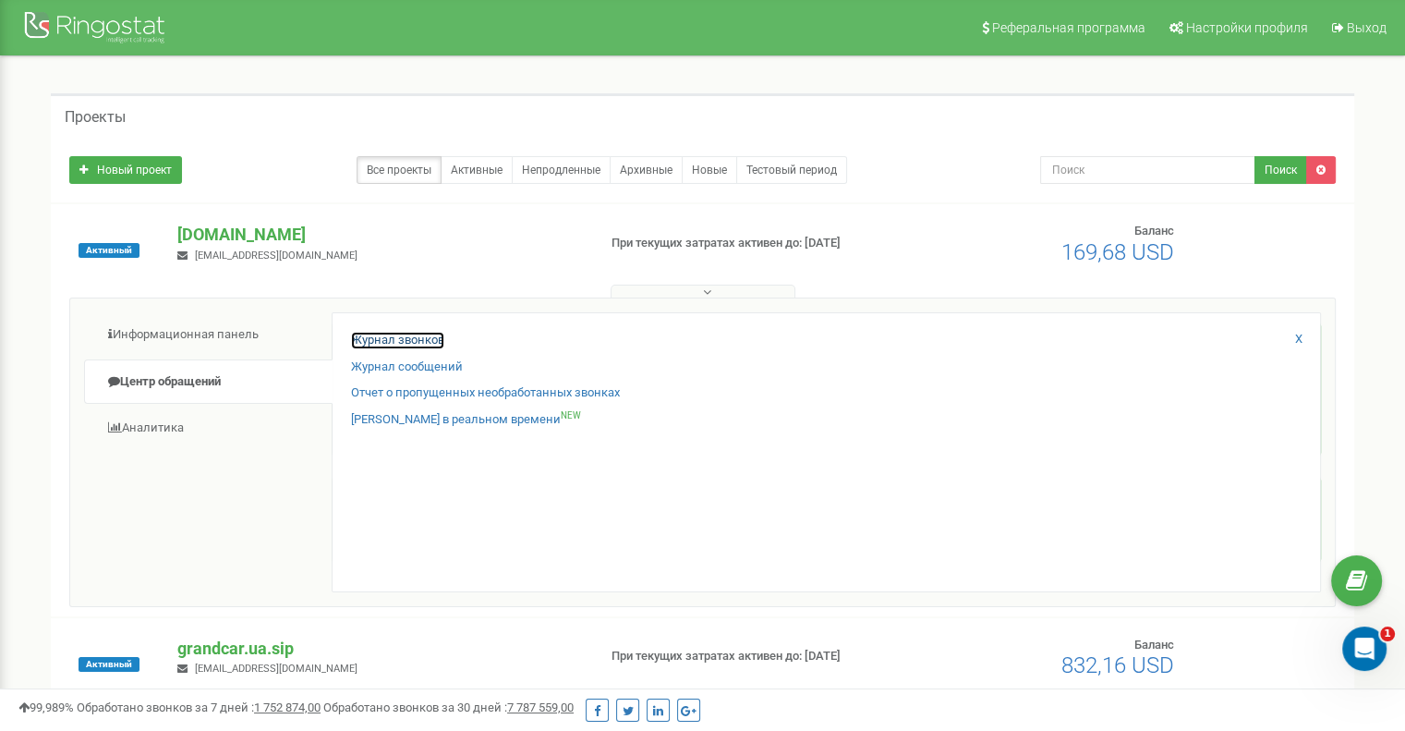
click at [359, 342] on link "Журнал звонков" at bounding box center [397, 341] width 93 height 18
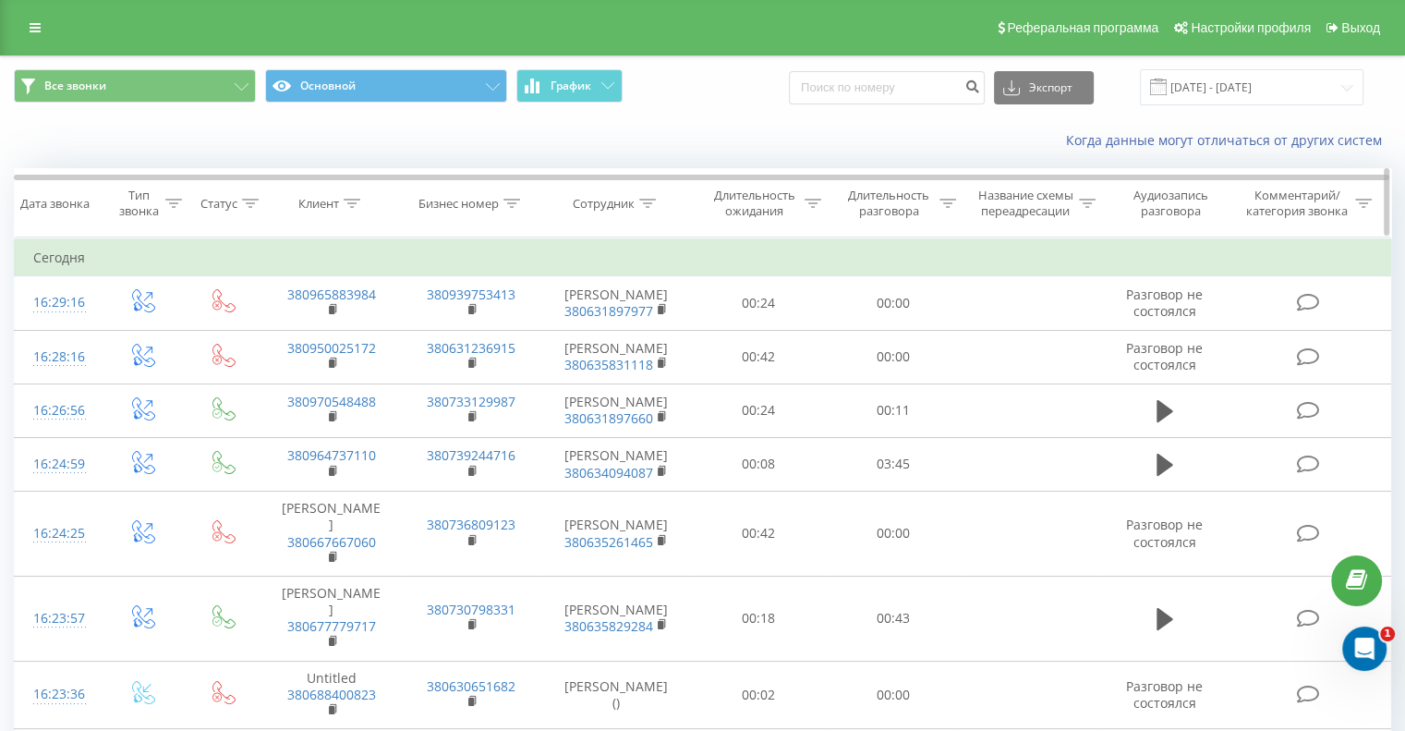
click at [647, 200] on icon at bounding box center [647, 203] width 17 height 9
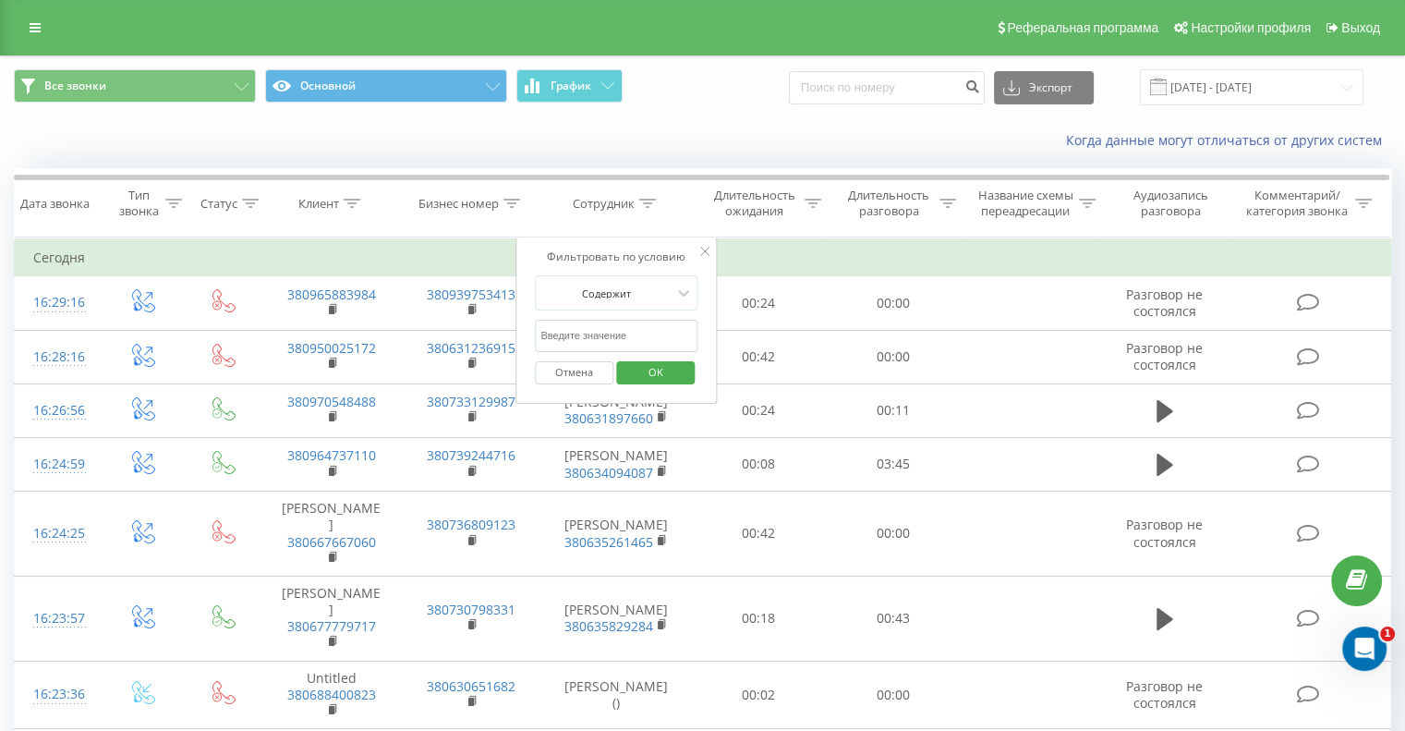
click at [615, 332] on input "text" at bounding box center [616, 336] width 163 height 32
type input "[PERSON_NAME]"
click at [647, 371] on span "OK" at bounding box center [656, 372] width 52 height 29
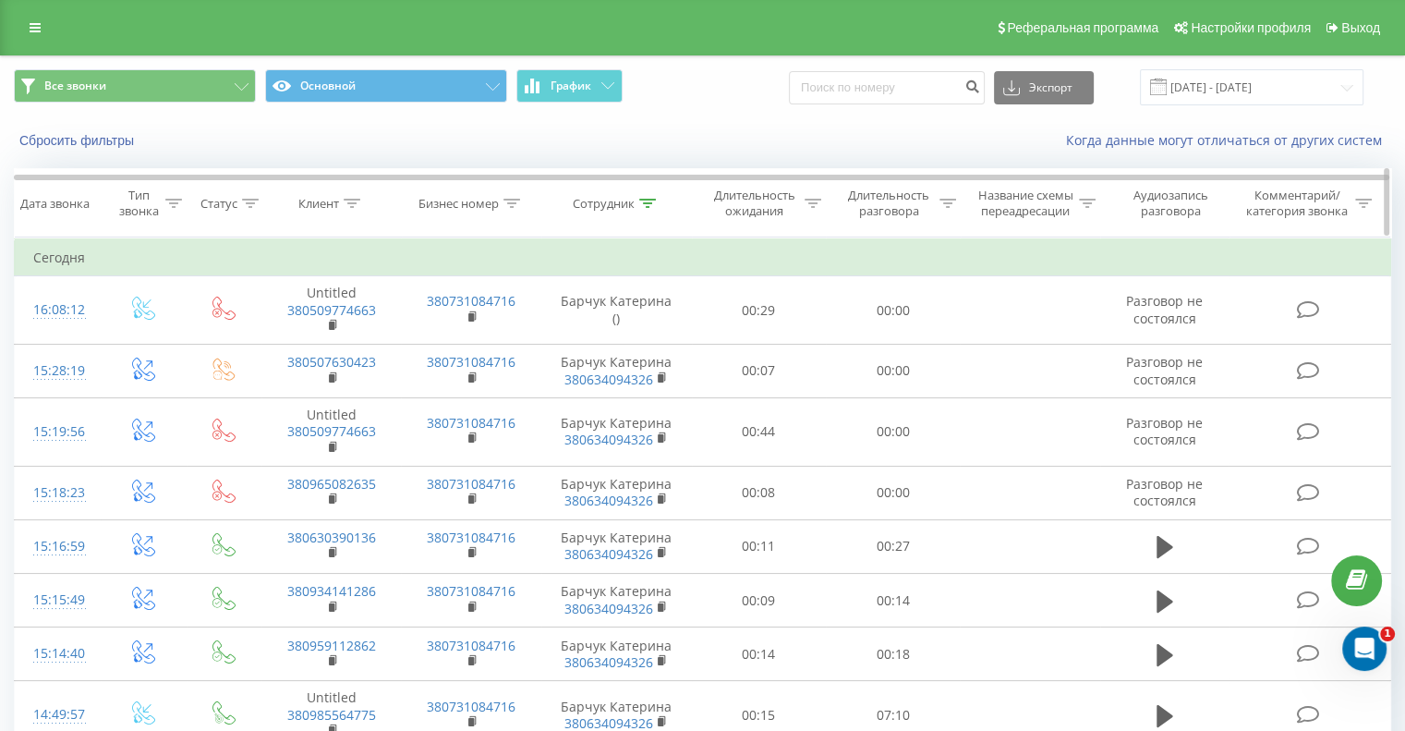
click at [951, 200] on icon at bounding box center [948, 203] width 17 height 9
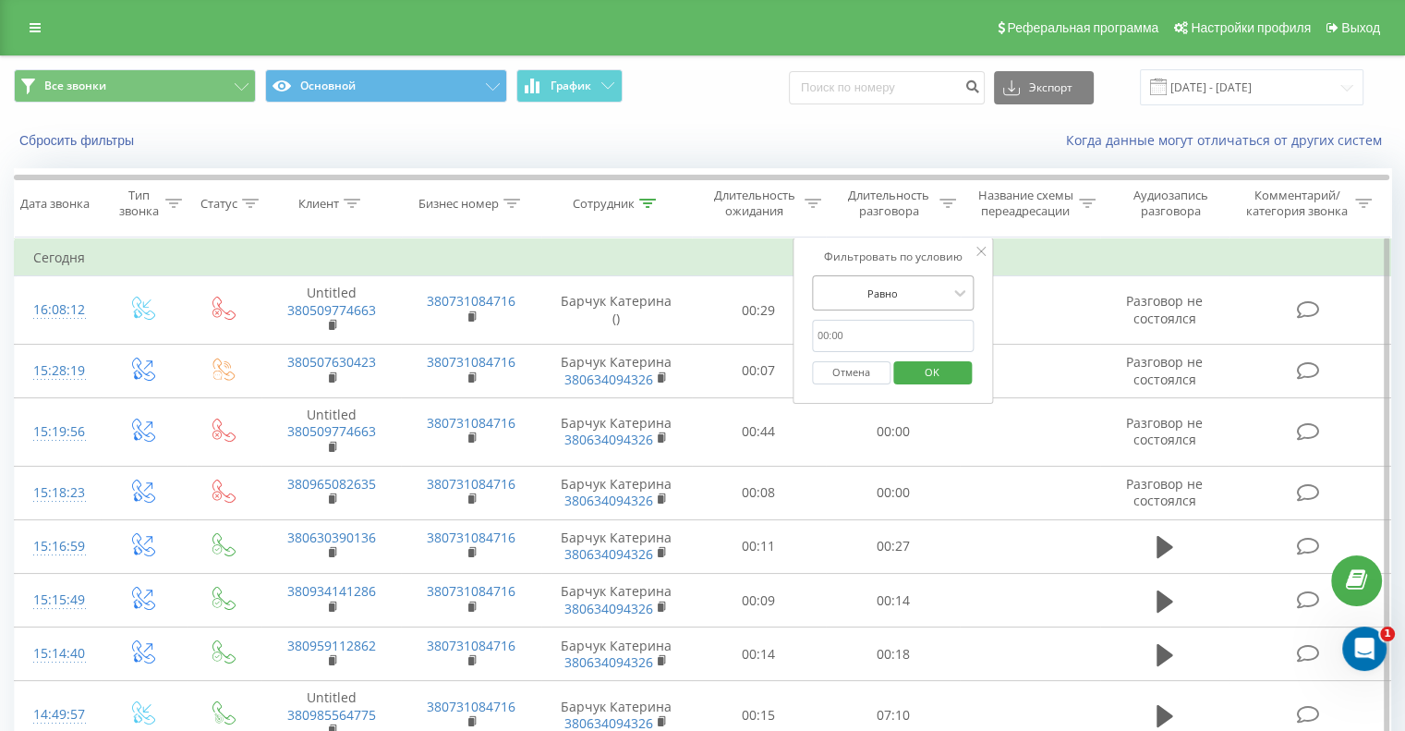
click at [915, 293] on div at bounding box center [883, 294] width 131 height 18
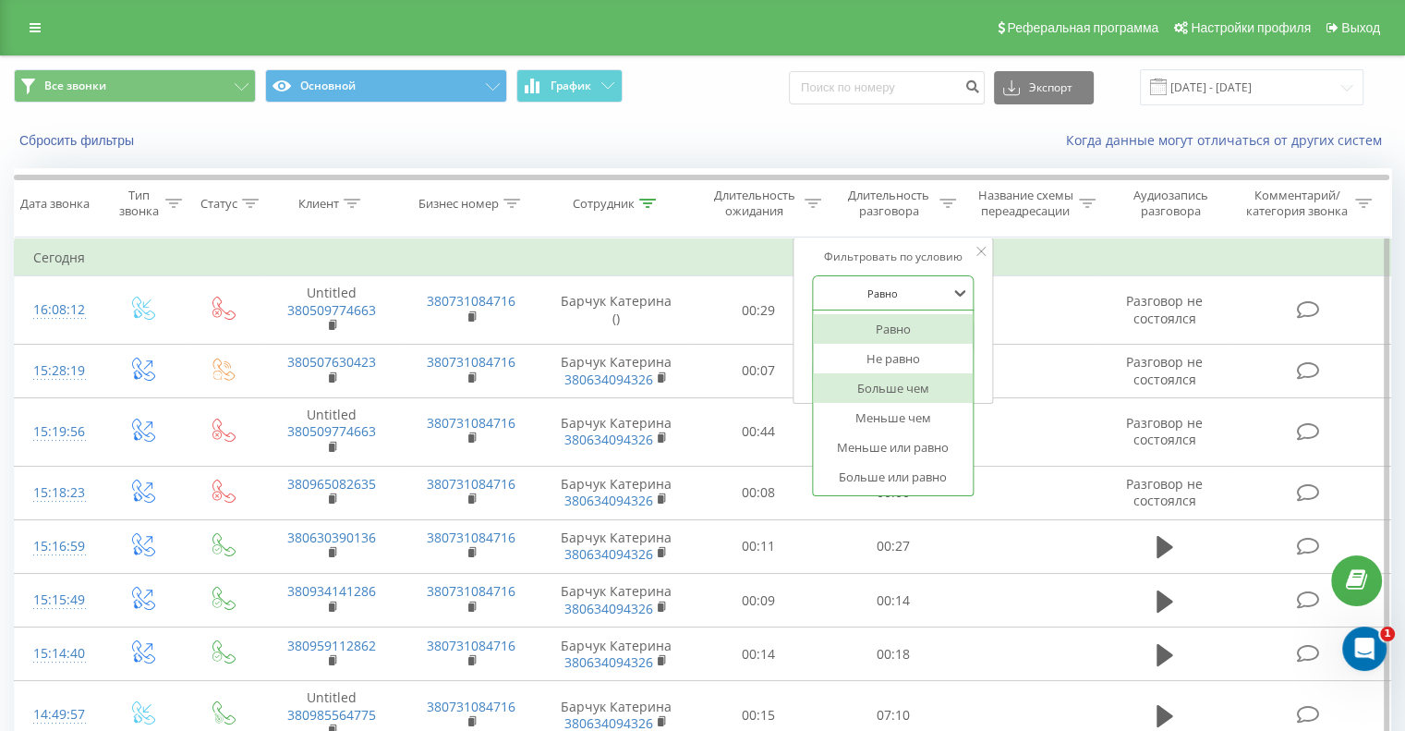
click at [893, 387] on div "Больше чем" at bounding box center [893, 388] width 161 height 30
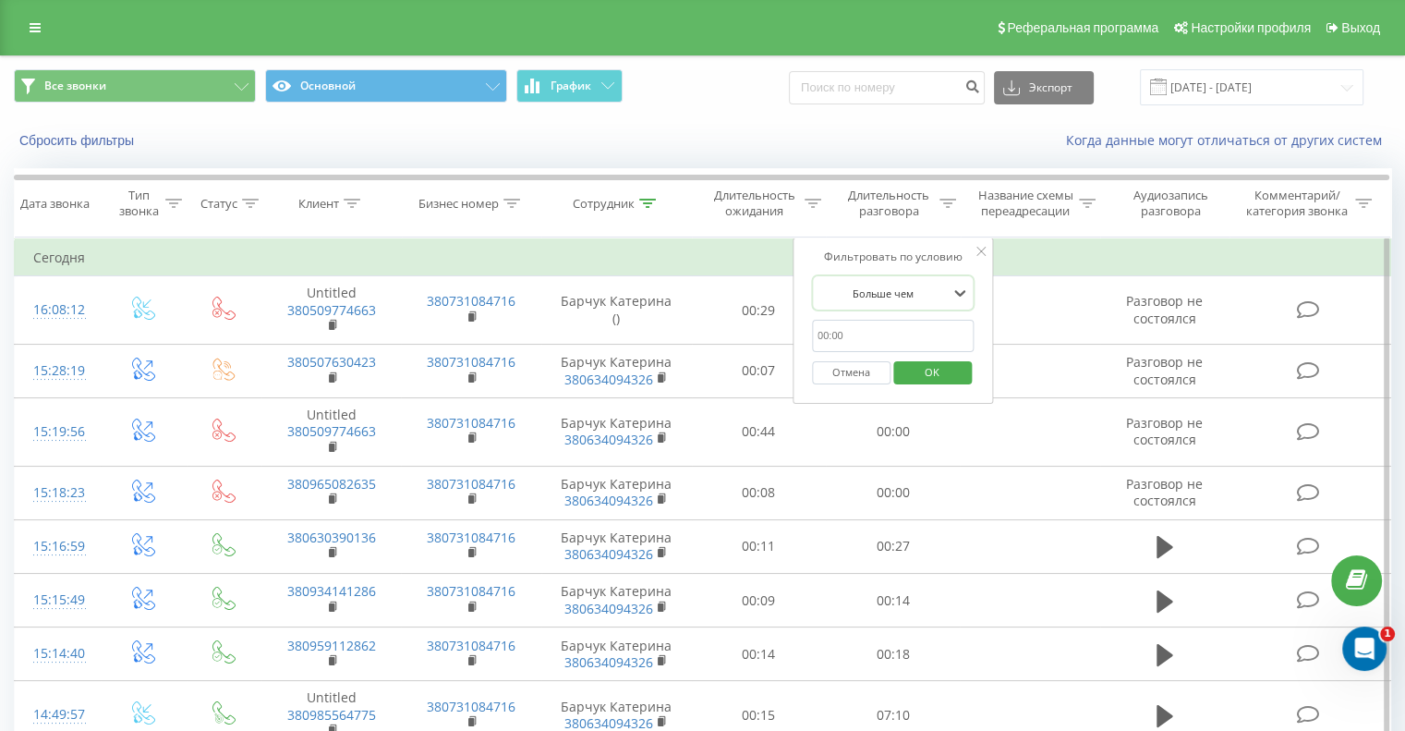
click at [897, 337] on input "text" at bounding box center [893, 336] width 163 height 32
type input "0:02:00"
click at [925, 368] on span "OK" at bounding box center [933, 372] width 52 height 29
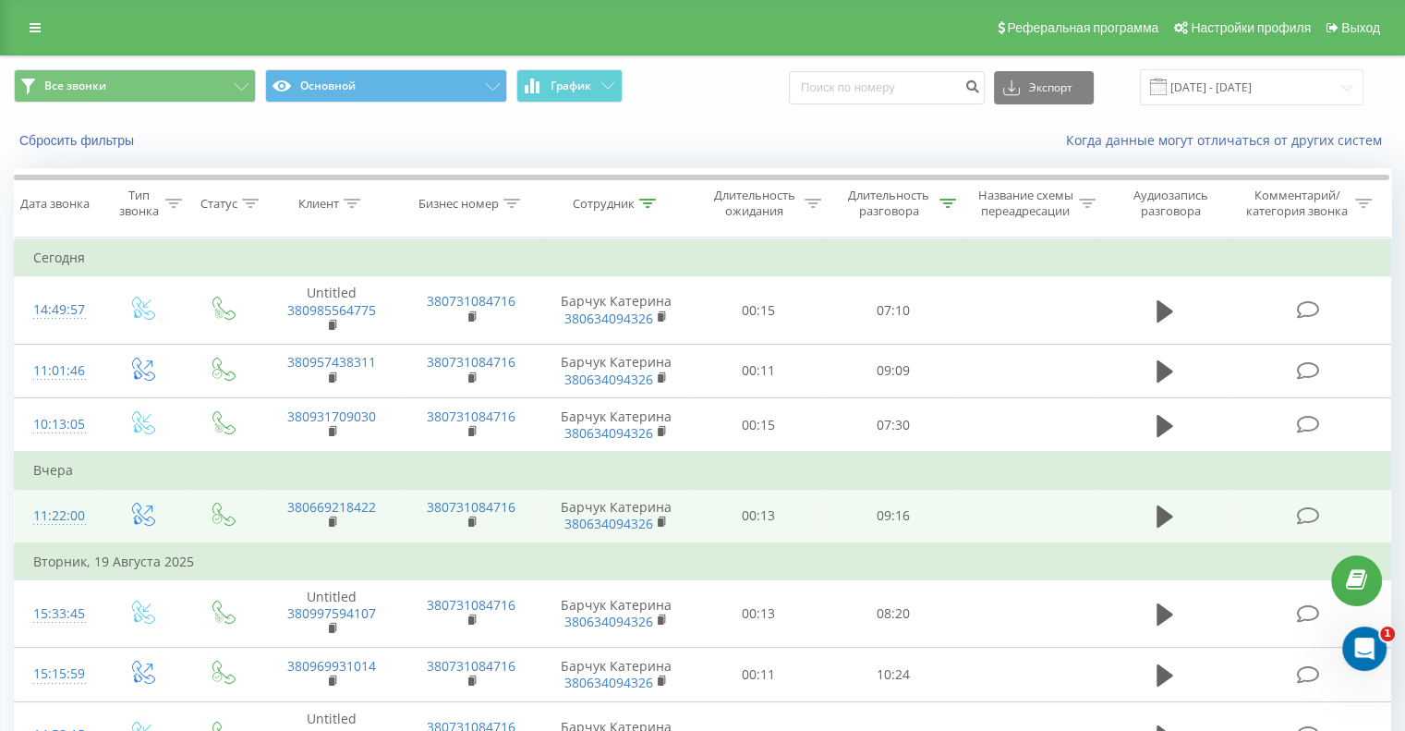
click at [961, 529] on td at bounding box center [1030, 516] width 140 height 55
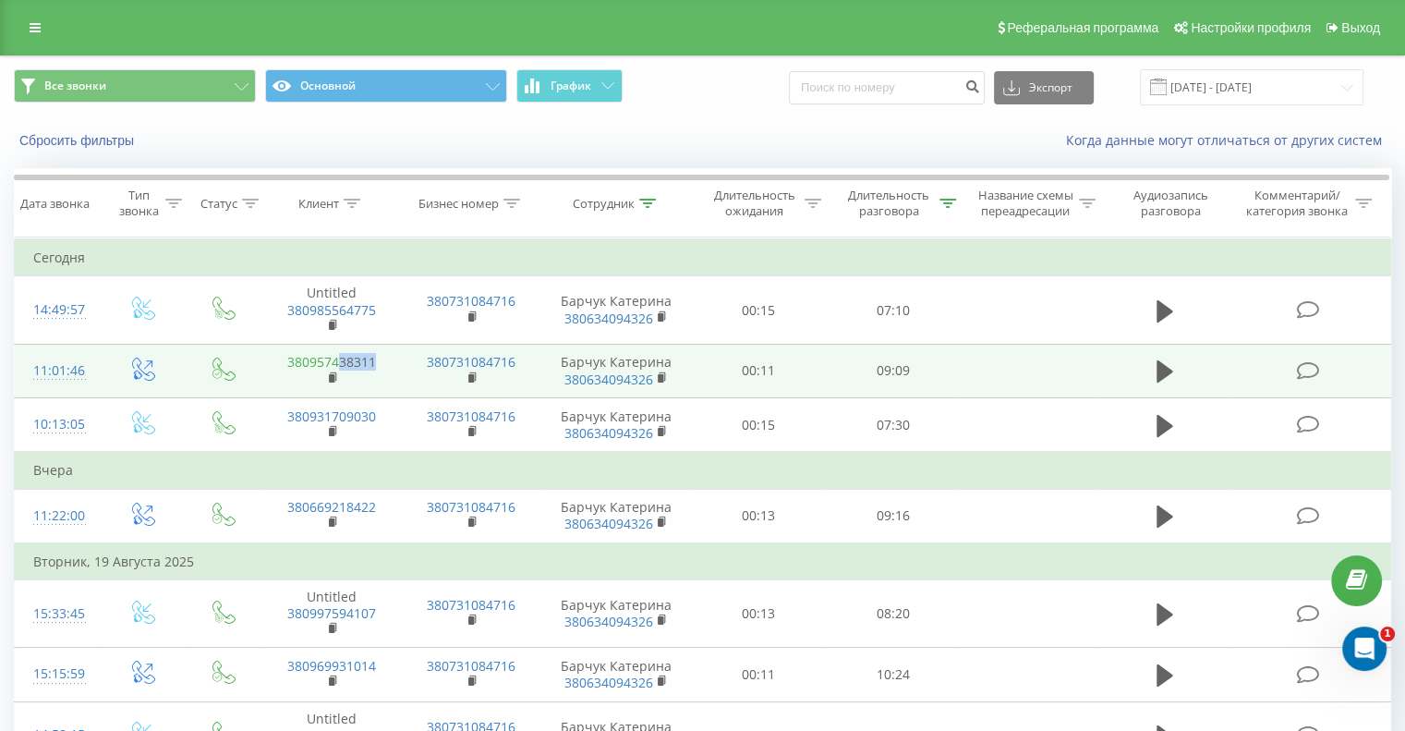
drag, startPoint x: 381, startPoint y: 361, endPoint x: 340, endPoint y: 363, distance: 40.7
click at [340, 363] on td "380957438311" at bounding box center [332, 371] width 140 height 54
copy link "38311"
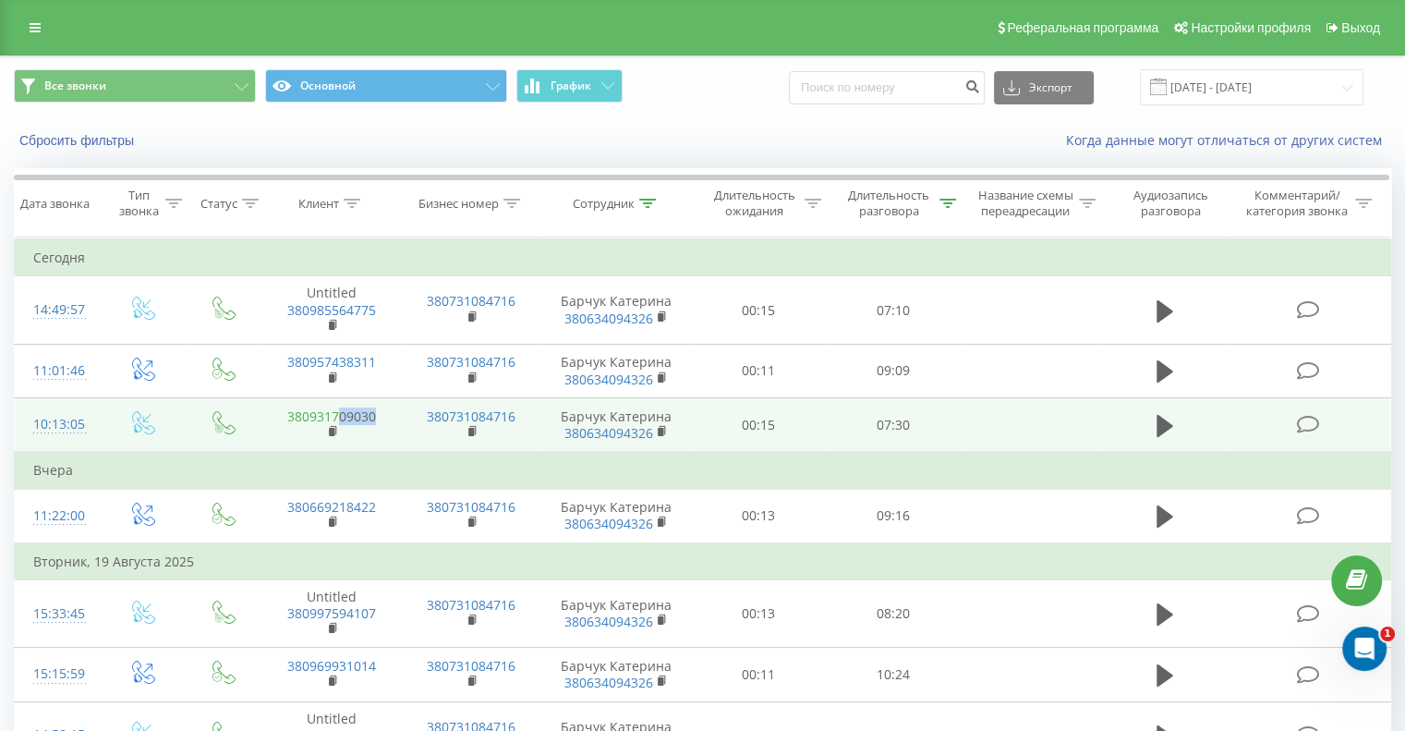
drag, startPoint x: 378, startPoint y: 411, endPoint x: 340, endPoint y: 419, distance: 38.6
click at [340, 419] on td "380931709030" at bounding box center [332, 425] width 140 height 55
copy link "09030"
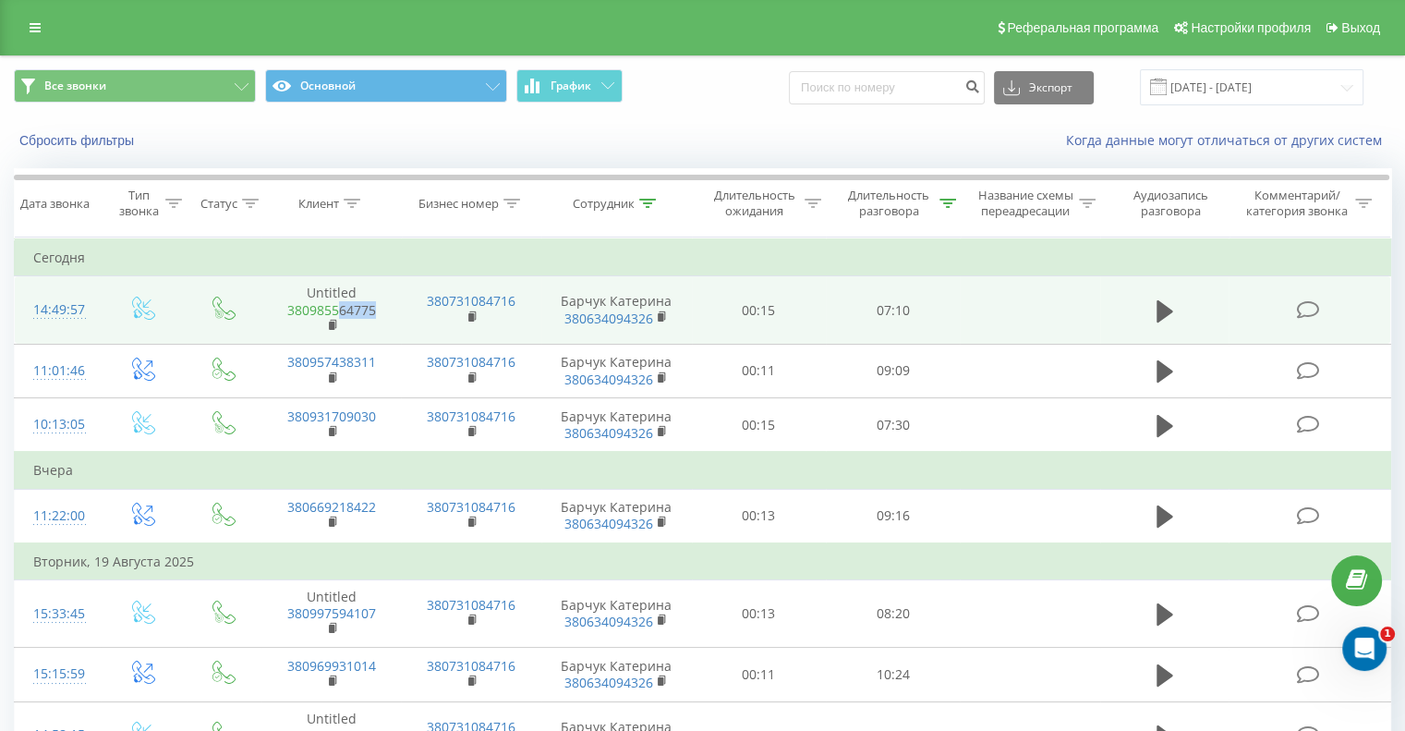
drag, startPoint x: 381, startPoint y: 311, endPoint x: 340, endPoint y: 310, distance: 40.7
click at [340, 310] on span "380985564775" at bounding box center [331, 318] width 103 height 33
copy link "64775"
